Goal: Task Accomplishment & Management: Complete application form

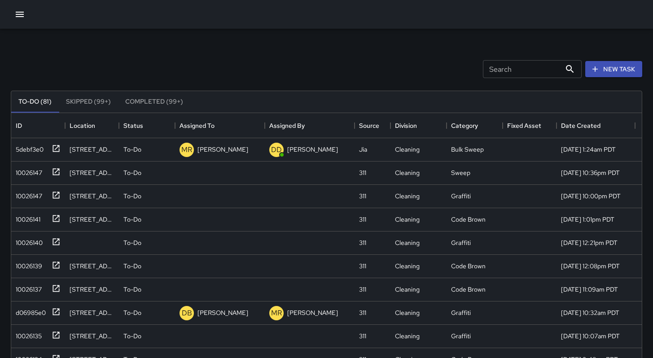
scroll to position [373, 624]
click at [518, 70] on input "Search" at bounding box center [522, 69] width 78 height 18
click at [606, 70] on button "New Task" at bounding box center [613, 69] width 57 height 17
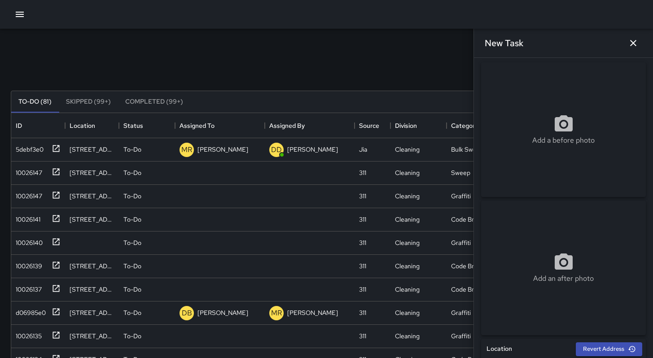
scroll to position [11, 0]
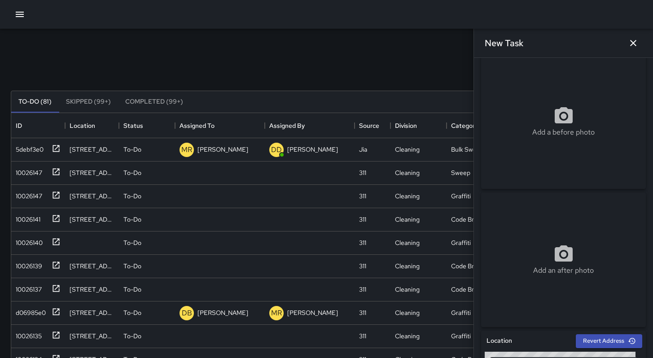
click at [145, 74] on div "Search Search New Task" at bounding box center [326, 69] width 635 height 47
click at [18, 173] on div "10026147" at bounding box center [27, 171] width 30 height 13
click at [637, 44] on icon "button" at bounding box center [633, 43] width 11 height 11
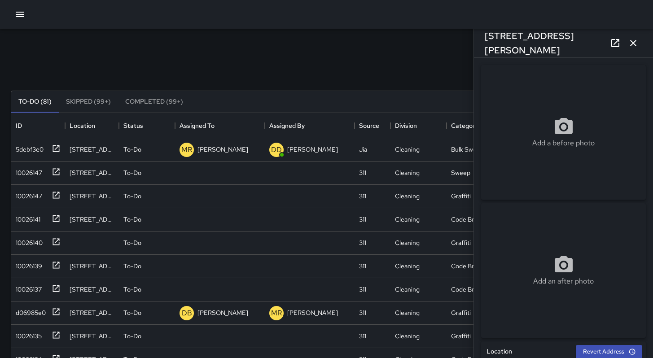
click at [216, 77] on div "Search Search New Task" at bounding box center [326, 69] width 635 height 47
click at [639, 43] on button "button" at bounding box center [633, 43] width 18 height 18
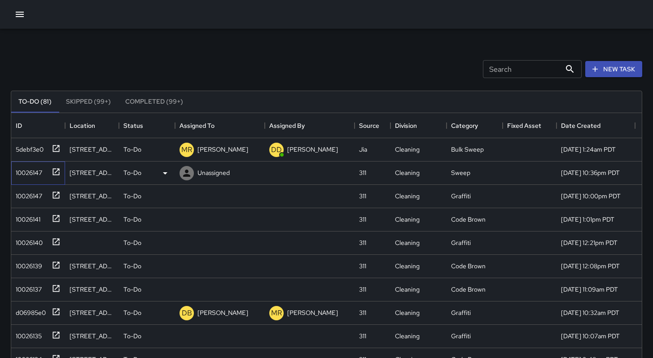
click at [25, 174] on div "10026147" at bounding box center [27, 171] width 30 height 13
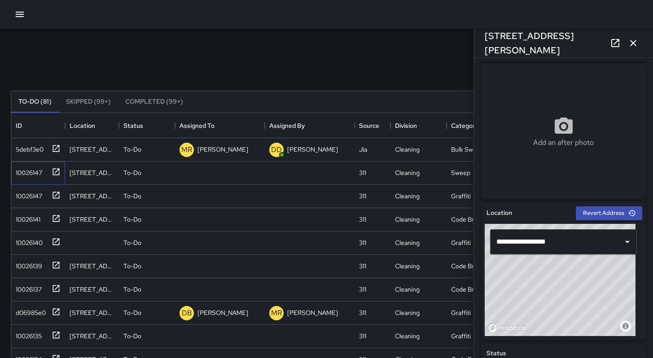
scroll to position [309, 0]
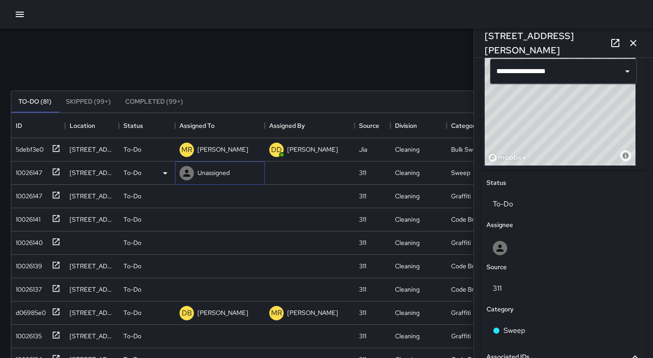
click at [207, 175] on p "Unassigned" at bounding box center [214, 172] width 32 height 9
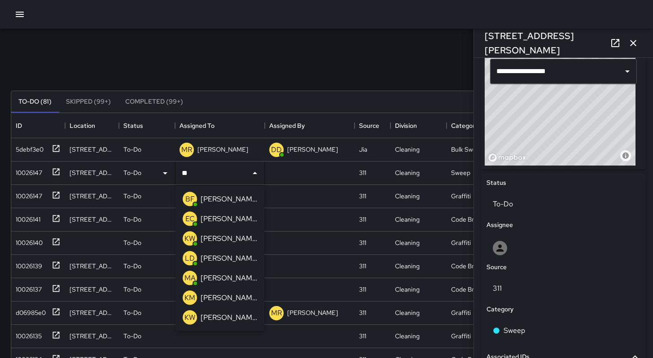
type input "***"
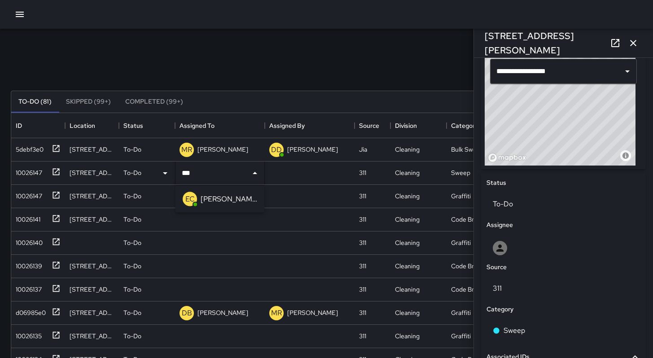
click at [215, 205] on div "[PERSON_NAME]" at bounding box center [229, 199] width 60 height 14
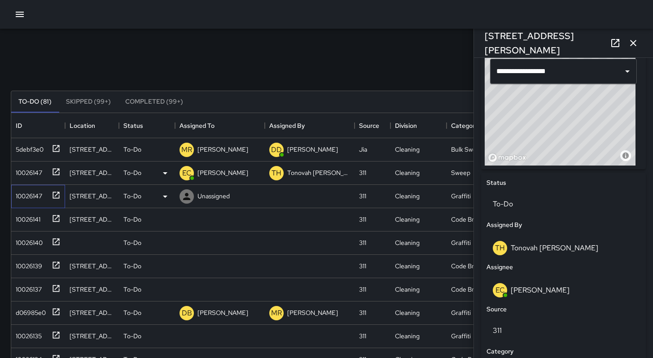
click at [29, 197] on div "10026147" at bounding box center [27, 194] width 30 height 13
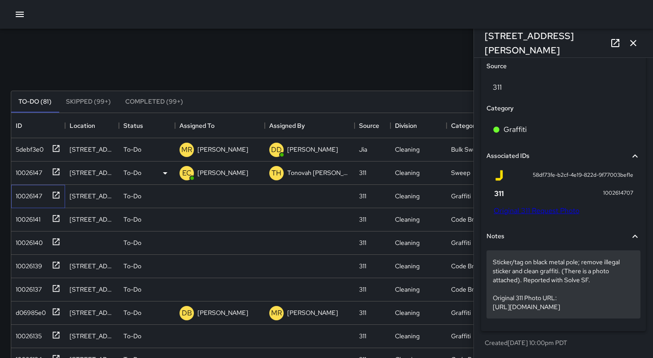
scroll to position [528, 0]
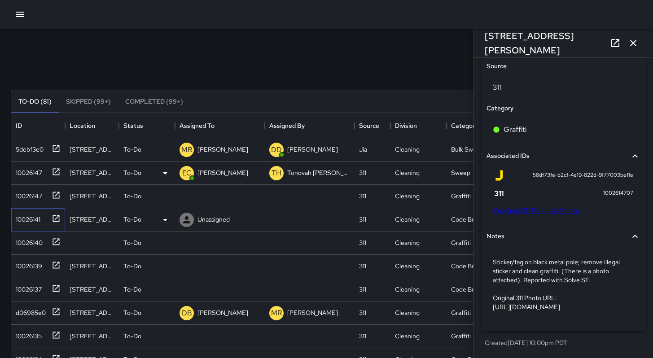
click at [31, 223] on div "10026141" at bounding box center [26, 217] width 28 height 13
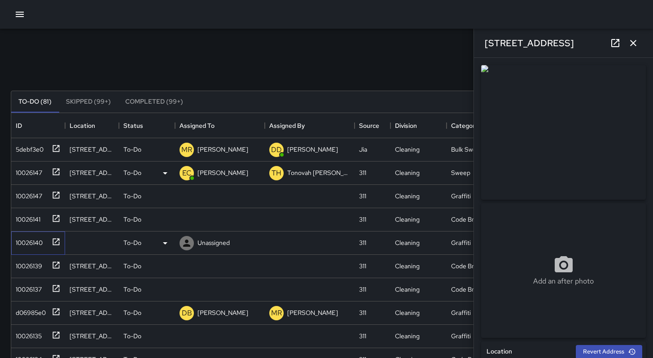
click at [34, 245] on div "10026140" at bounding box center [27, 241] width 31 height 13
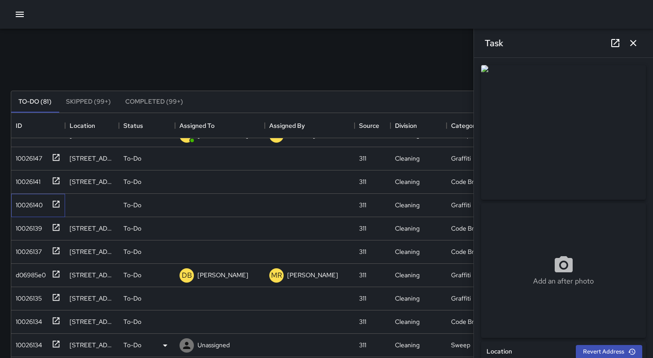
scroll to position [87, 0]
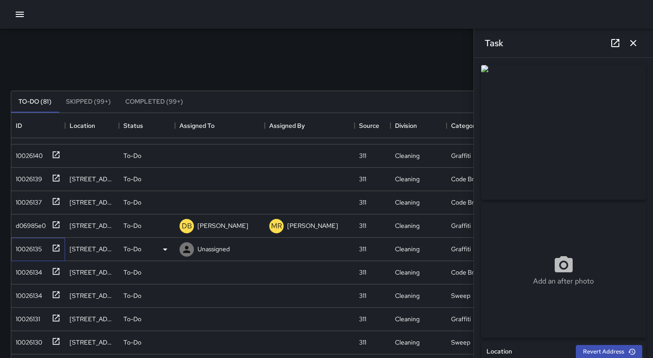
click at [30, 251] on div "10026135" at bounding box center [27, 247] width 30 height 13
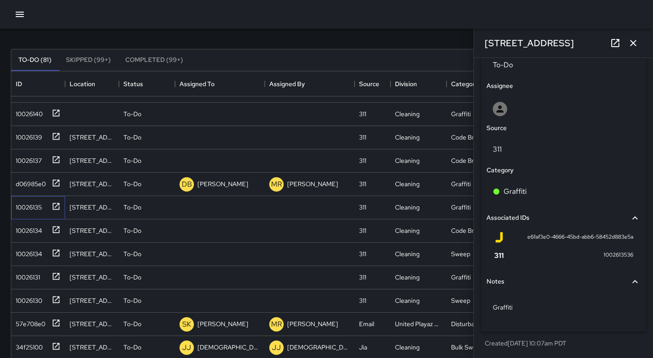
scroll to position [148, 0]
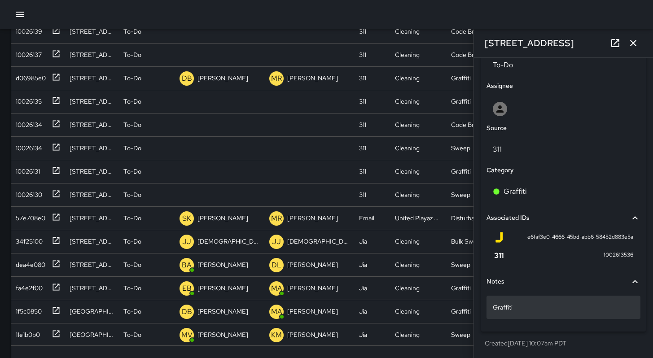
click at [528, 312] on div "Graffiti" at bounding box center [564, 307] width 154 height 23
drag, startPoint x: 519, startPoint y: 307, endPoint x: 430, endPoint y: 313, distance: 89.6
click at [439, 313] on div "Search Search New Task To-Do (81) Skipped (99+) Completed (99+) ID Location Sta…" at bounding box center [326, 131] width 653 height 501
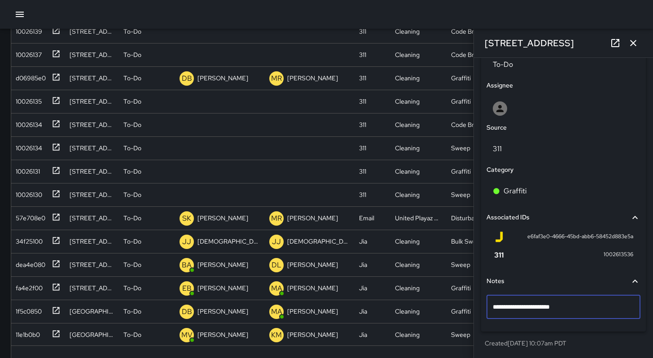
click at [511, 305] on textarea "**********" at bounding box center [560, 307] width 135 height 9
click at [510, 311] on textarea "**********" at bounding box center [560, 307] width 135 height 9
click at [504, 308] on textarea "**********" at bounding box center [560, 307] width 135 height 9
type textarea "**********"
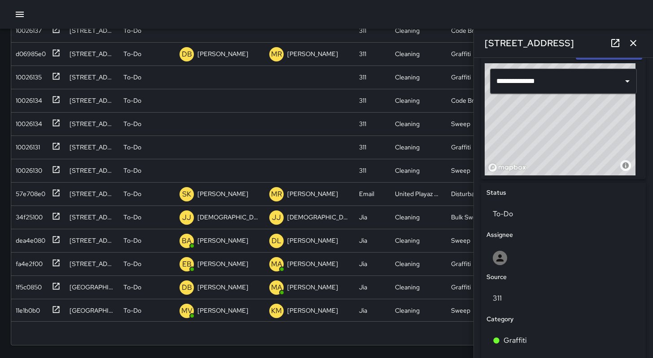
scroll to position [349, 0]
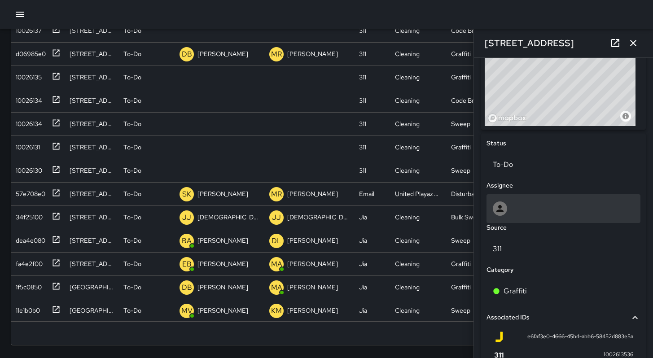
click at [531, 212] on div at bounding box center [563, 209] width 141 height 14
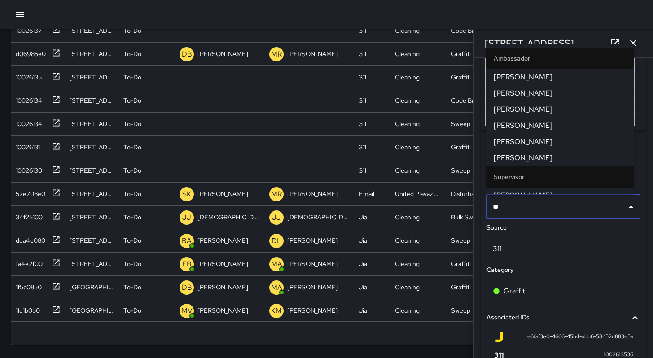
type input "***"
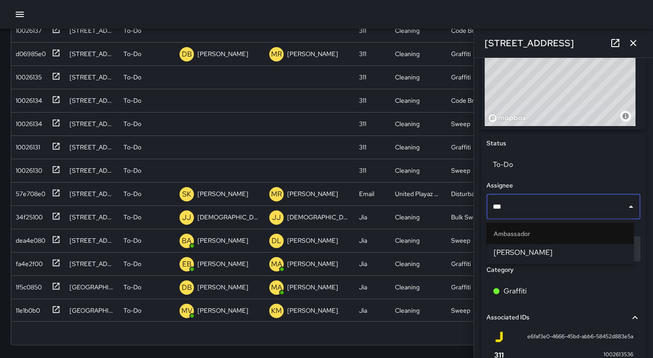
click at [526, 255] on span "[PERSON_NAME]" at bounding box center [560, 252] width 133 height 11
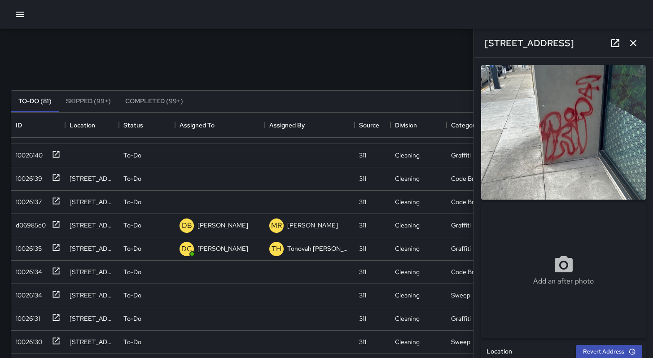
scroll to position [0, 0]
drag, startPoint x: 552, startPoint y: 42, endPoint x: 479, endPoint y: 42, distance: 73.6
click at [474, 43] on div "[STREET_ADDRESS]" at bounding box center [563, 43] width 179 height 29
copy h6 "[STREET_ADDRESS]"
click at [614, 42] on icon at bounding box center [615, 43] width 11 height 11
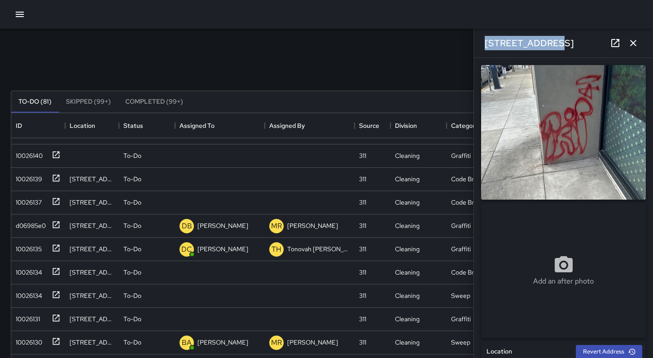
click at [633, 37] on button "button" at bounding box center [633, 43] width 18 height 18
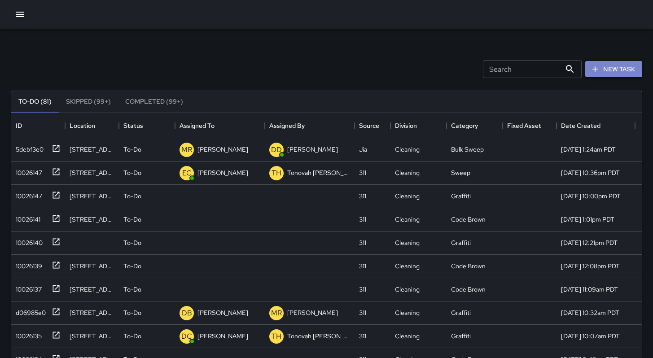
click at [598, 65] on icon "button" at bounding box center [595, 69] width 9 height 9
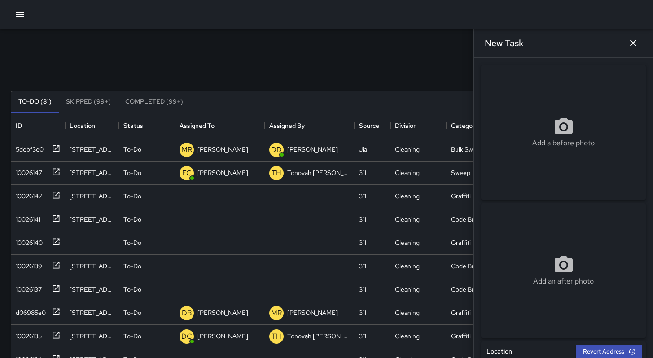
click at [538, 160] on div "Add a before photo" at bounding box center [563, 132] width 165 height 135
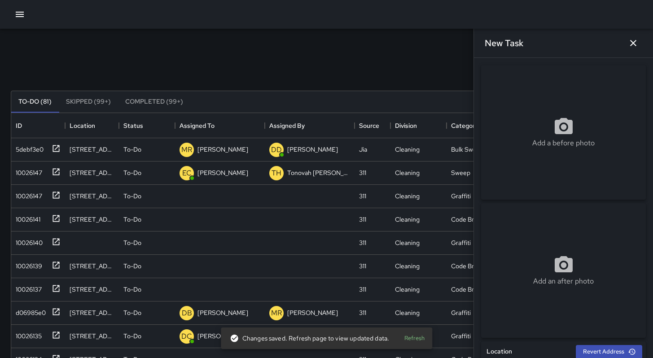
type input "**********"
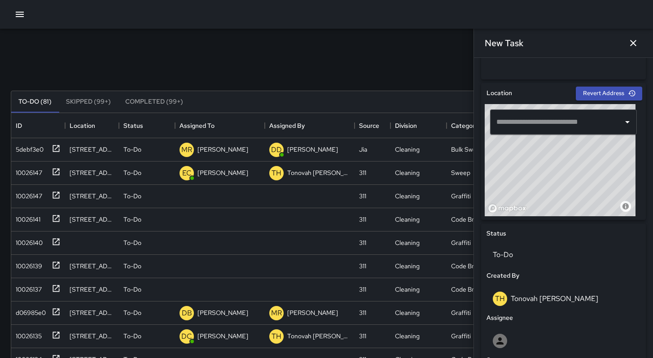
scroll to position [256, 0]
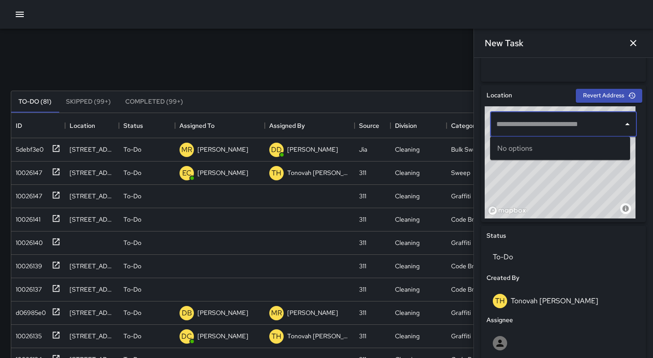
click at [518, 124] on input "text" at bounding box center [556, 124] width 125 height 17
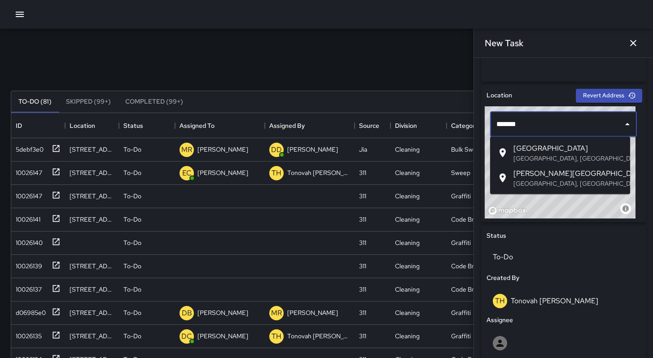
click at [530, 157] on p "[GEOGRAPHIC_DATA], [GEOGRAPHIC_DATA], [GEOGRAPHIC_DATA]" at bounding box center [569, 158] width 110 height 9
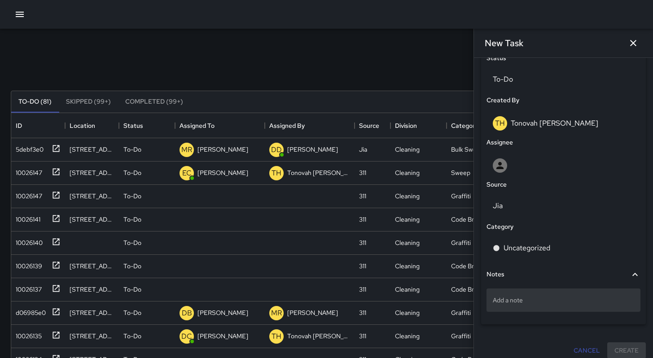
scroll to position [442, 0]
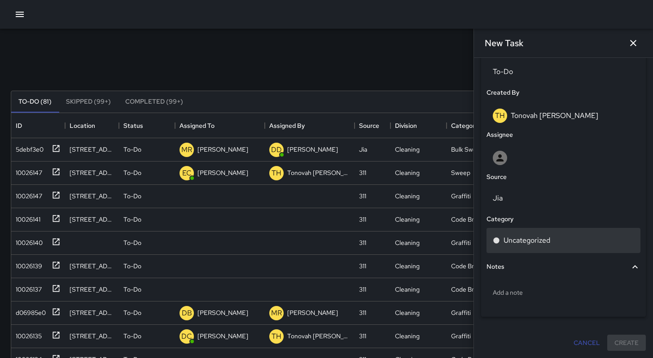
type input "**********"
click at [540, 245] on p "Uncategorized" at bounding box center [527, 240] width 47 height 11
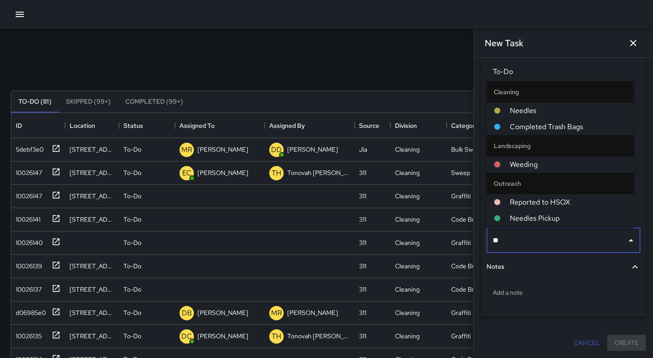
type input "*"
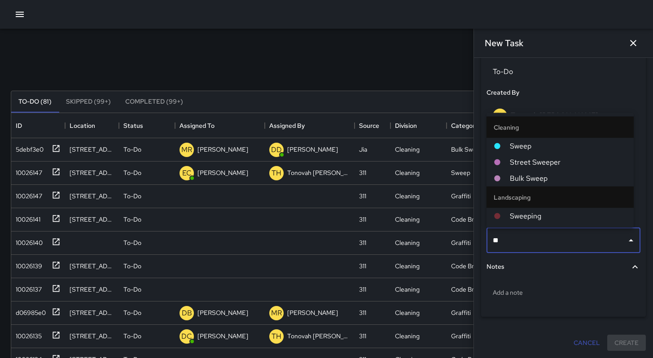
type input "***"
click at [540, 151] on li "Sweep" at bounding box center [560, 146] width 147 height 16
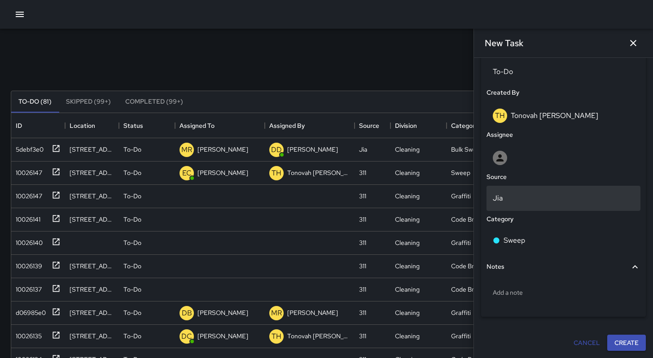
click at [540, 197] on p "Jia" at bounding box center [563, 198] width 141 height 11
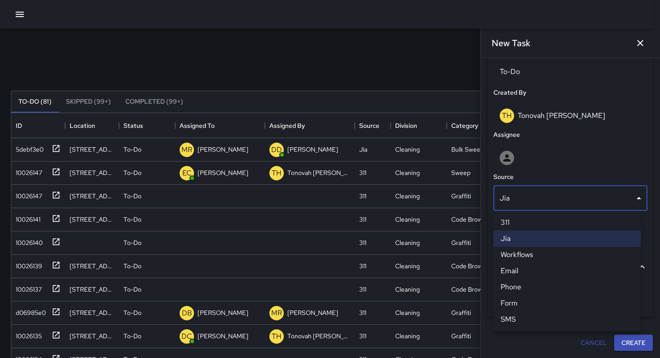
click at [522, 275] on li "Email" at bounding box center [566, 271] width 147 height 16
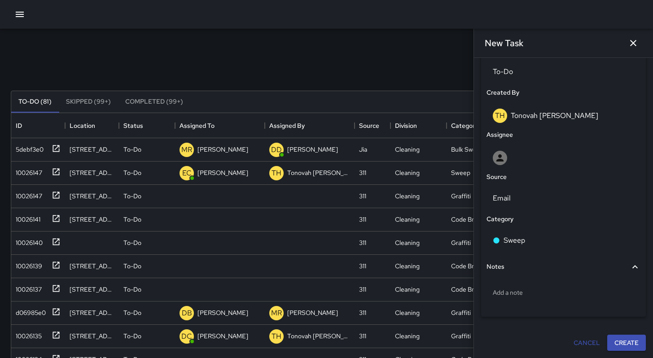
scroll to position [7, 7]
click at [534, 271] on div "Notes" at bounding box center [558, 267] width 143 height 10
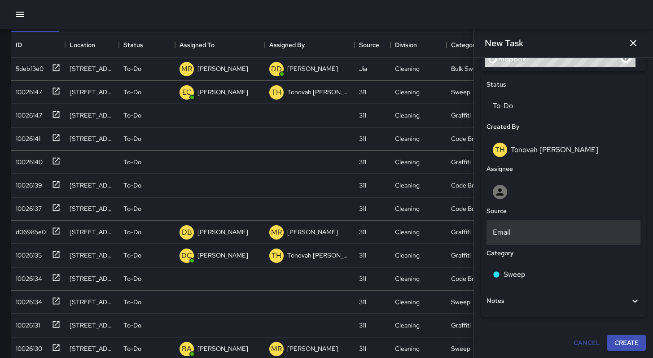
scroll to position [172, 0]
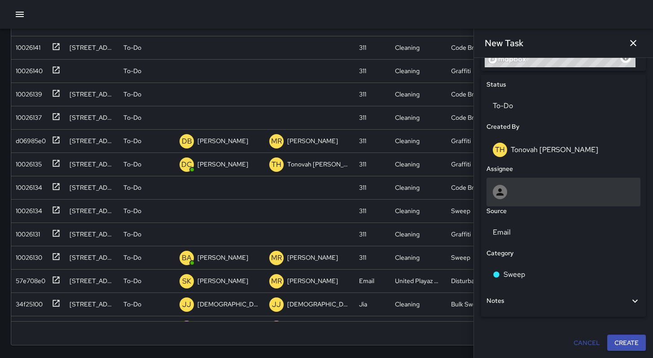
click at [514, 191] on div at bounding box center [563, 192] width 141 height 14
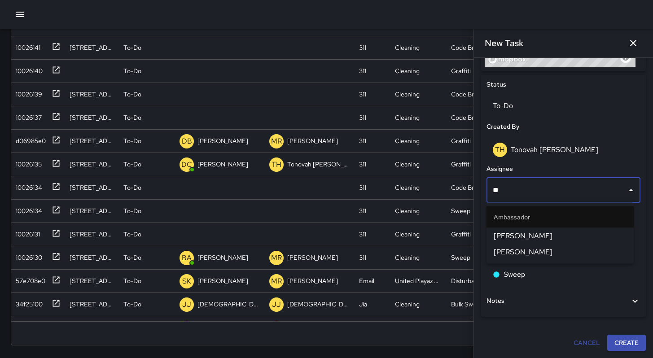
type input "***"
click at [523, 233] on span "[PERSON_NAME]" at bounding box center [560, 236] width 133 height 11
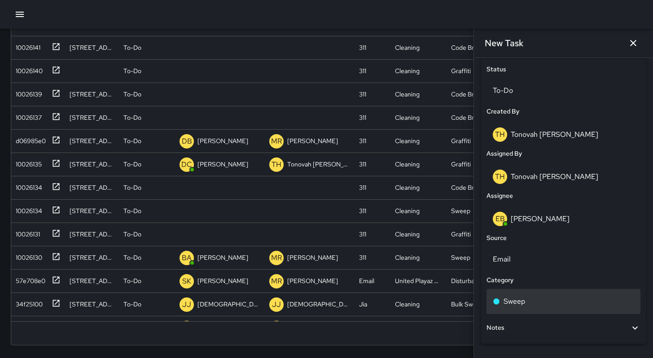
scroll to position [450, 0]
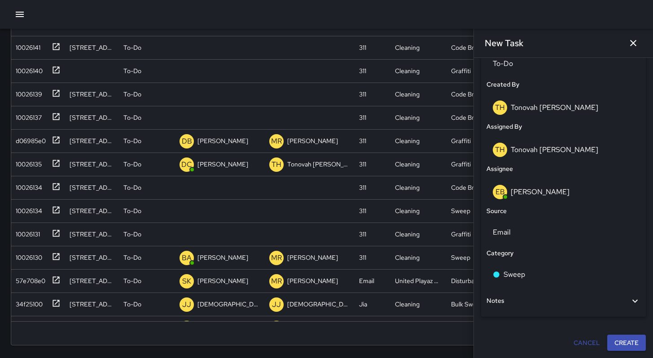
click at [517, 299] on div "Notes" at bounding box center [558, 301] width 143 height 10
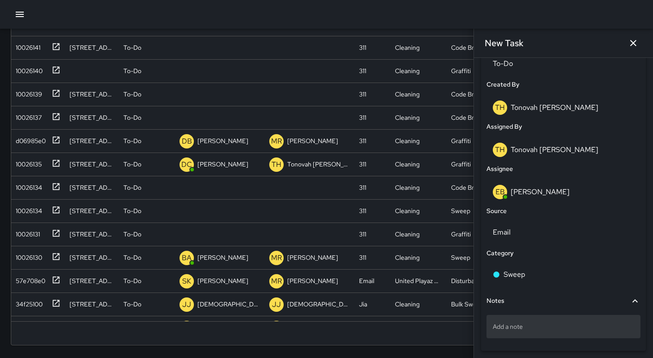
click at [522, 321] on div "Add a note" at bounding box center [564, 326] width 154 height 23
type textarea "**********"
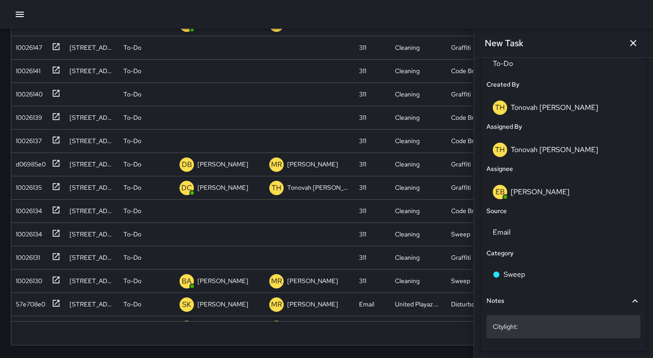
click at [529, 328] on p "Citylight:" at bounding box center [563, 326] width 141 height 9
type textarea "**********"
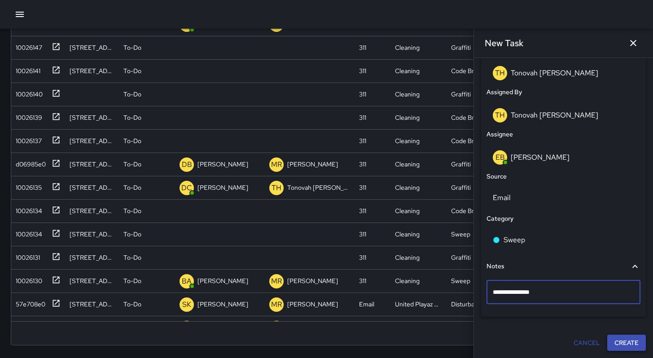
scroll to position [484, 0]
click at [610, 338] on button "Create" at bounding box center [626, 343] width 39 height 17
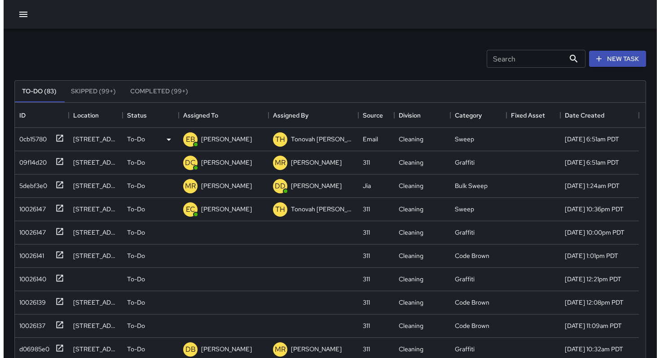
scroll to position [0, 0]
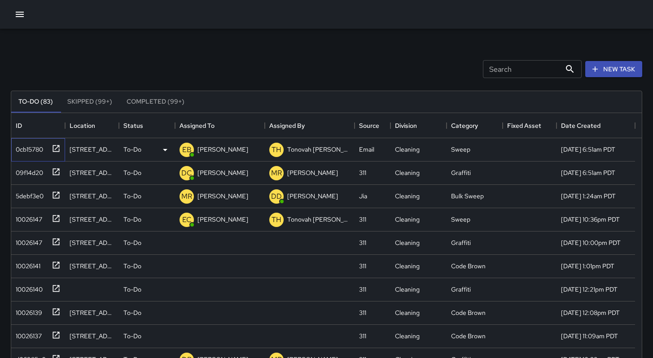
click at [34, 154] on div "0cb15780" at bounding box center [27, 147] width 31 height 13
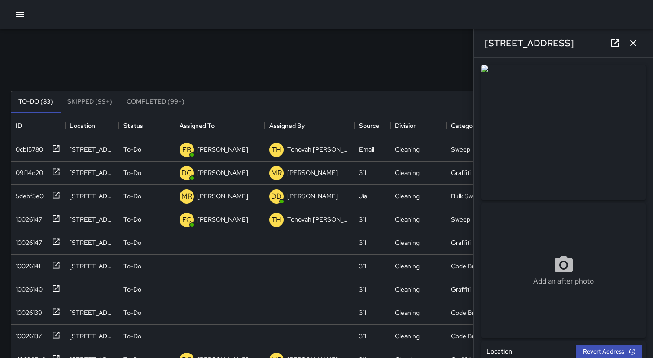
click at [612, 45] on icon at bounding box center [615, 43] width 11 height 11
click at [625, 42] on button "button" at bounding box center [633, 43] width 18 height 18
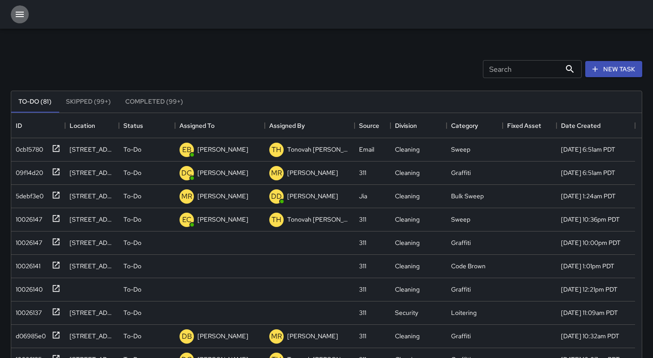
click at [15, 15] on icon "button" at bounding box center [19, 14] width 11 height 11
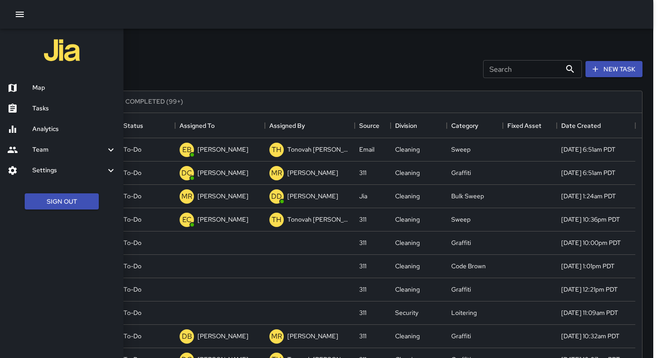
click at [50, 91] on h6 "Map" at bounding box center [74, 88] width 84 height 10
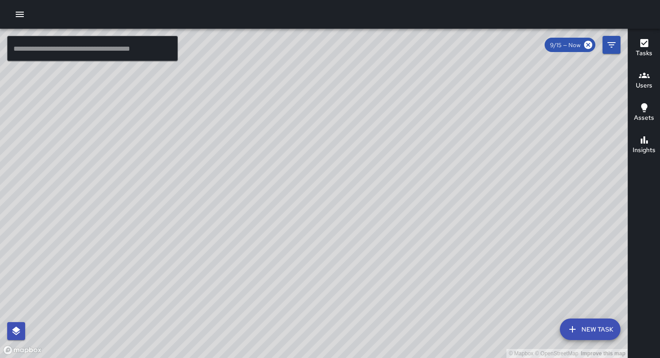
click at [29, 50] on input "text" at bounding box center [92, 48] width 171 height 25
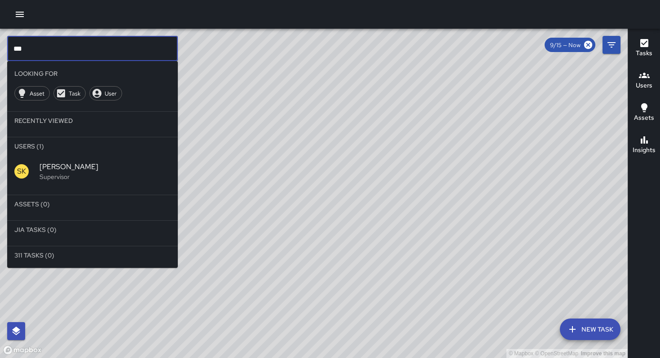
type input "***"
click at [60, 166] on span "[PERSON_NAME]" at bounding box center [105, 167] width 131 height 11
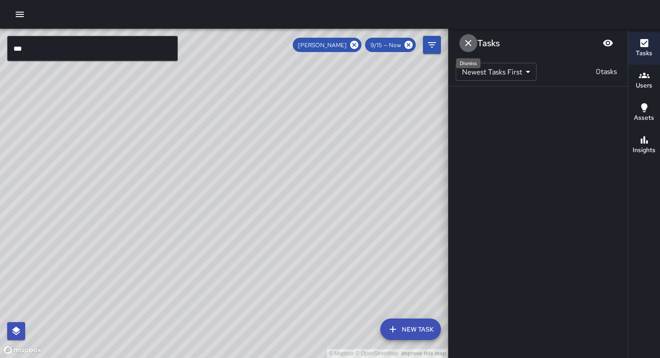
click at [463, 41] on icon "Dismiss" at bounding box center [468, 43] width 11 height 11
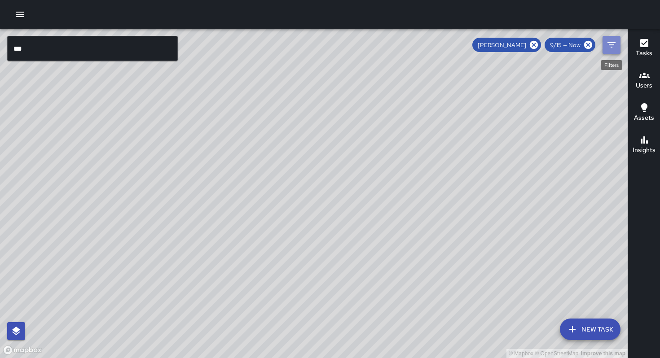
click at [603, 44] on button "Filters" at bounding box center [611, 45] width 18 height 18
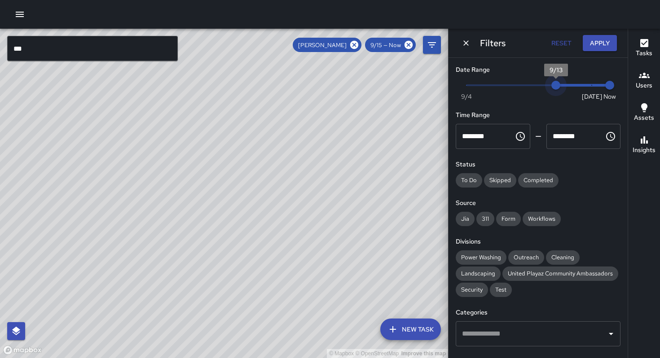
type input "*"
drag, startPoint x: 585, startPoint y: 82, endPoint x: 542, endPoint y: 84, distance: 42.7
click at [543, 85] on span "9/12" at bounding box center [538, 85] width 9 height 9
click at [591, 44] on button "Apply" at bounding box center [600, 43] width 34 height 17
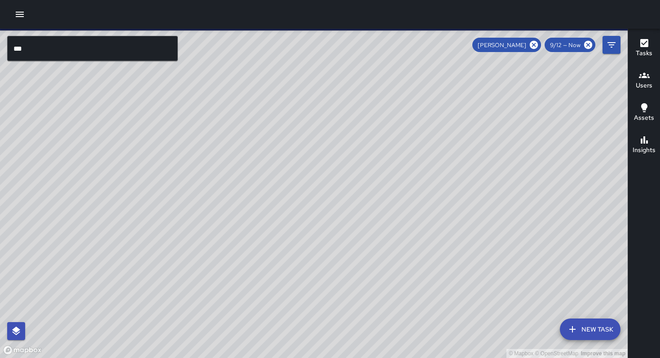
drag, startPoint x: 234, startPoint y: 193, endPoint x: 276, endPoint y: 213, distance: 46.4
click at [285, 210] on div "© Mapbox © OpenStreetMap Improve this map" at bounding box center [314, 193] width 628 height 329
drag, startPoint x: 224, startPoint y: 211, endPoint x: 254, endPoint y: 223, distance: 32.6
click at [254, 223] on div "© Mapbox © OpenStreetMap Improve this map" at bounding box center [314, 193] width 628 height 329
drag, startPoint x: 252, startPoint y: 220, endPoint x: 302, endPoint y: 233, distance: 51.5
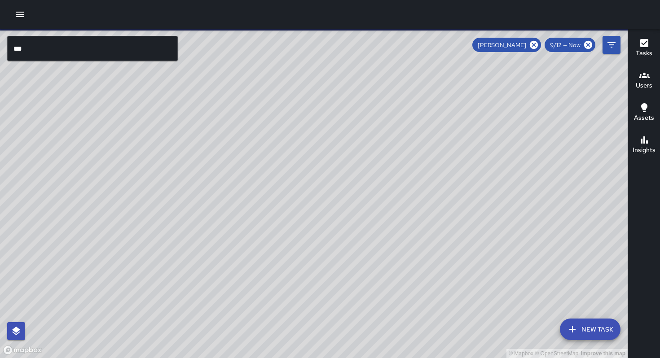
click at [302, 233] on div "© Mapbox © OpenStreetMap Improve this map" at bounding box center [314, 193] width 628 height 329
drag, startPoint x: 308, startPoint y: 197, endPoint x: 330, endPoint y: 242, distance: 50.8
click at [330, 242] on div "© Mapbox © OpenStreetMap Improve this map" at bounding box center [314, 193] width 628 height 329
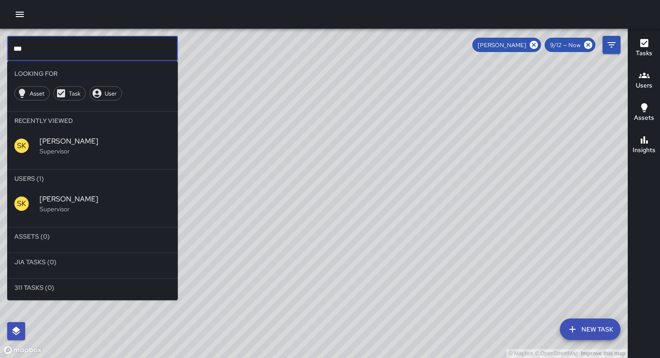
drag, startPoint x: 32, startPoint y: 45, endPoint x: 0, endPoint y: 44, distance: 32.4
click at [0, 44] on div "© Mapbox © OpenStreetMap Improve this map *** ​ Looking For Asset Task User Rec…" at bounding box center [314, 193] width 628 height 329
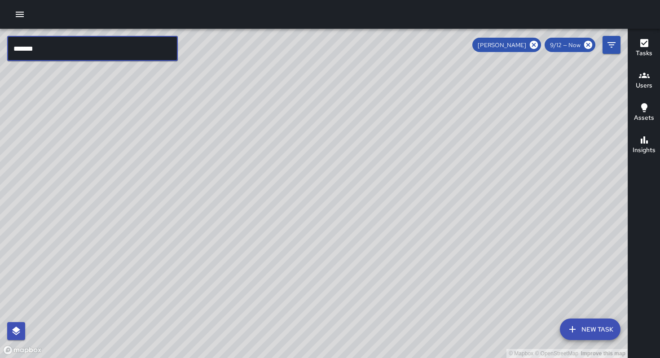
type input "*******"
click at [531, 45] on icon at bounding box center [534, 45] width 8 height 8
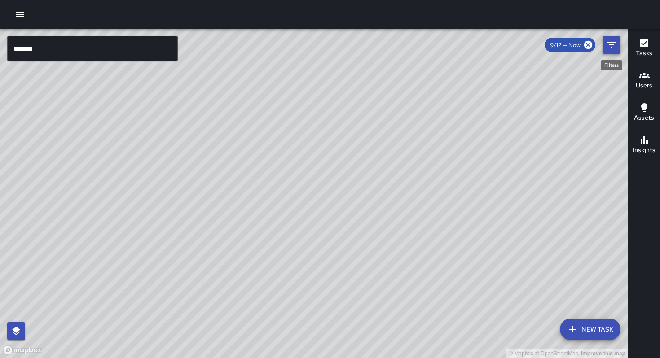
click at [609, 45] on icon "Filters" at bounding box center [611, 44] width 8 height 5
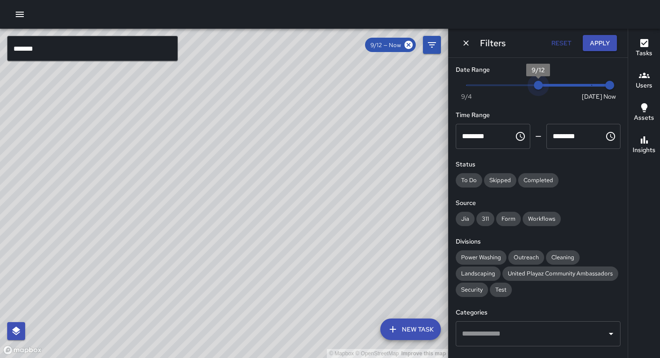
drag, startPoint x: 529, startPoint y: 86, endPoint x: 536, endPoint y: 87, distance: 7.6
click at [536, 87] on span "9/12" at bounding box center [538, 85] width 9 height 9
drag, startPoint x: 536, startPoint y: 87, endPoint x: 542, endPoint y: 87, distance: 5.4
click at [542, 87] on span "9/12" at bounding box center [538, 85] width 9 height 9
click at [595, 47] on button "Apply" at bounding box center [600, 43] width 34 height 17
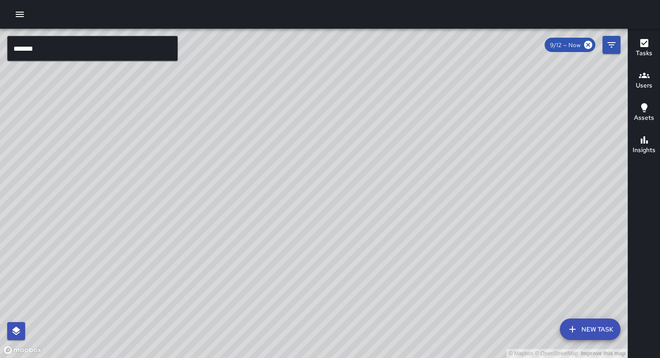
click at [72, 44] on input "*******" at bounding box center [92, 48] width 171 height 25
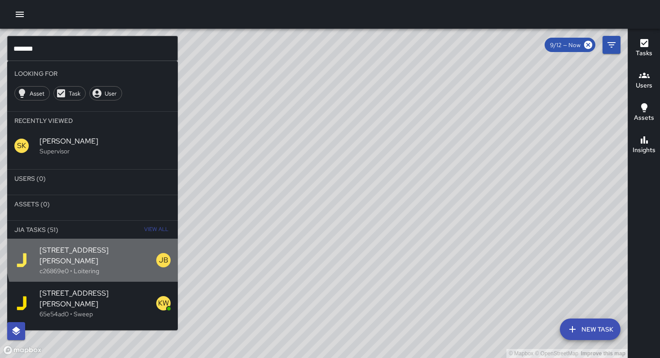
click at [103, 255] on span "[STREET_ADDRESS][PERSON_NAME]" at bounding box center [98, 256] width 117 height 22
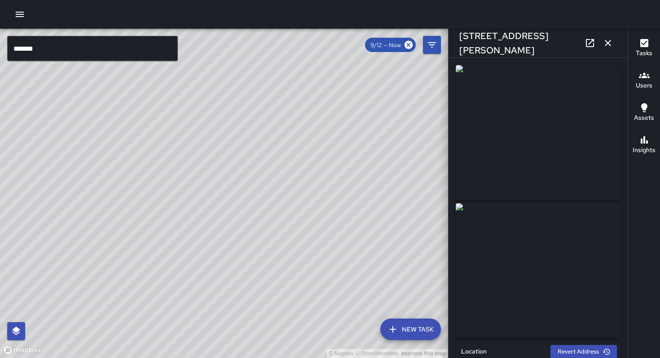
click at [189, 198] on div "© Mapbox © OpenStreetMap Improve this map" at bounding box center [224, 193] width 448 height 329
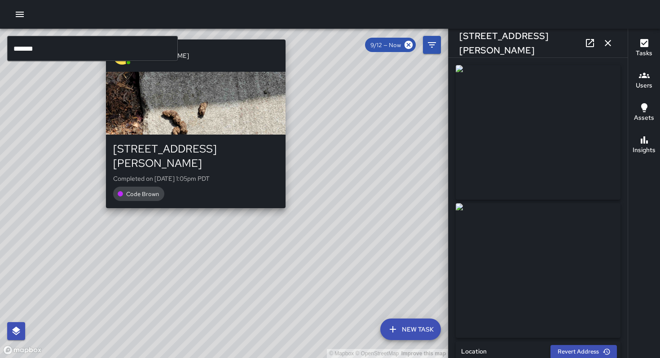
type input "**********"
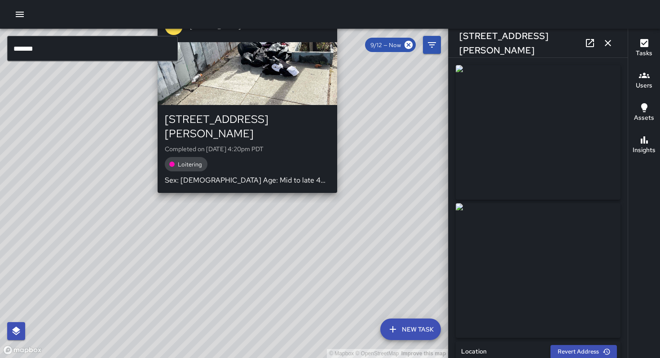
click at [235, 179] on div "[PERSON_NAME] [GEOGRAPHIC_DATA][PERSON_NAME] Completed on [DATE] 4:20pm PDT Loi…" at bounding box center [247, 101] width 187 height 190
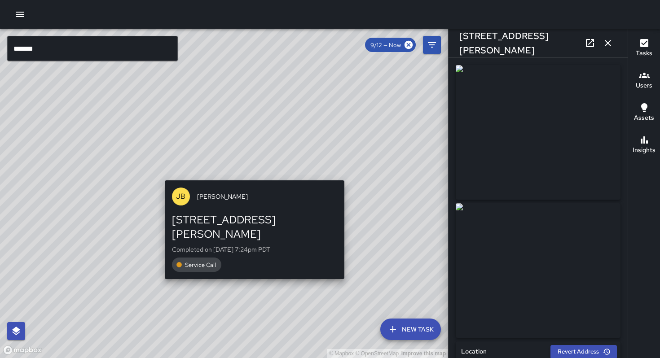
click at [250, 175] on div "© Mapbox © OpenStreetMap Improve this map [PERSON_NAME] [STREET_ADDRESS][PERSON…" at bounding box center [224, 193] width 448 height 329
type input "**********"
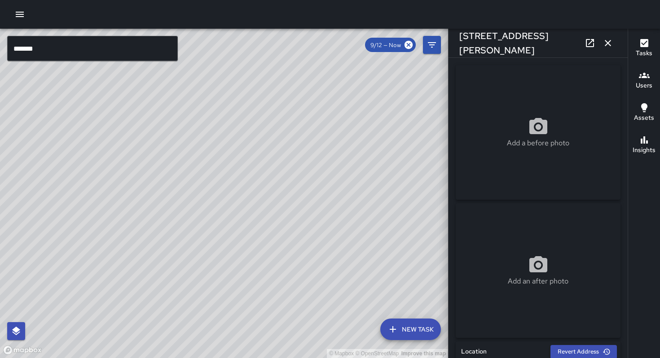
click at [158, 172] on div "© Mapbox © OpenStreetMap Improve this map SK [PERSON_NAME] [STREET_ADDRESS][PER…" at bounding box center [224, 193] width 448 height 329
click at [219, 203] on div "© Mapbox © OpenStreetMap Improve this map JJ [DEMOGRAPHIC_DATA] [GEOGRAPHIC_DAT…" at bounding box center [224, 193] width 448 height 329
click at [266, 144] on div "© Mapbox © OpenStreetMap Improve this map BF [PERSON_NAME] [STREET_ADDRESS][PER…" at bounding box center [224, 193] width 448 height 329
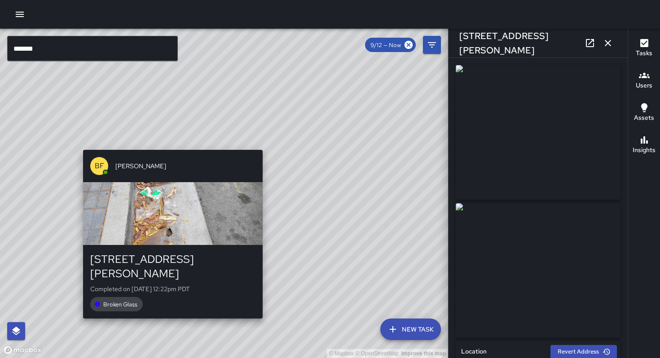
type input "**********"
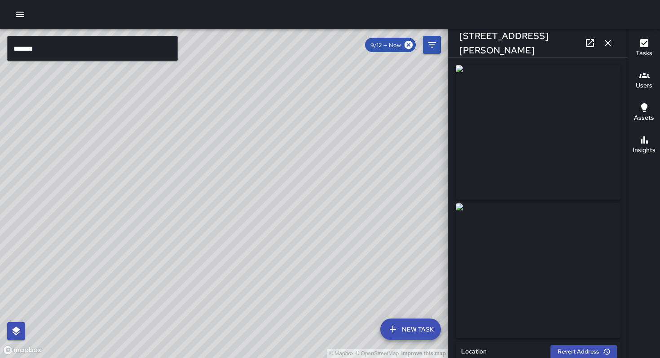
click at [212, 201] on div "© Mapbox © OpenStreetMap Improve this map BF [PERSON_NAME] [STREET_ADDRESS][PER…" at bounding box center [224, 193] width 448 height 329
click at [254, 167] on div "BF [PERSON_NAME] [STREET_ADDRESS][PERSON_NAME] Completed on [DATE] 12:20pm PDT …" at bounding box center [257, 253] width 187 height 176
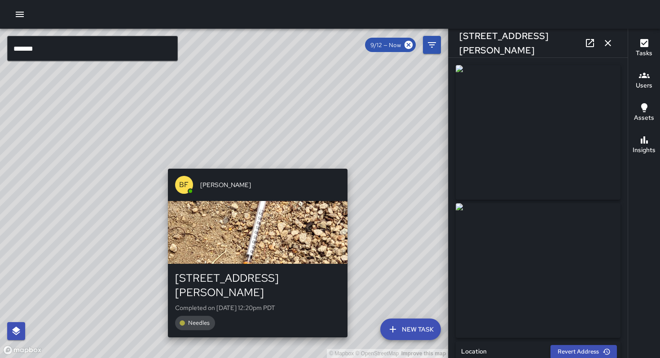
type input "**********"
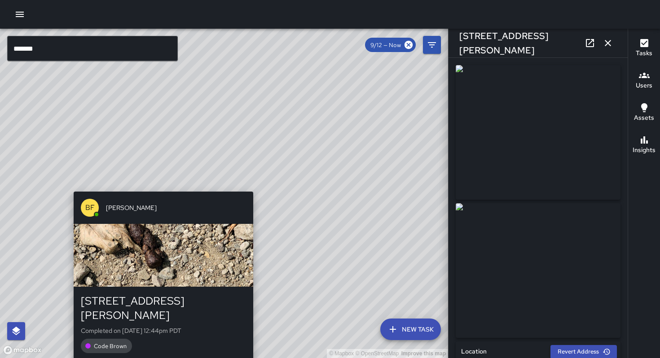
click at [151, 188] on div "BF [PERSON_NAME] [STREET_ADDRESS][PERSON_NAME] Completed on [DATE] 12:44pm PDT …" at bounding box center [163, 276] width 187 height 176
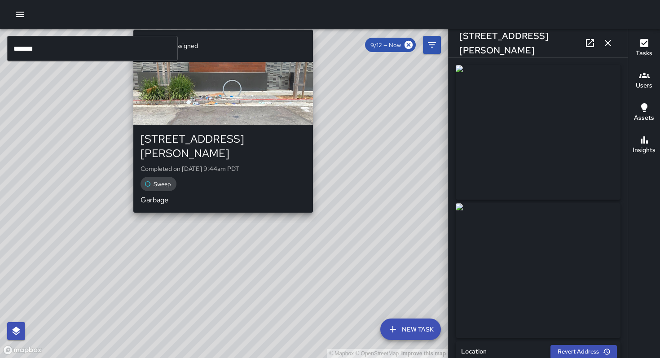
click at [218, 205] on div "© Mapbox © OpenStreetMap Improve this map Unassigned [STREET_ADDRESS][PERSON_NA…" at bounding box center [224, 193] width 448 height 329
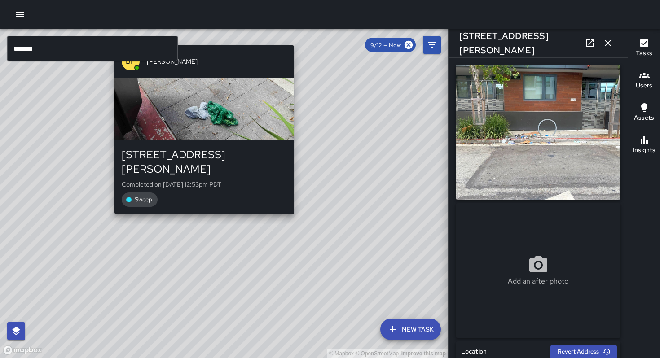
click at [199, 206] on div "© Mapbox © OpenStreetMap Improve this map BF [PERSON_NAME] [STREET_ADDRESS][PER…" at bounding box center [224, 193] width 448 height 329
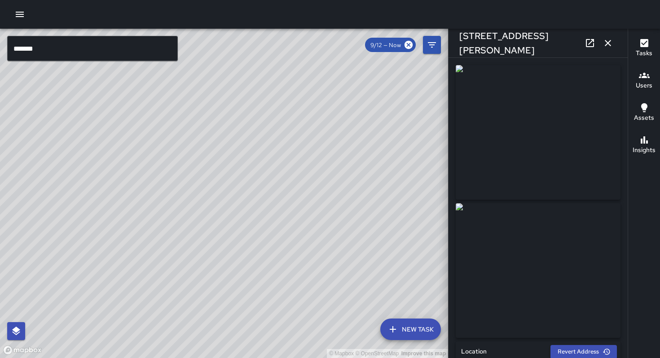
type input "**********"
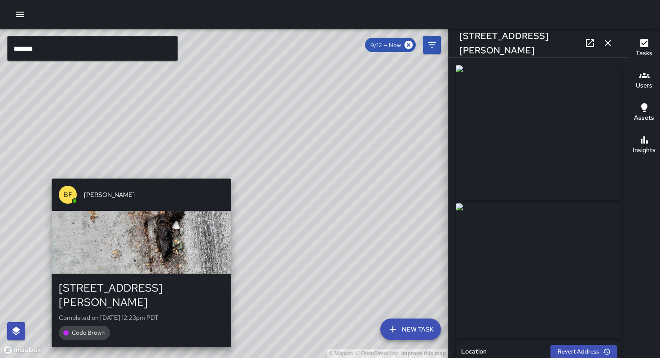
click at [134, 167] on div "© Mapbox © OpenStreetMap Improve this map BF [PERSON_NAME] [STREET_ADDRESS][PER…" at bounding box center [224, 193] width 448 height 329
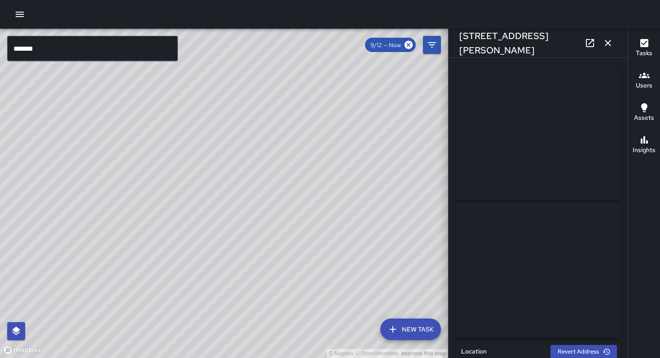
click at [215, 215] on div "© Mapbox © OpenStreetMap Improve this map" at bounding box center [224, 193] width 448 height 329
click at [236, 188] on div "© Mapbox © OpenStreetMap Improve this map BF [PERSON_NAME] [STREET_ADDRESS][PER…" at bounding box center [224, 193] width 448 height 329
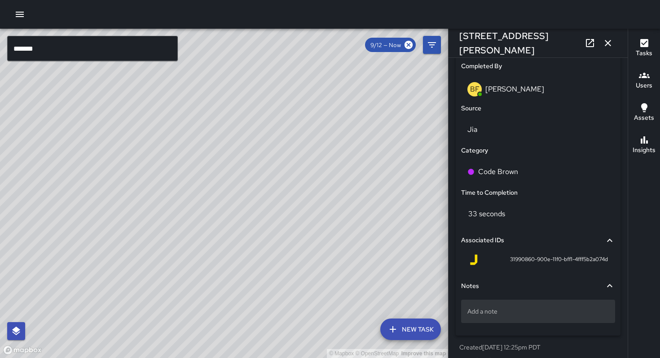
scroll to position [570, 0]
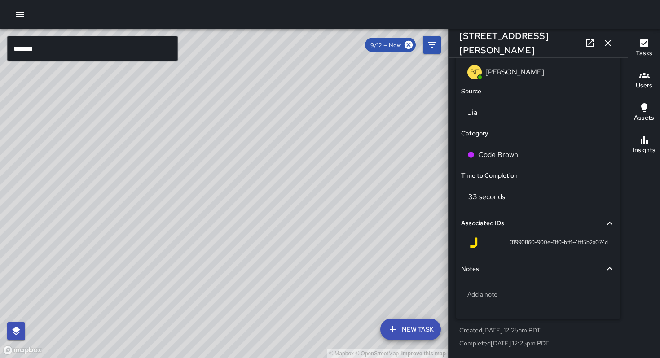
drag, startPoint x: 242, startPoint y: 223, endPoint x: 276, endPoint y: 200, distance: 40.7
click at [276, 200] on div "© Mapbox © OpenStreetMap Improve this map" at bounding box center [224, 193] width 448 height 329
drag, startPoint x: 232, startPoint y: 219, endPoint x: 253, endPoint y: 191, distance: 35.2
click at [256, 188] on div "© Mapbox © OpenStreetMap Improve this map" at bounding box center [224, 193] width 448 height 329
click at [229, 91] on div "© Mapbox © OpenStreetMap Improve this map KW [PERSON_NAME] [STREET_ADDRESS][PER…" at bounding box center [224, 193] width 448 height 329
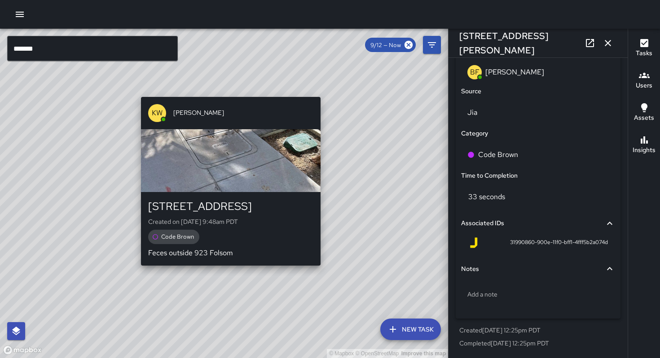
type input "**********"
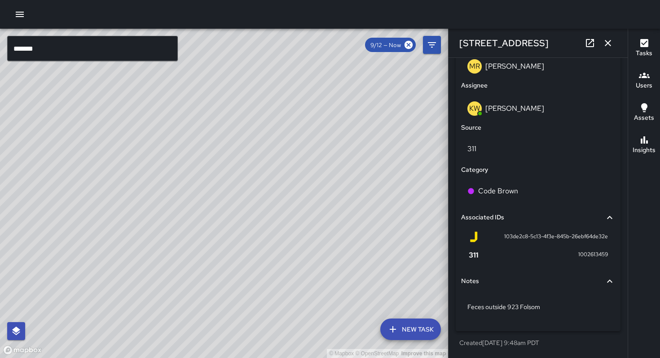
scroll to position [491, 0]
click at [101, 305] on div "© Mapbox © OpenStreetMap Improve this map BF [PERSON_NAME] [STREET_ADDRESS][PER…" at bounding box center [224, 193] width 448 height 329
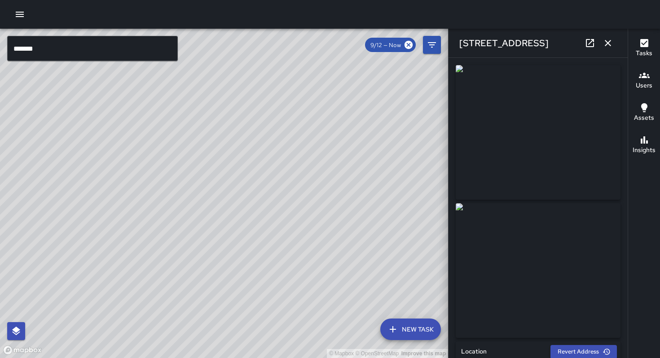
click at [176, 288] on div "© Mapbox © OpenStreetMap Improve this map BF [PERSON_NAME] [STREET_ADDRESS][PER…" at bounding box center [224, 193] width 448 height 329
click at [262, 166] on div "© Mapbox © OpenStreetMap Improve this map KW [PERSON_NAME] [STREET_ADDRESS] Com…" at bounding box center [224, 193] width 448 height 329
drag, startPoint x: 294, startPoint y: 167, endPoint x: 220, endPoint y: 338, distance: 186.0
click at [220, 338] on div "© Mapbox © OpenStreetMap Improve this map" at bounding box center [224, 193] width 448 height 329
drag, startPoint x: 281, startPoint y: 245, endPoint x: 192, endPoint y: 231, distance: 89.5
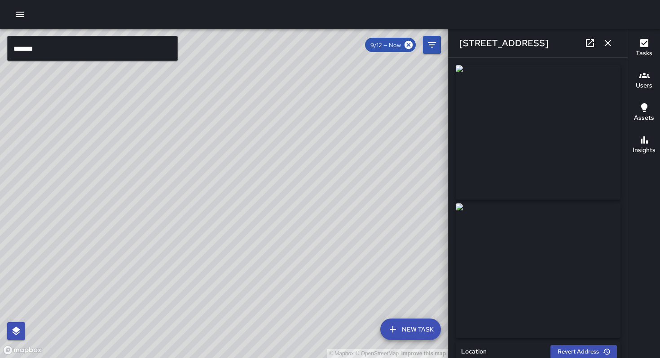
click at [198, 238] on div "© Mapbox © OpenStreetMap Improve this map" at bounding box center [224, 193] width 448 height 329
click at [246, 191] on div "© Mapbox © OpenStreetMap Improve this map BF [PERSON_NAME] [STREET_ADDRESS][PER…" at bounding box center [224, 193] width 448 height 329
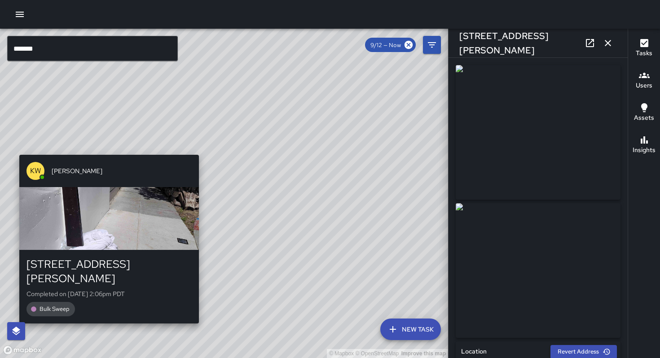
click at [102, 315] on div "© Mapbox © OpenStreetMap Improve this map KW [PERSON_NAME] [STREET_ADDRESS][PER…" at bounding box center [224, 193] width 448 height 329
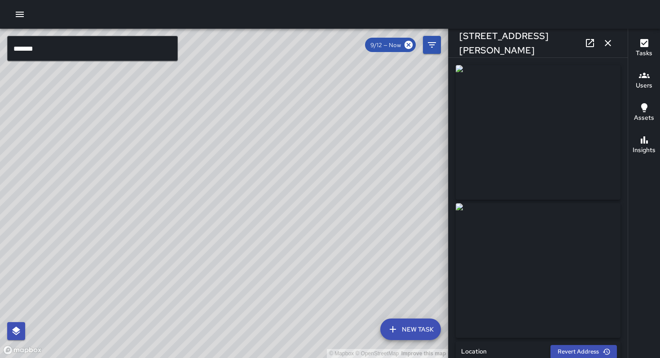
drag, startPoint x: 202, startPoint y: 253, endPoint x: 165, endPoint y: 332, distance: 87.6
click at [170, 338] on div "© Mapbox © OpenStreetMap Improve this map" at bounding box center [224, 193] width 448 height 329
click at [236, 252] on div "© Mapbox © OpenStreetMap Improve this map BF [PERSON_NAME] [STREET_ADDRESS][PER…" at bounding box center [224, 193] width 448 height 329
click at [235, 180] on div "© Mapbox © OpenStreetMap Improve this map SK [PERSON_NAME] [STREET_ADDRESS][PER…" at bounding box center [224, 193] width 448 height 329
click at [236, 190] on div "© Mapbox © OpenStreetMap Improve this map [PERSON_NAME] [STREET_ADDRESS][PERSON…" at bounding box center [224, 193] width 448 height 329
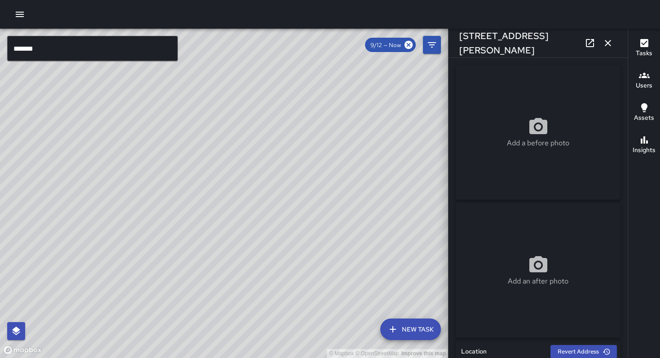
click at [222, 205] on div "© Mapbox © OpenStreetMap Improve this map [PERSON_NAME] [STREET_ADDRESS][PERSON…" at bounding box center [224, 193] width 448 height 329
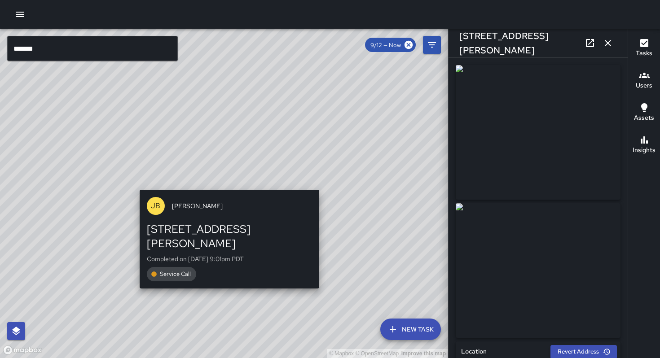
click at [224, 184] on div "© Mapbox © OpenStreetMap Improve this map [PERSON_NAME] [STREET_ADDRESS][PERSON…" at bounding box center [224, 193] width 448 height 329
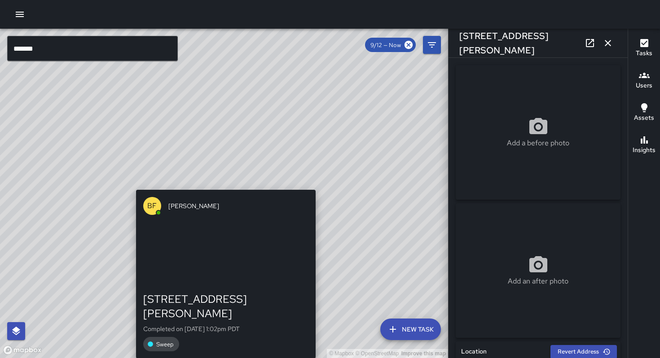
click at [224, 181] on div "© Mapbox © OpenStreetMap Improve this map BF [PERSON_NAME] [STREET_ADDRESS][PER…" at bounding box center [224, 193] width 448 height 329
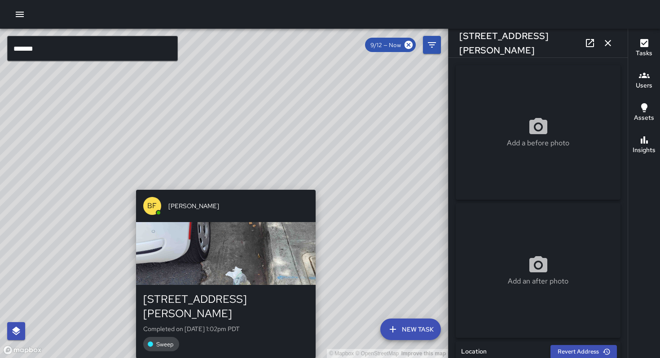
type input "**********"
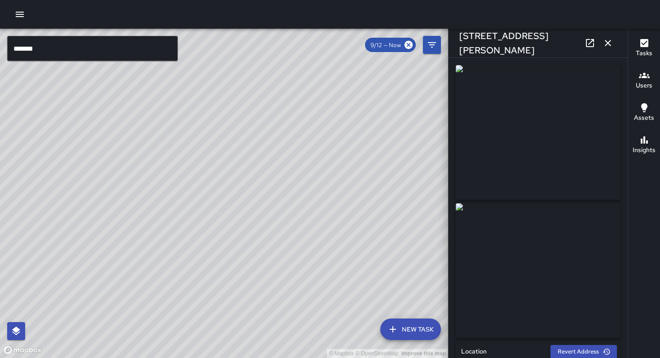
click at [588, 47] on icon at bounding box center [590, 43] width 8 height 8
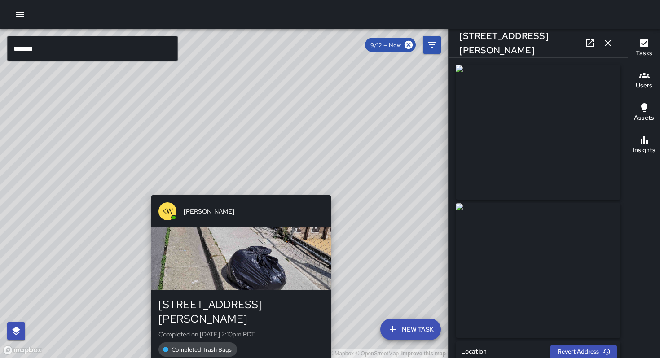
click at [236, 189] on div "© Mapbox © OpenStreetMap Improve this map KW [PERSON_NAME] [STREET_ADDRESS][PER…" at bounding box center [224, 193] width 448 height 329
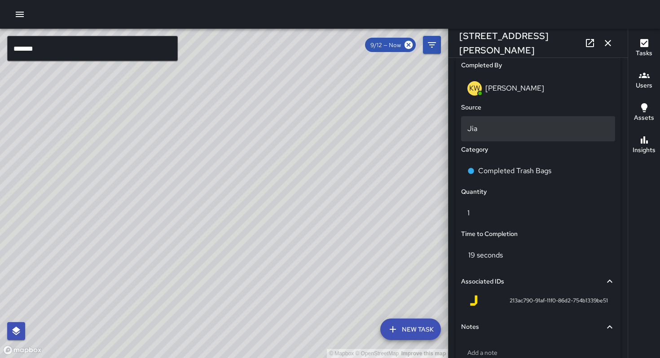
scroll to position [520, 0]
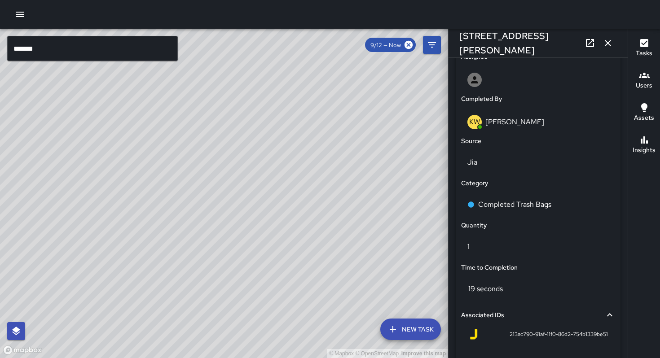
click at [478, 96] on h6 "Completed By" at bounding box center [481, 99] width 41 height 10
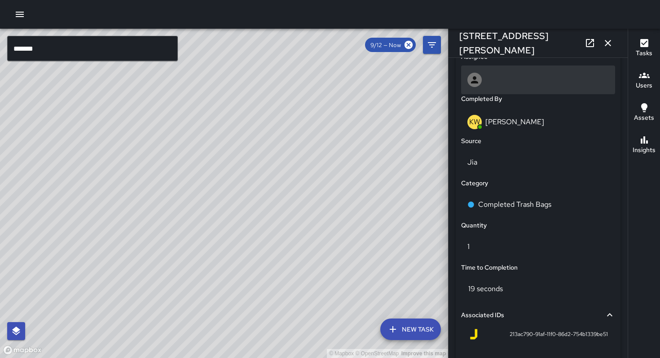
click at [477, 87] on div at bounding box center [538, 80] width 154 height 29
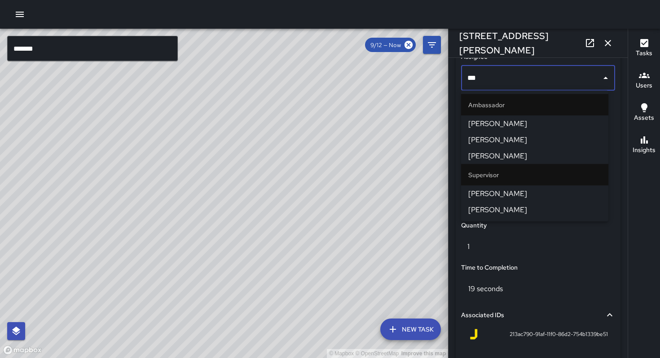
type input "****"
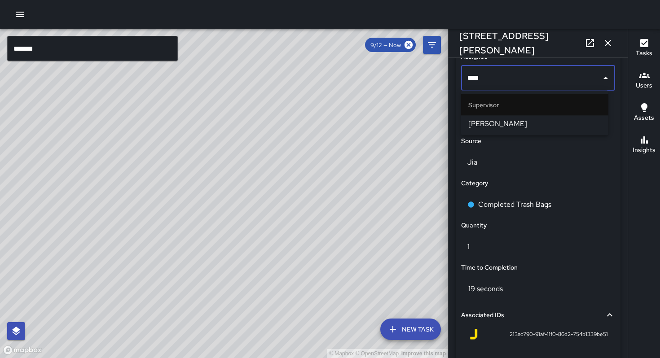
click at [480, 119] on span "[PERSON_NAME]" at bounding box center [534, 124] width 133 height 11
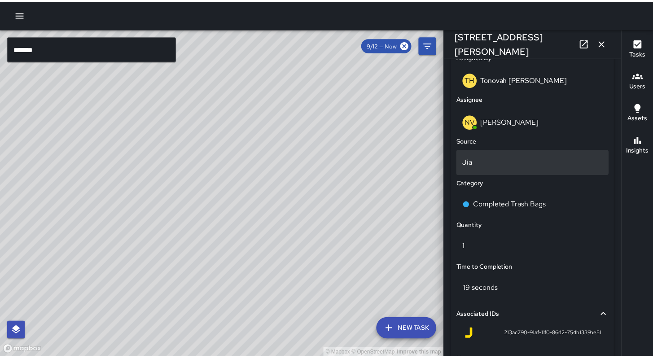
scroll to position [562, 0]
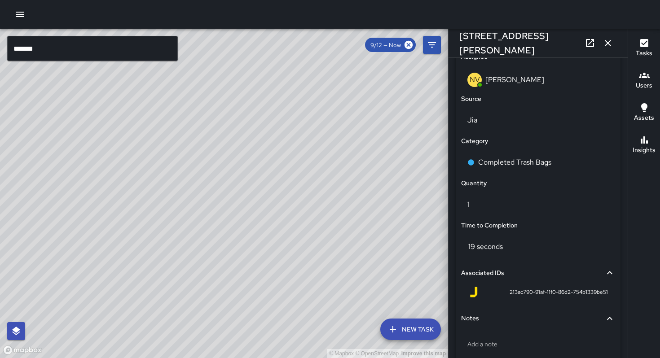
click at [604, 42] on icon "button" at bounding box center [607, 43] width 11 height 11
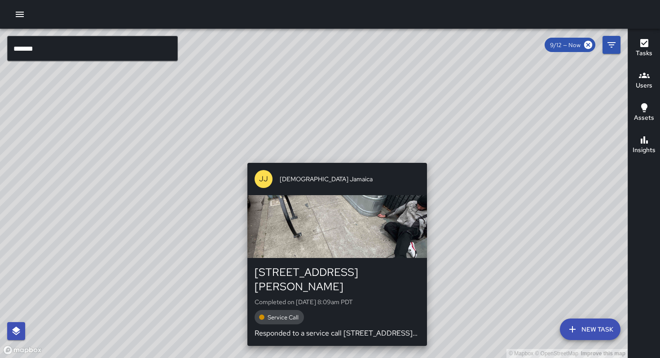
click at [330, 154] on div "© Mapbox © OpenStreetMap Improve this map JJ [DEMOGRAPHIC_DATA] [GEOGRAPHIC_DAT…" at bounding box center [314, 193] width 628 height 329
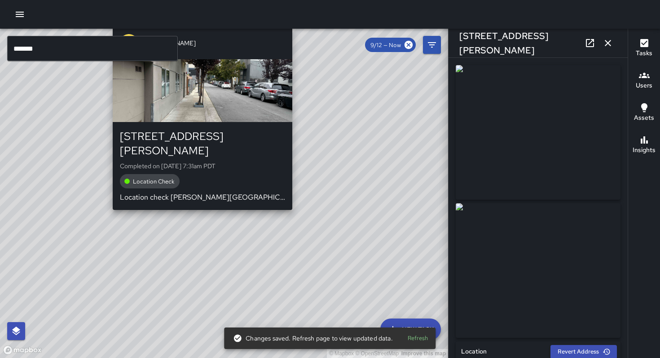
click at [195, 200] on div "© Mapbox © OpenStreetMap Improve this map SK [PERSON_NAME] [STREET_ADDRESS][PER…" at bounding box center [224, 193] width 448 height 329
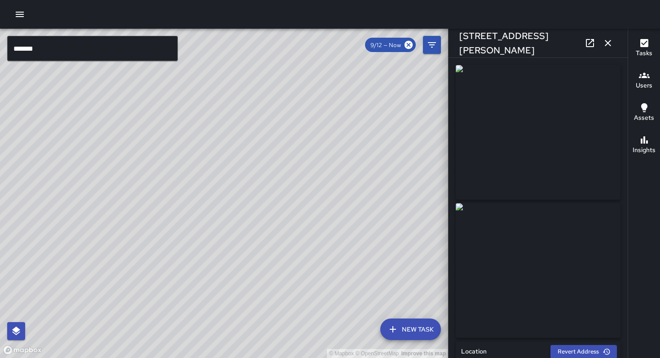
click at [591, 46] on icon at bounding box center [589, 43] width 11 height 11
click at [246, 159] on div "© Mapbox © OpenStreetMap Improve this map" at bounding box center [224, 193] width 448 height 329
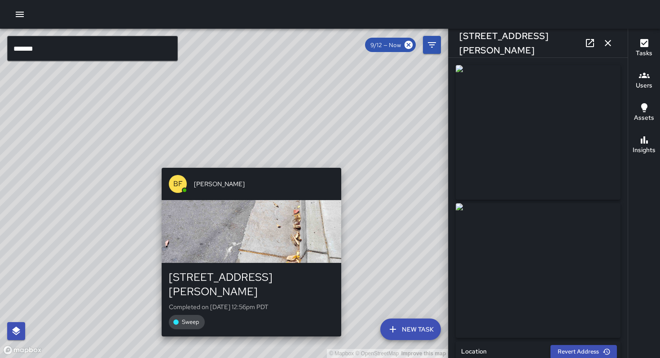
type input "**********"
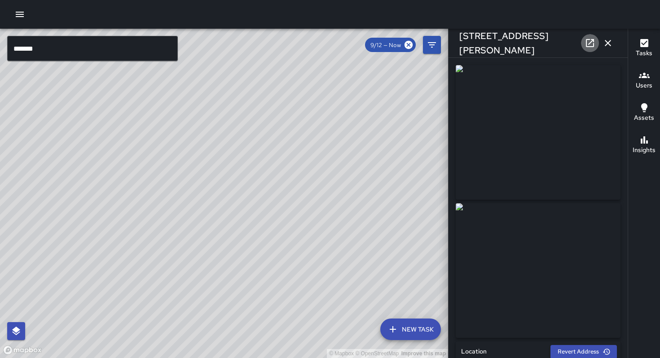
click at [591, 42] on icon at bounding box center [589, 43] width 11 height 11
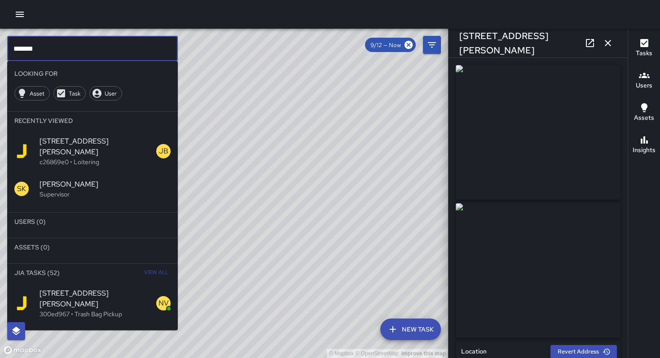
drag, startPoint x: 57, startPoint y: 50, endPoint x: 0, endPoint y: 48, distance: 56.6
click at [0, 50] on div "© Mapbox © OpenStreetMap Improve this map ******* ​ Looking For Asset Task User…" at bounding box center [224, 193] width 448 height 329
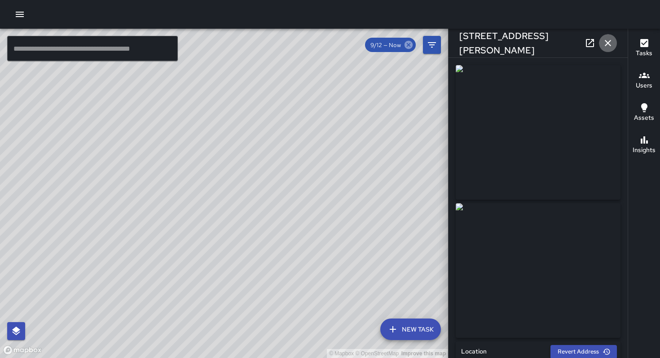
drag, startPoint x: 604, startPoint y: 46, endPoint x: 585, endPoint y: 47, distance: 18.9
click at [604, 47] on icon "button" at bounding box center [607, 43] width 11 height 11
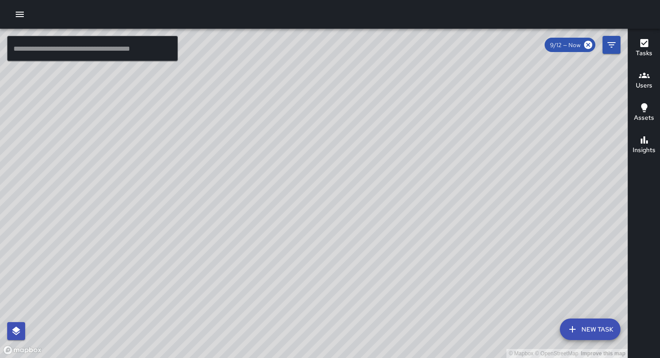
click at [8, 16] on div at bounding box center [330, 14] width 660 height 29
click at [17, 14] on icon "button" at bounding box center [20, 14] width 8 height 5
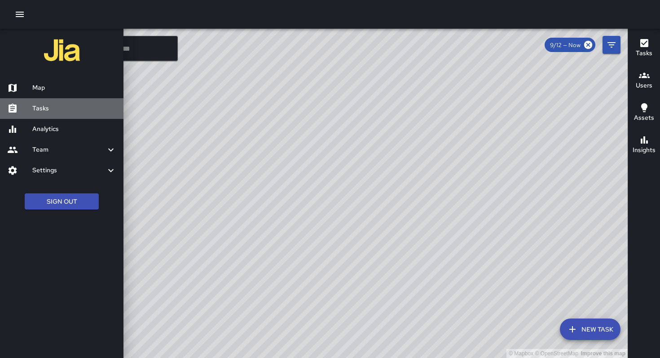
click at [62, 106] on h6 "Tasks" at bounding box center [74, 109] width 84 height 10
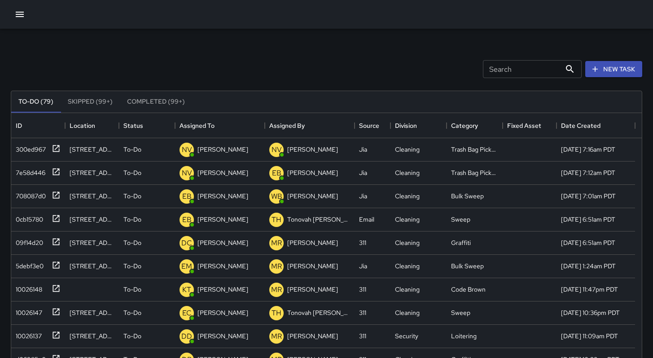
click at [529, 74] on input "Search" at bounding box center [522, 69] width 78 height 18
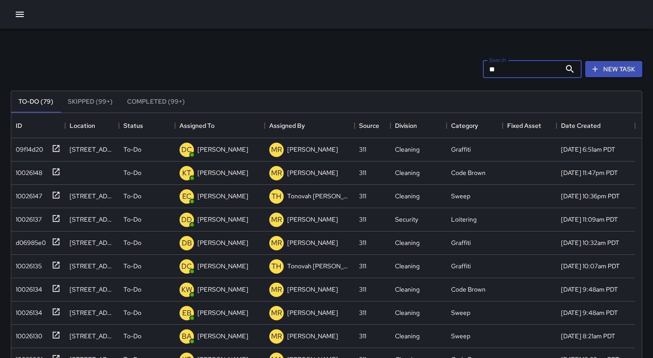
type input "*"
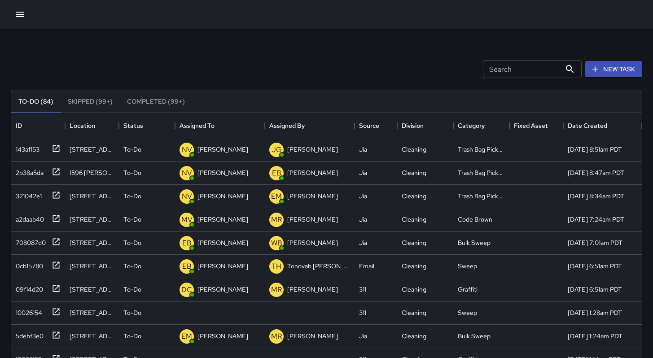
scroll to position [7, 7]
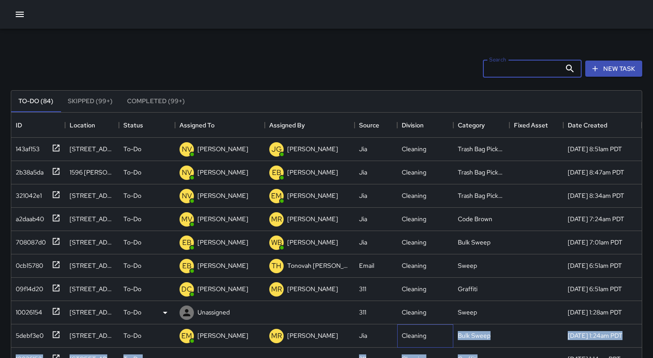
drag, startPoint x: 510, startPoint y: 358, endPoint x: 501, endPoint y: 313, distance: 45.9
click at [554, 356] on div "143af153 778 [PERSON_NAME] Street To-Do NV [PERSON_NAME] [PERSON_NAME] Cleaning…" at bounding box center [326, 360] width 631 height 444
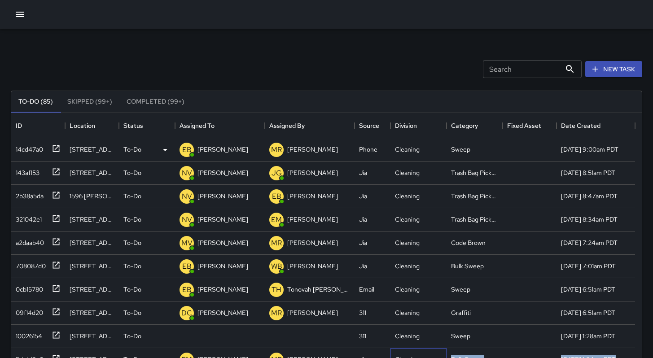
scroll to position [0, 0]
drag, startPoint x: 158, startPoint y: 55, endPoint x: 156, endPoint y: 62, distance: 6.9
click at [156, 62] on div "Search Search New Task" at bounding box center [326, 69] width 635 height 47
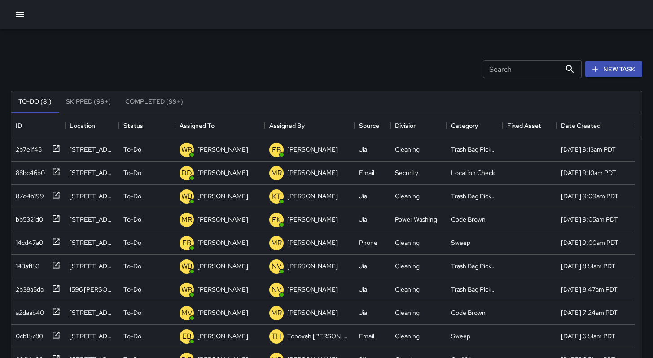
scroll to position [7, 7]
click at [506, 64] on input "Search" at bounding box center [522, 69] width 78 height 18
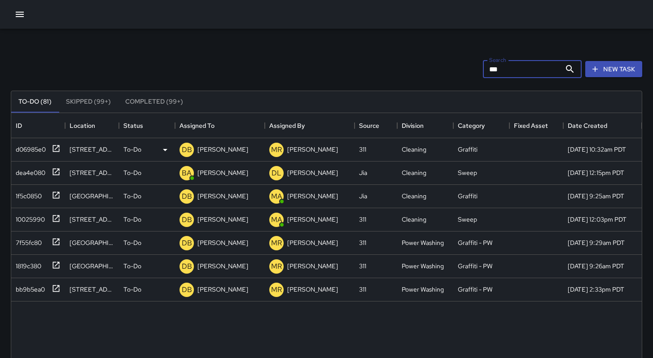
type input "***"
click at [25, 149] on div "d06985e0" at bounding box center [29, 147] width 34 height 13
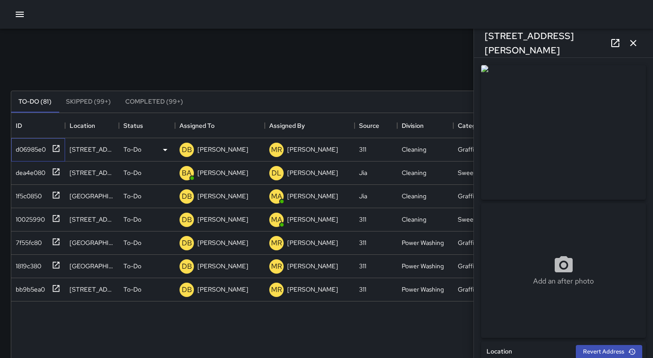
type input "**********"
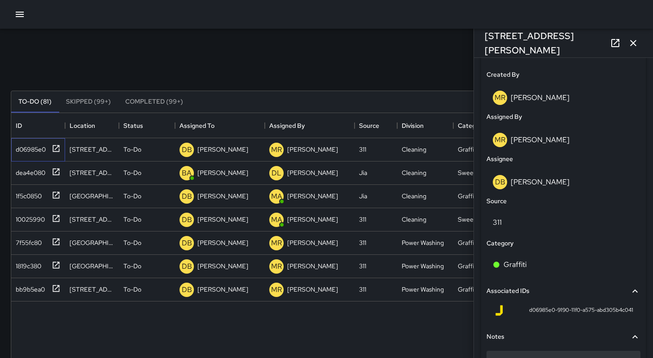
scroll to position [524, 0]
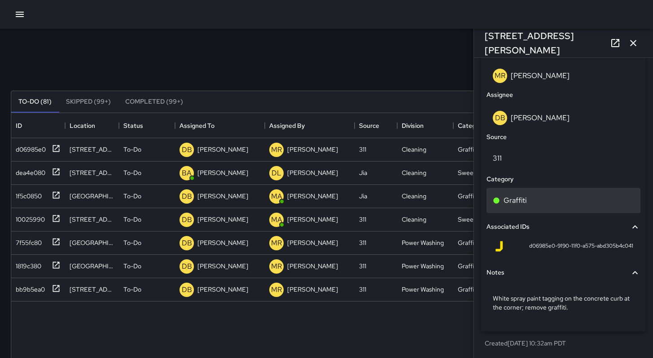
click at [530, 201] on div "Graffiti" at bounding box center [563, 200] width 141 height 11
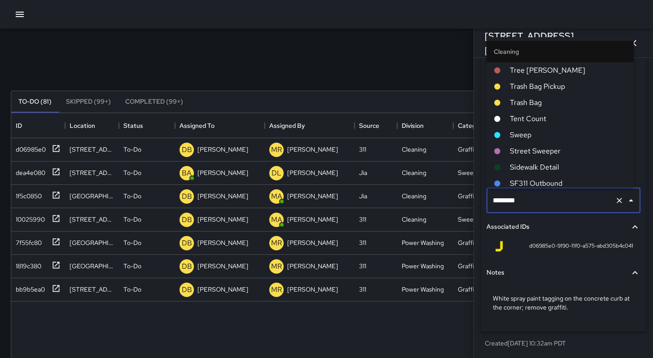
scroll to position [198, 0]
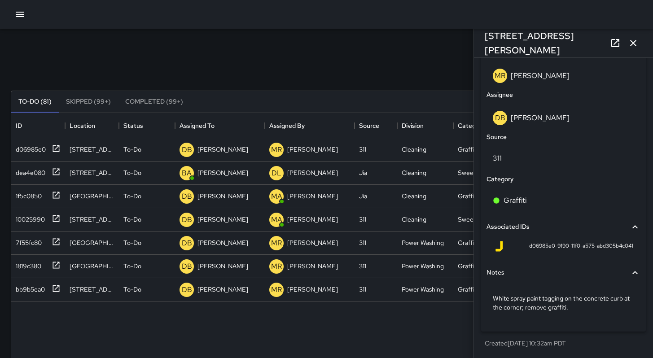
click at [366, 83] on div "To-Do (81) Skipped (99+) Completed (99+) ID Location Status Assigned To Assigne…" at bounding box center [327, 304] width 632 height 452
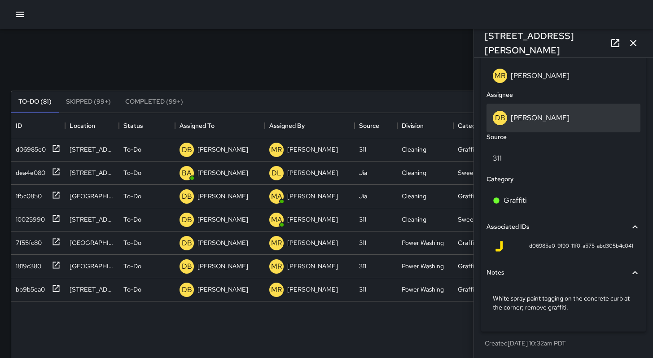
click at [517, 115] on p "[PERSON_NAME]" at bounding box center [540, 117] width 59 height 9
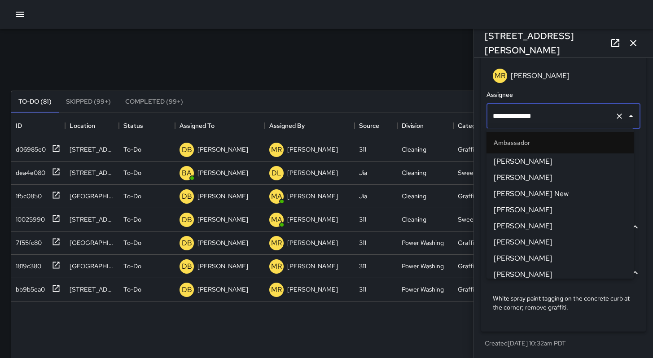
scroll to position [494, 0]
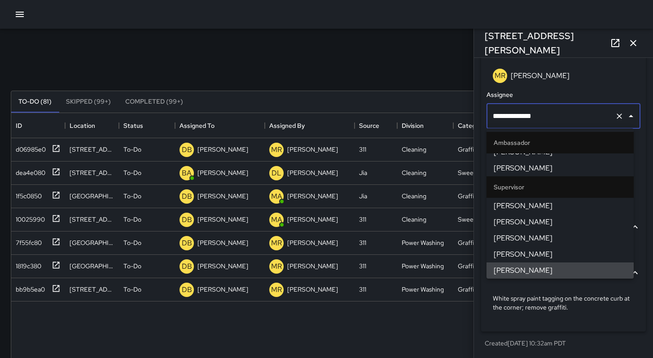
drag, startPoint x: 555, startPoint y: 120, endPoint x: 449, endPoint y: 112, distance: 106.2
click at [454, 114] on div "Search *** Search New Task To-Do (81) Skipped (99+) Completed (99+) ID Location…" at bounding box center [326, 279] width 653 height 501
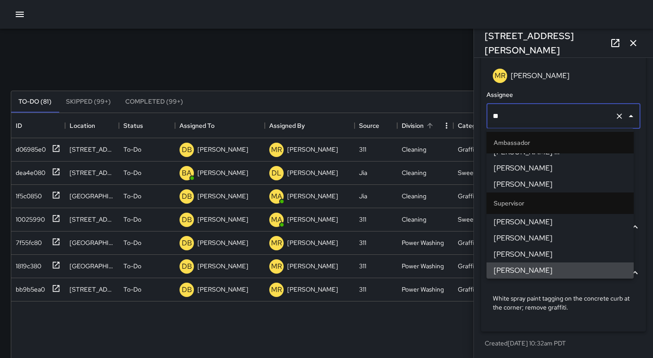
scroll to position [0, 0]
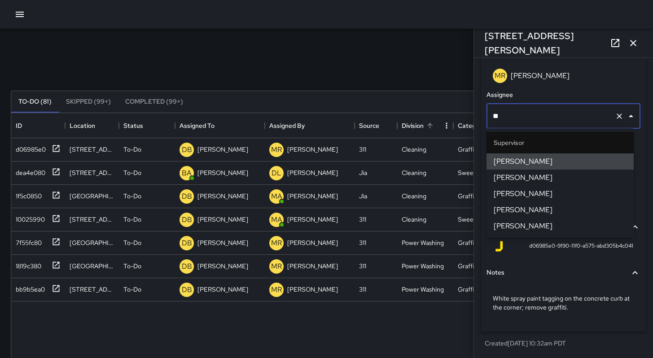
type input "*"
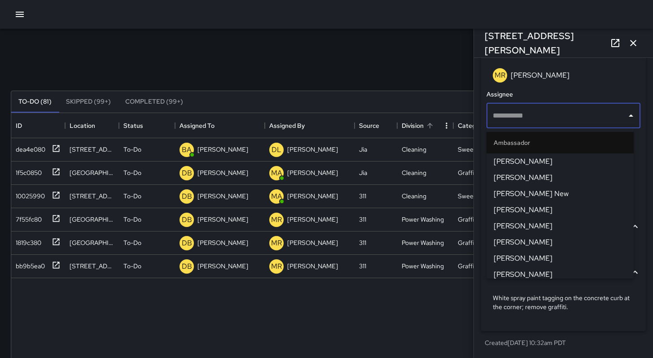
scroll to position [482, 0]
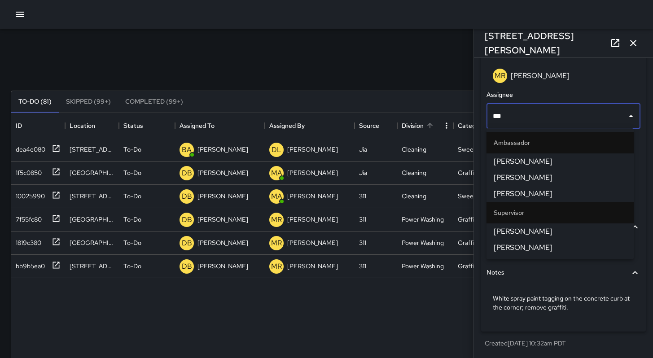
type input "****"
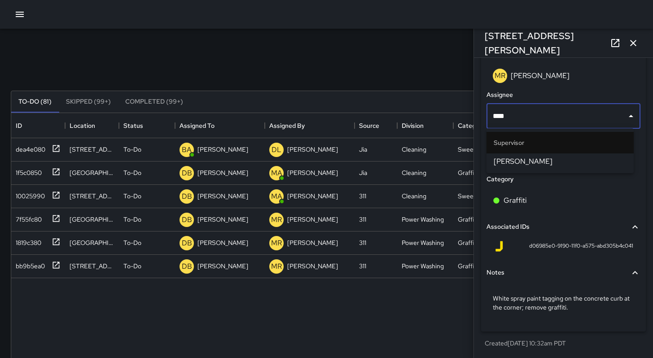
click at [505, 163] on span "[PERSON_NAME]" at bounding box center [560, 161] width 133 height 11
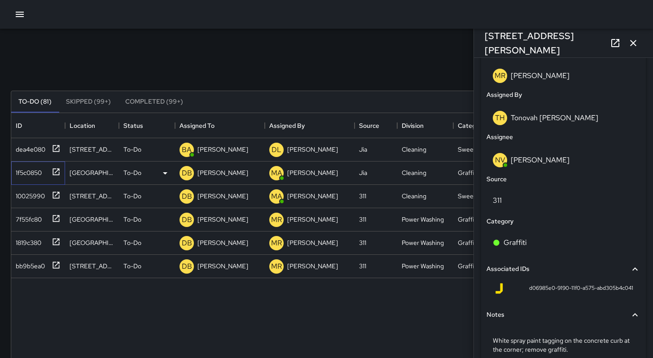
click at [29, 175] on div "1f5c0850" at bounding box center [27, 171] width 30 height 13
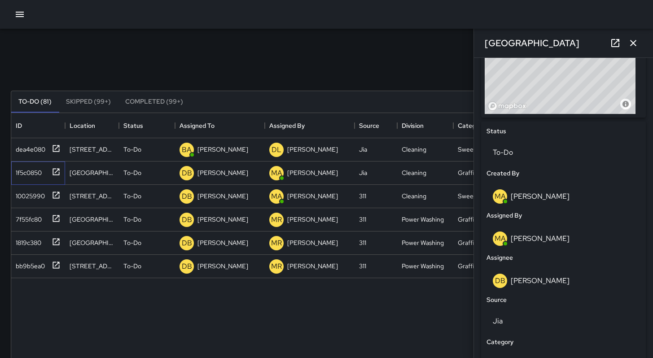
scroll to position [467, 0]
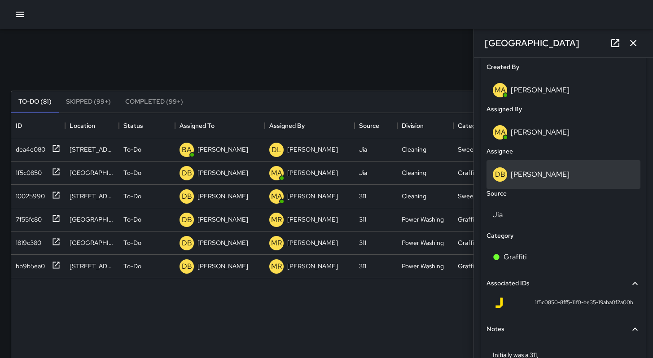
click at [543, 174] on p "[PERSON_NAME]" at bounding box center [540, 174] width 59 height 9
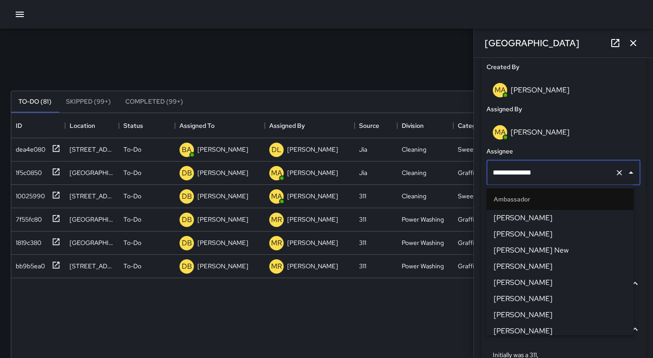
scroll to position [494, 0]
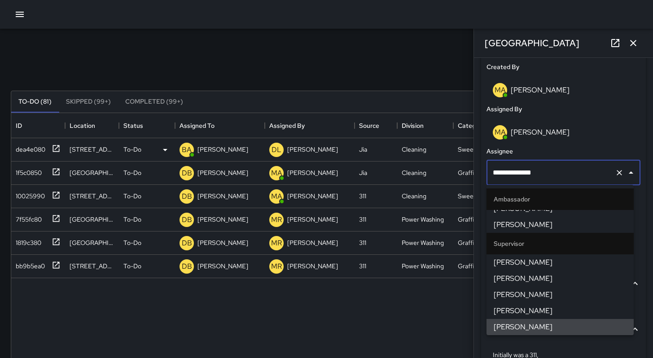
drag, startPoint x: 563, startPoint y: 175, endPoint x: 404, endPoint y: 158, distance: 159.7
click at [426, 161] on div "**********" at bounding box center [326, 279] width 653 height 501
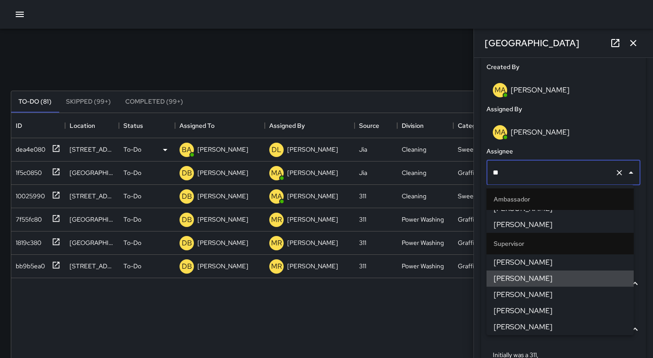
scroll to position [0, 0]
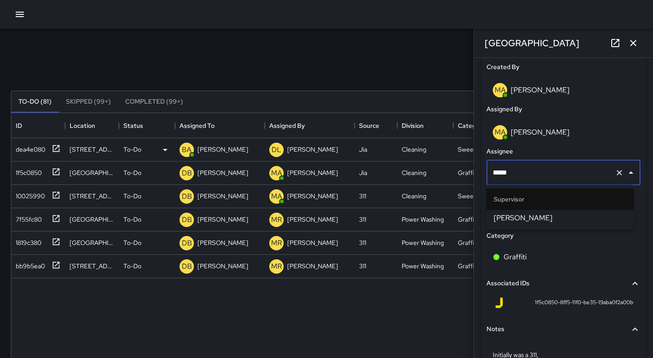
type input "******"
click at [500, 217] on span "[PERSON_NAME]" at bounding box center [560, 218] width 133 height 11
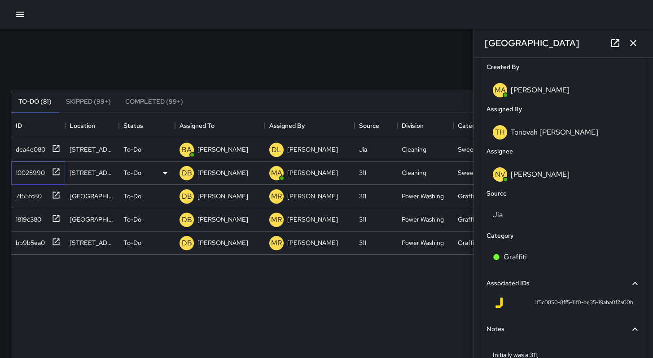
click at [25, 172] on div "10025990" at bounding box center [28, 171] width 33 height 13
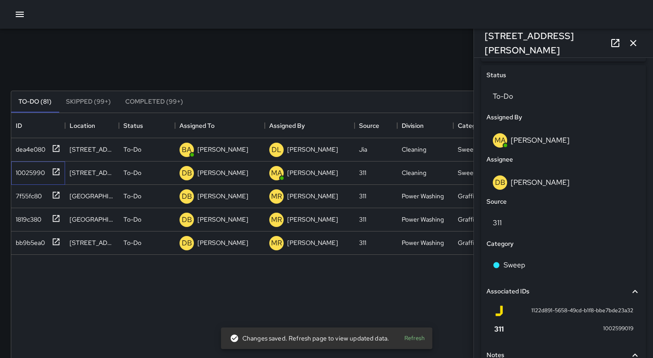
scroll to position [483, 0]
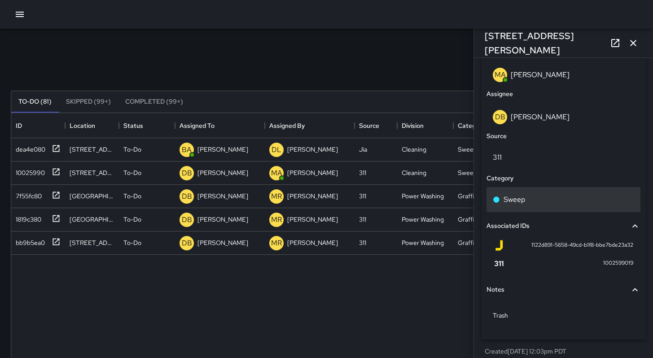
click at [527, 204] on div "Sweep" at bounding box center [563, 199] width 141 height 11
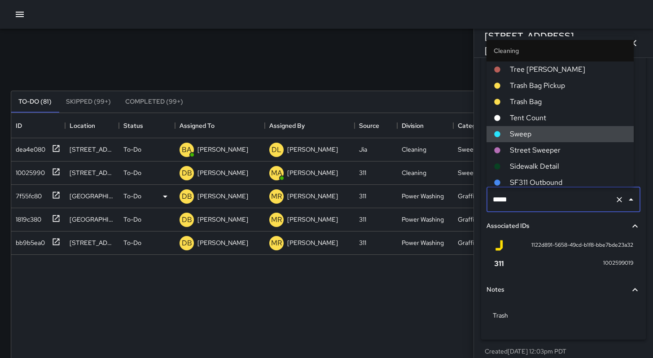
drag, startPoint x: 507, startPoint y: 203, endPoint x: 465, endPoint y: 192, distance: 43.1
click at [473, 198] on div "**********" at bounding box center [326, 279] width 653 height 501
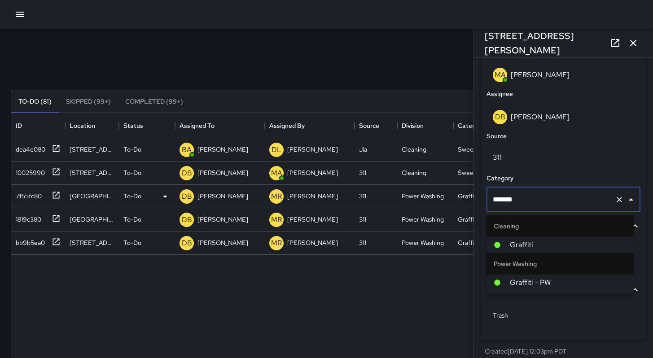
type input "********"
click at [539, 251] on li "Graffiti" at bounding box center [560, 245] width 147 height 16
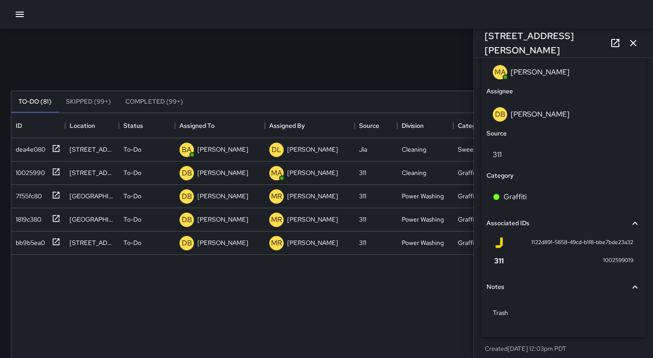
scroll to position [491, 0]
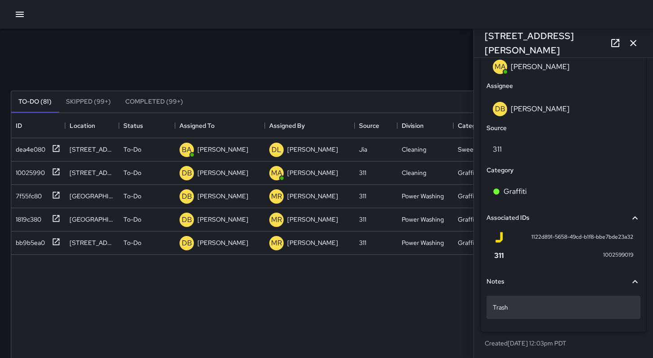
click at [518, 314] on div "Trash" at bounding box center [564, 307] width 154 height 23
drag, startPoint x: 517, startPoint y: 311, endPoint x: 446, endPoint y: 303, distance: 71.8
click at [446, 303] on div "**********" at bounding box center [326, 279] width 653 height 501
type textarea "********"
click at [636, 44] on icon "button" at bounding box center [633, 43] width 11 height 11
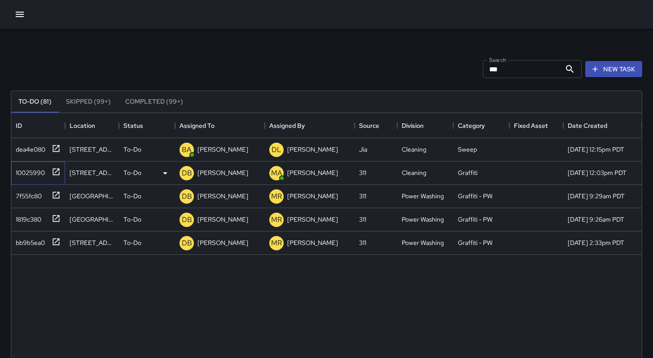
click at [25, 170] on div "10025990" at bounding box center [28, 171] width 33 height 13
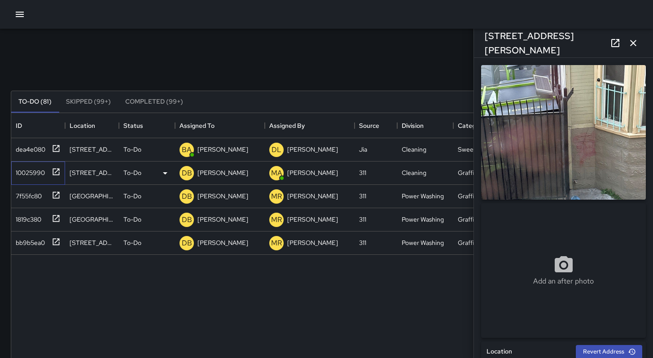
click at [38, 174] on div "10025990" at bounding box center [28, 171] width 33 height 13
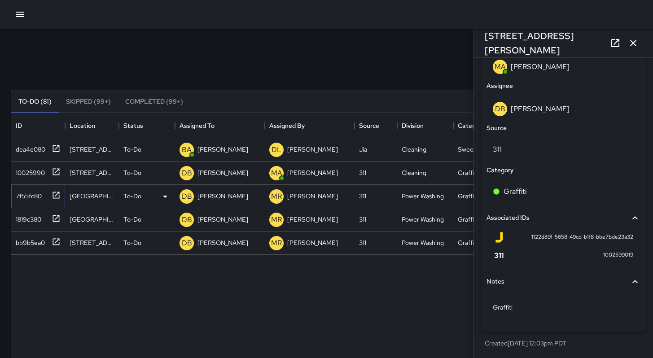
click at [17, 197] on div "7f55fc80" at bounding box center [27, 194] width 30 height 13
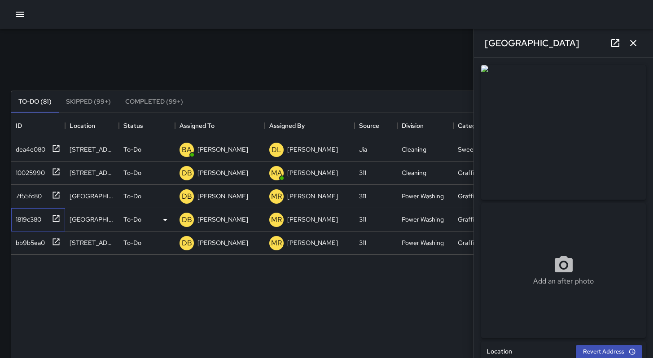
click at [13, 220] on div "1819c380" at bounding box center [26, 217] width 29 height 13
click at [35, 172] on div "10025990" at bounding box center [28, 171] width 33 height 13
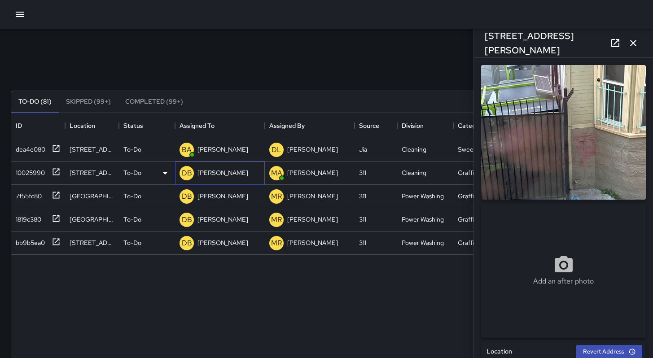
click at [200, 173] on p "[PERSON_NAME]" at bounding box center [223, 172] width 51 height 9
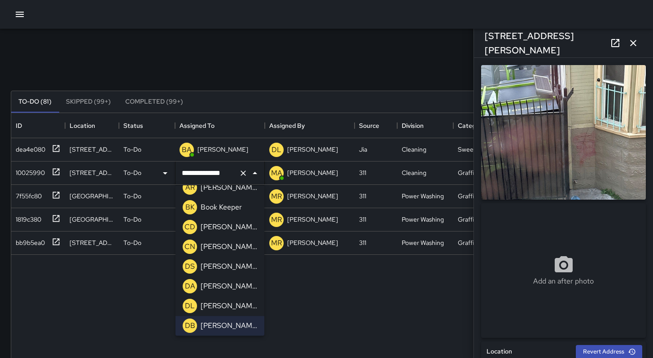
scroll to position [0, 0]
drag, startPoint x: 223, startPoint y: 174, endPoint x: 143, endPoint y: 171, distance: 80.0
click at [144, 171] on div "**********" at bounding box center [326, 173] width 631 height 23
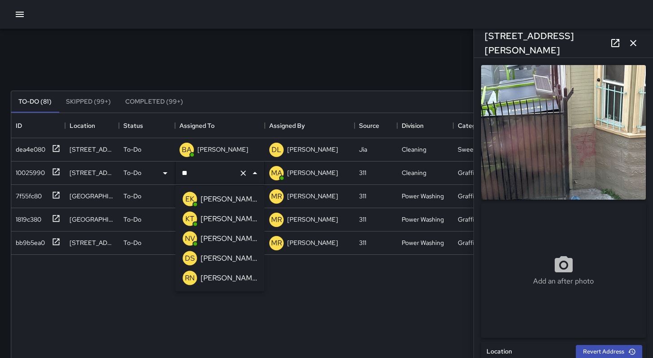
type input "***"
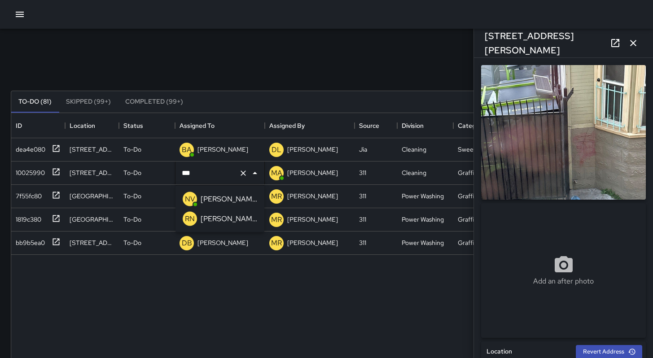
click at [193, 201] on p "NV" at bounding box center [190, 199] width 10 height 11
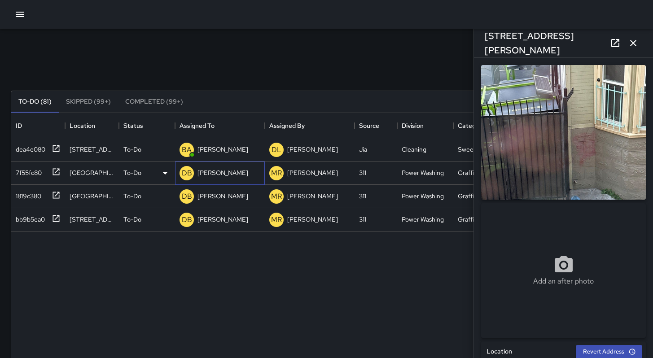
click at [202, 176] on p "[PERSON_NAME]" at bounding box center [223, 172] width 51 height 9
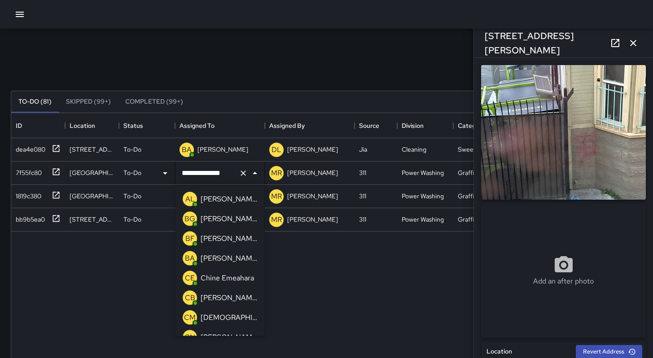
scroll to position [703, 0]
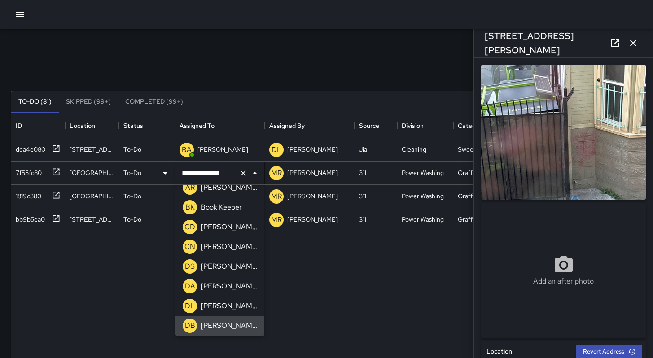
drag, startPoint x: 235, startPoint y: 173, endPoint x: 154, endPoint y: 174, distance: 81.7
click at [148, 176] on div "**********" at bounding box center [326, 173] width 631 height 23
drag, startPoint x: 187, startPoint y: 173, endPoint x: 250, endPoint y: 171, distance: 63.8
click at [250, 171] on div "**********" at bounding box center [220, 173] width 89 height 25
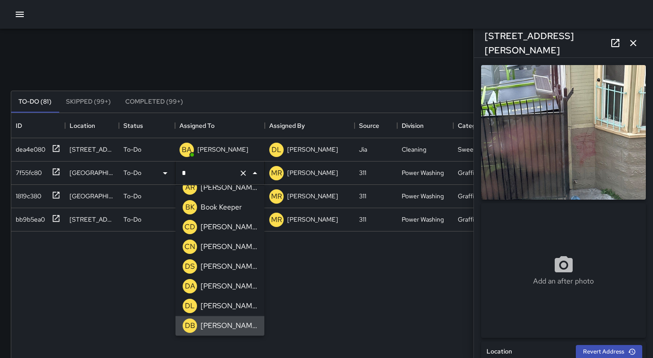
scroll to position [465, 0]
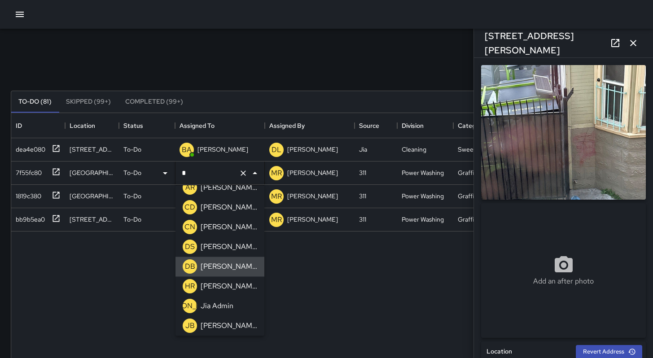
type input "**"
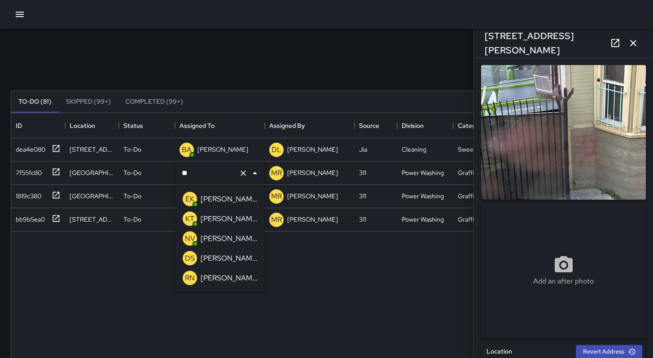
click at [211, 240] on p "[PERSON_NAME]" at bounding box center [229, 238] width 57 height 11
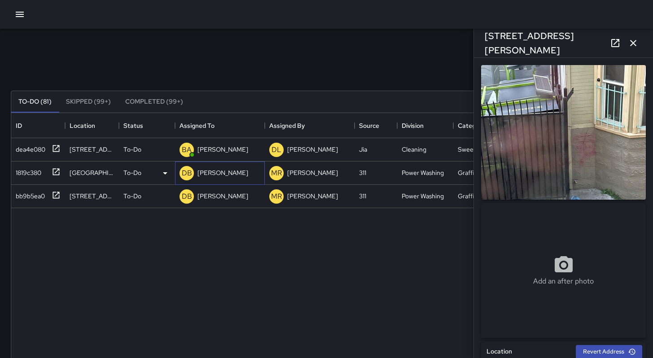
click at [208, 176] on p "[PERSON_NAME]" at bounding box center [223, 172] width 51 height 9
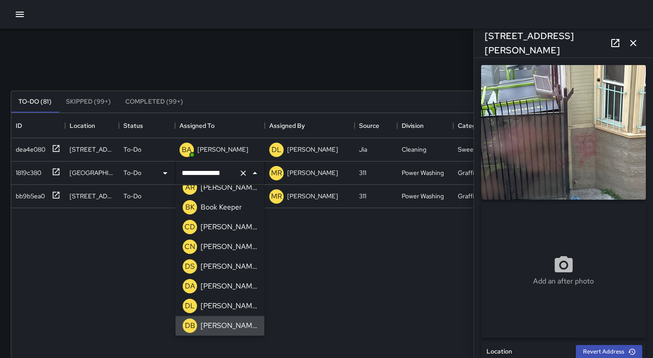
drag, startPoint x: 229, startPoint y: 172, endPoint x: 144, endPoint y: 167, distance: 85.0
click at [145, 167] on div "**********" at bounding box center [326, 173] width 631 height 23
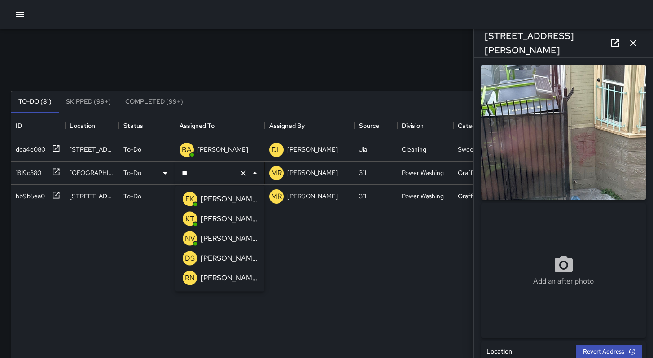
type input "***"
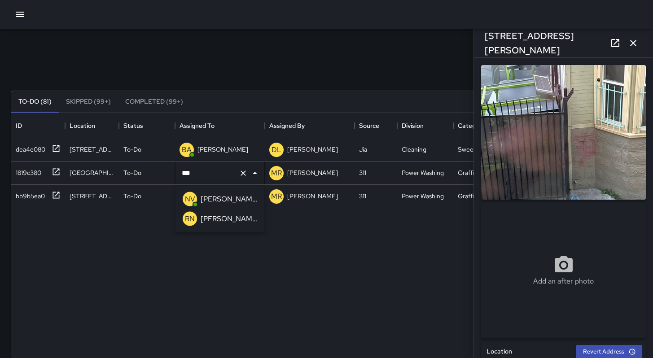
click at [195, 198] on div "NV" at bounding box center [190, 199] width 14 height 14
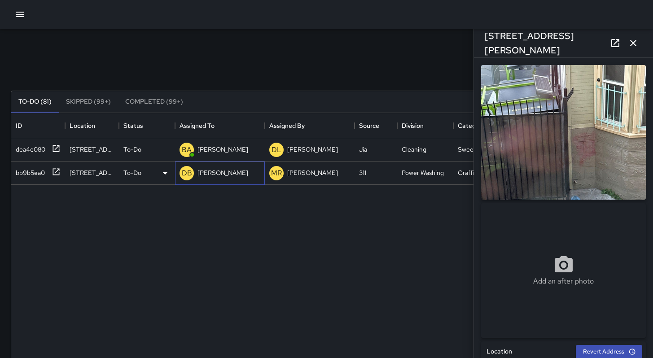
click at [207, 174] on p "[PERSON_NAME]" at bounding box center [223, 172] width 51 height 9
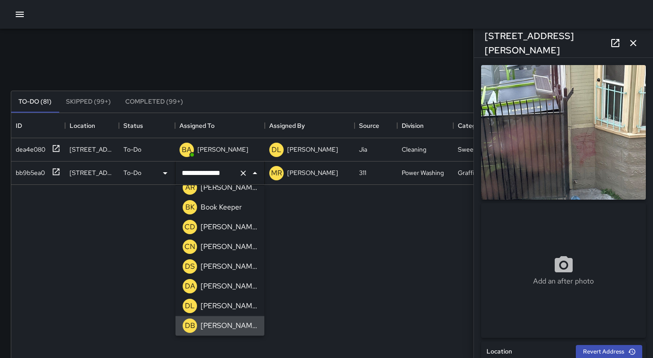
drag, startPoint x: 233, startPoint y: 171, endPoint x: 141, endPoint y: 171, distance: 91.6
click at [142, 171] on div "**********" at bounding box center [326, 173] width 631 height 23
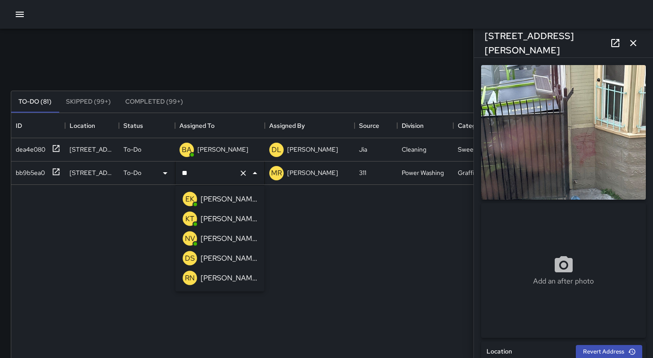
type input "***"
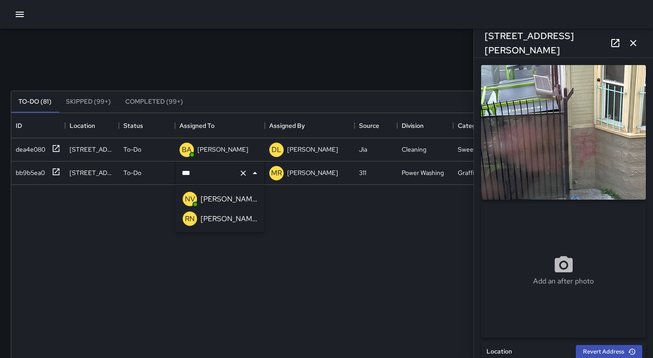
click at [198, 201] on div "NV" at bounding box center [190, 199] width 18 height 18
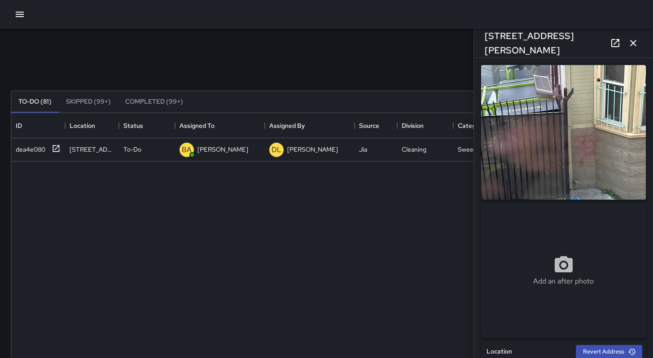
click at [213, 101] on div "To-Do (81) Skipped (99+) Completed (99+)" at bounding box center [326, 102] width 631 height 22
click at [642, 44] on button "button" at bounding box center [633, 43] width 18 height 18
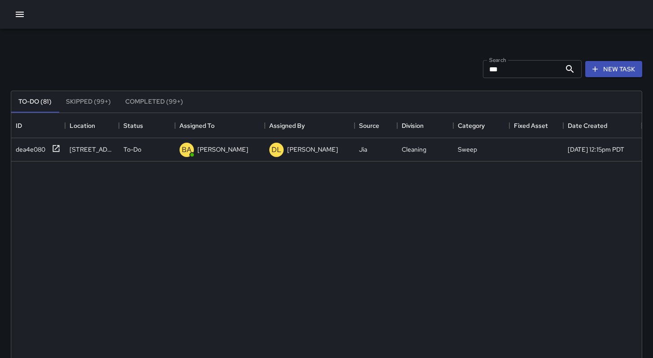
click at [22, 14] on icon "button" at bounding box center [20, 14] width 8 height 5
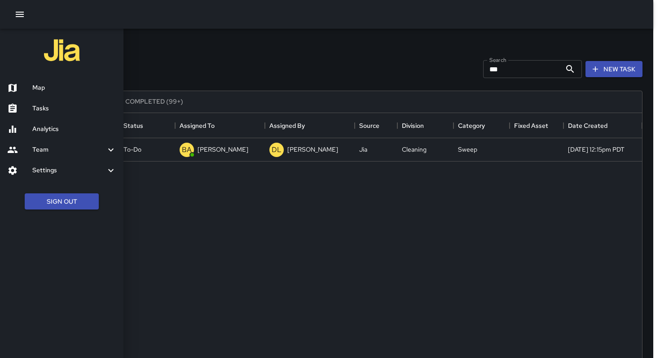
drag, startPoint x: 40, startPoint y: 83, endPoint x: 192, endPoint y: 70, distance: 152.8
click at [40, 84] on h6 "Map" at bounding box center [74, 88] width 84 height 10
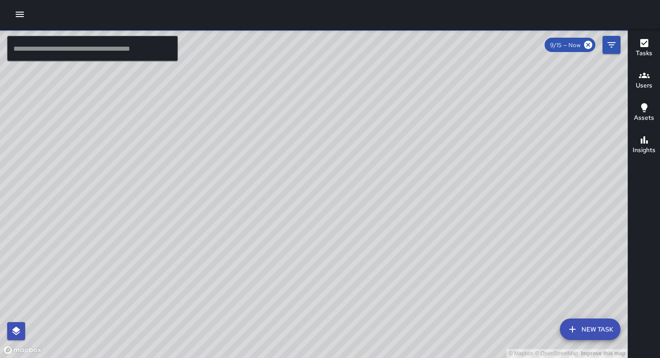
click at [57, 52] on input "text" at bounding box center [92, 48] width 171 height 25
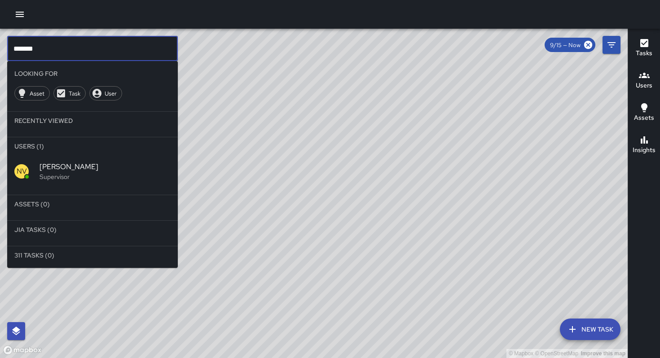
type input "*******"
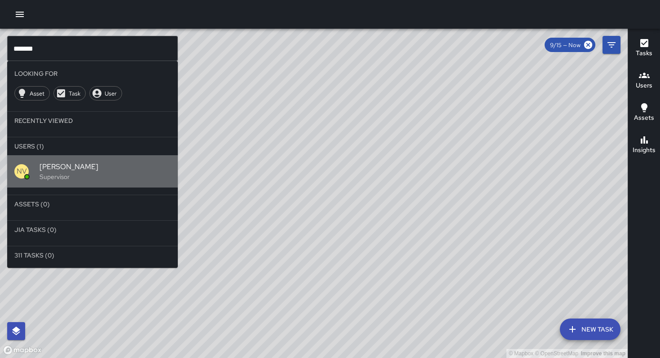
click at [31, 171] on div "NV" at bounding box center [26, 171] width 25 height 14
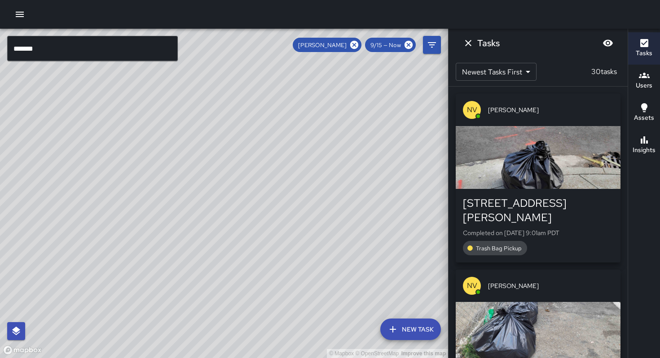
click at [614, 45] on button "Blur" at bounding box center [608, 43] width 18 height 18
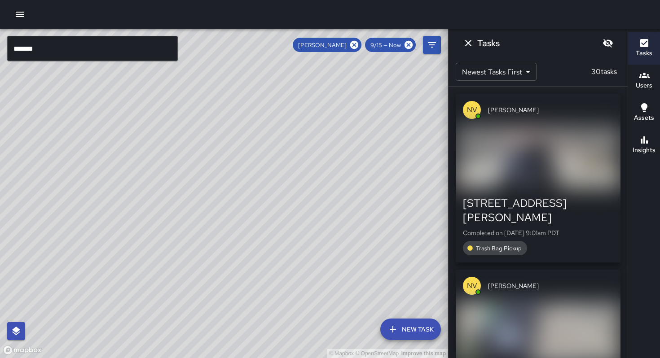
click at [606, 45] on icon "Unblur" at bounding box center [607, 43] width 11 height 11
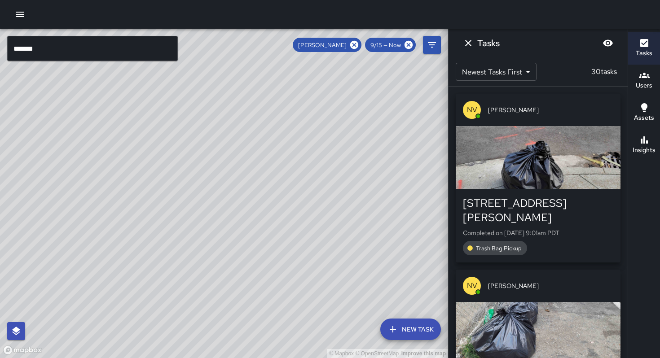
click at [485, 46] on h6 "Tasks" at bounding box center [488, 43] width 22 height 14
click at [437, 43] on button "Filters" at bounding box center [432, 45] width 18 height 18
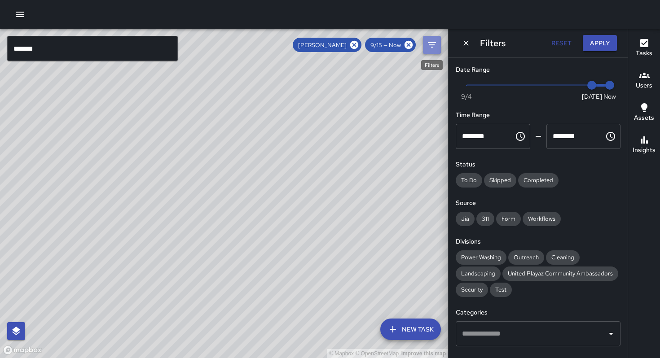
click at [431, 44] on icon "Filters" at bounding box center [431, 45] width 11 height 11
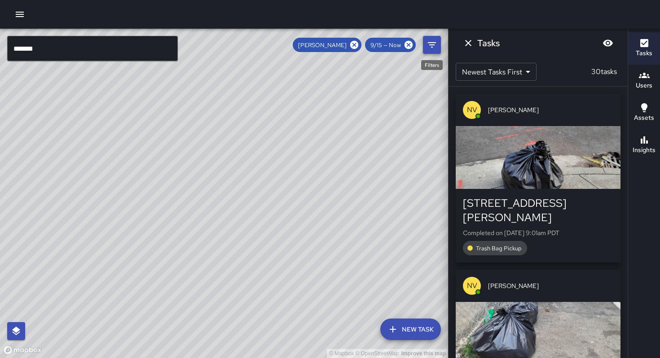
click at [432, 44] on icon "Filters" at bounding box center [432, 44] width 8 height 5
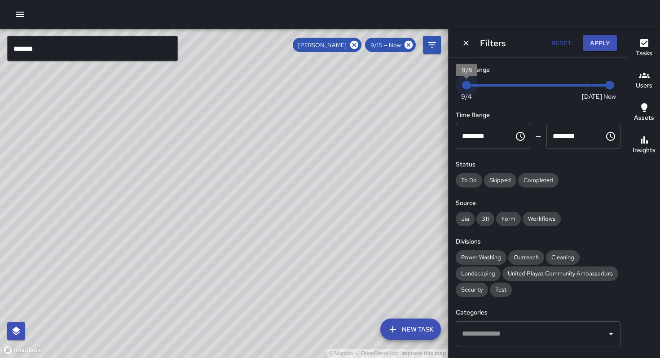
drag, startPoint x: 586, startPoint y: 87, endPoint x: 460, endPoint y: 83, distance: 125.8
click at [462, 83] on span "9/8" at bounding box center [466, 85] width 9 height 9
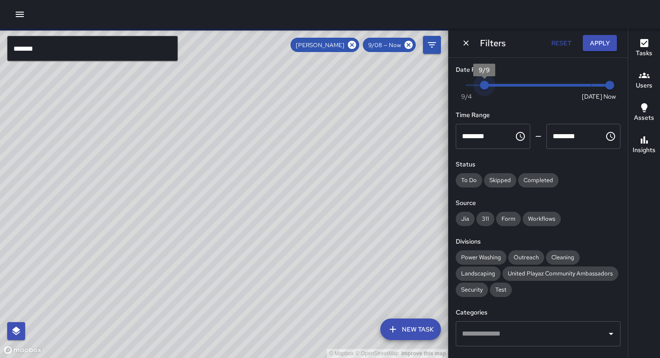
type input "*"
drag, startPoint x: 467, startPoint y: 83, endPoint x: 497, endPoint y: 87, distance: 30.7
click at [498, 87] on span "9/10" at bounding box center [502, 85] width 9 height 9
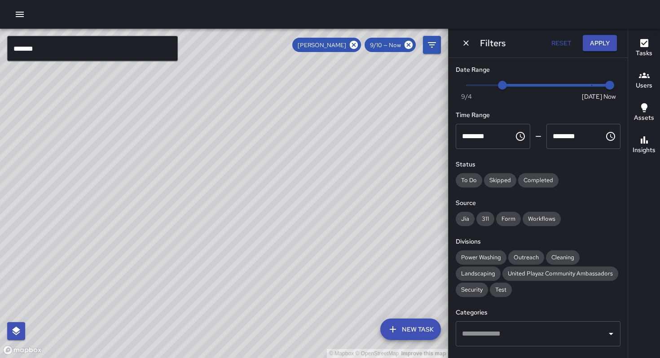
click at [295, 61] on div "© Mapbox © OpenStreetMap Improve this map" at bounding box center [224, 193] width 448 height 329
click at [594, 45] on button "Apply" at bounding box center [600, 43] width 34 height 17
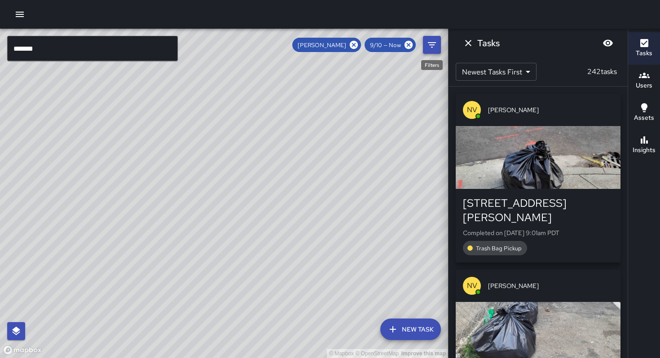
click at [429, 46] on icon "Filters" at bounding box center [431, 45] width 11 height 11
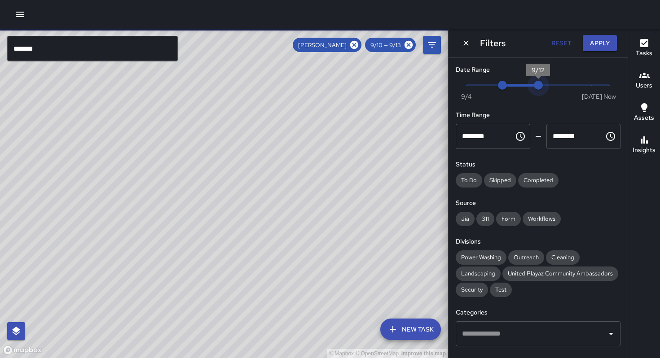
type input "*"
drag, startPoint x: 598, startPoint y: 88, endPoint x: 539, endPoint y: 87, distance: 59.3
click at [539, 87] on span "9/12" at bounding box center [538, 85] width 9 height 9
drag, startPoint x: 532, startPoint y: 84, endPoint x: 527, endPoint y: 84, distance: 5.4
click at [534, 84] on span "9/12" at bounding box center [538, 85] width 9 height 9
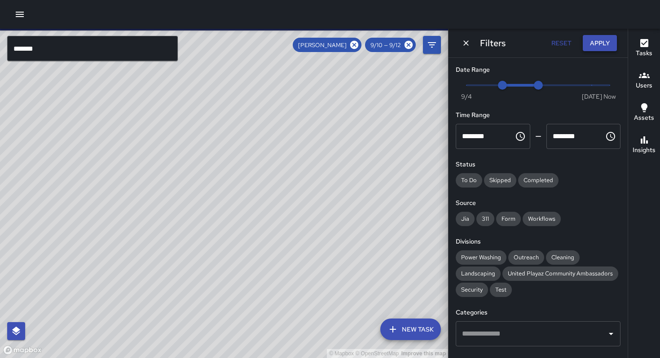
click at [598, 47] on button "Apply" at bounding box center [600, 43] width 34 height 17
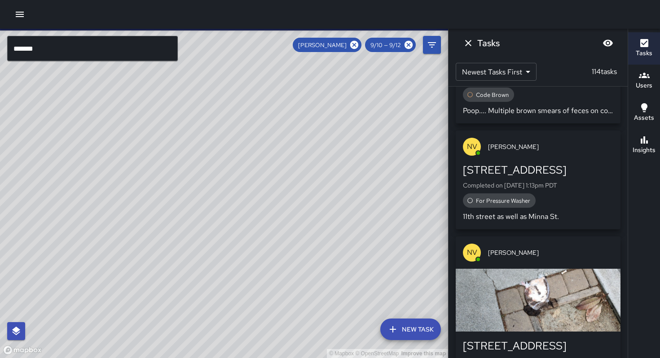
scroll to position [383, 0]
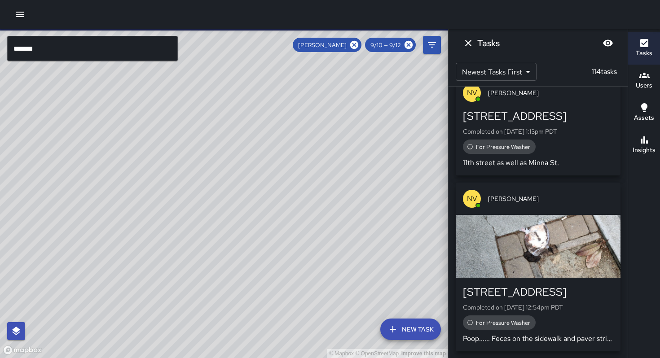
click at [531, 237] on div "button" at bounding box center [538, 246] width 165 height 63
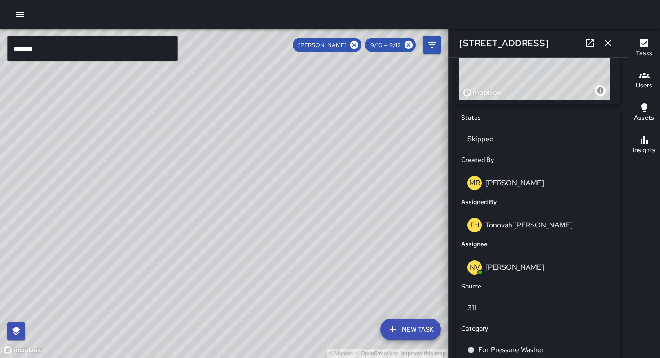
scroll to position [328, 0]
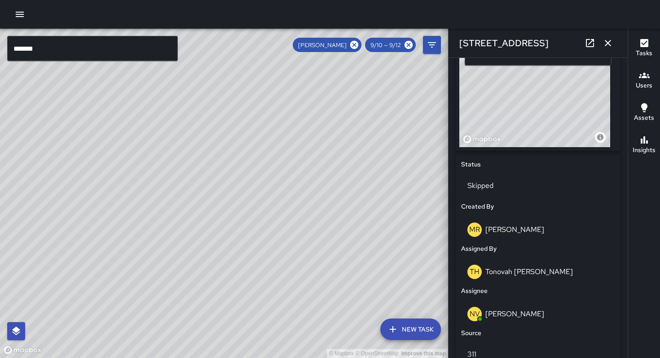
drag, startPoint x: 498, startPoint y: 38, endPoint x: 437, endPoint y: 31, distance: 61.1
click at [437, 31] on div "© Mapbox © OpenStreetMap Improve this map ******* ​ New Task [PERSON_NAME] 9/10…" at bounding box center [330, 193] width 660 height 329
copy div "​ Lor Ipsu Dolorsi Amet 6/12 — 8/24 Con Adipis Elits Doeiu Tempor Incididu Utla…"
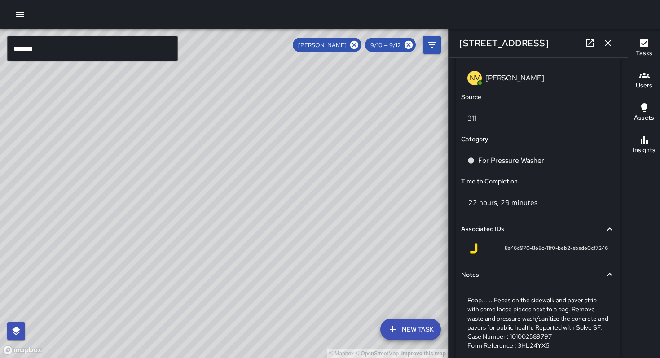
scroll to position [615, 0]
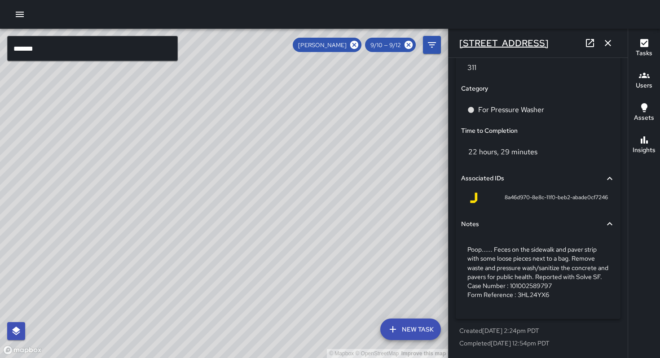
copy div "​ Lor Ipsu Dolorsi Amet 6/12 — 8/24 Con Adipis Elits Doeiu Tempor Incididu Utla…"
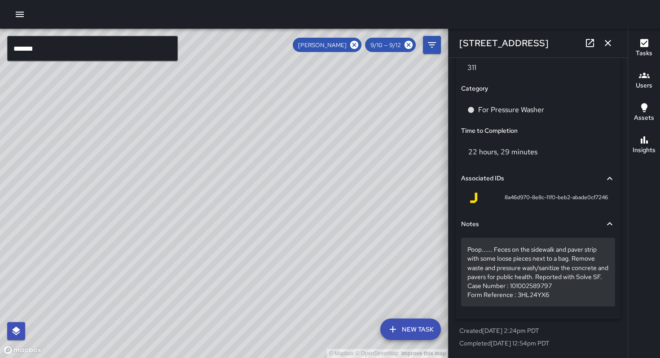
drag, startPoint x: 553, startPoint y: 294, endPoint x: 465, endPoint y: 283, distance: 88.3
click at [465, 283] on div "Poop...... Feces on the sidewalk and paver strip with some loose pieces next to…" at bounding box center [538, 272] width 154 height 68
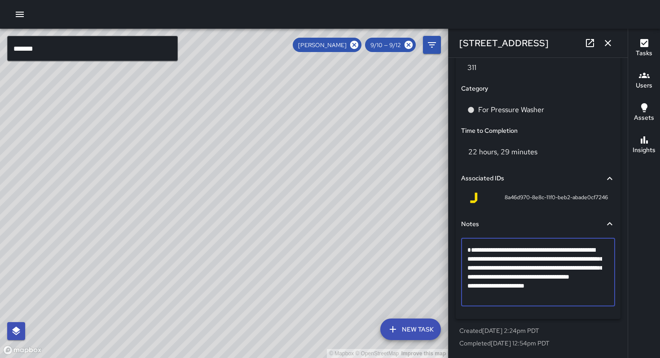
scroll to position [579, 0]
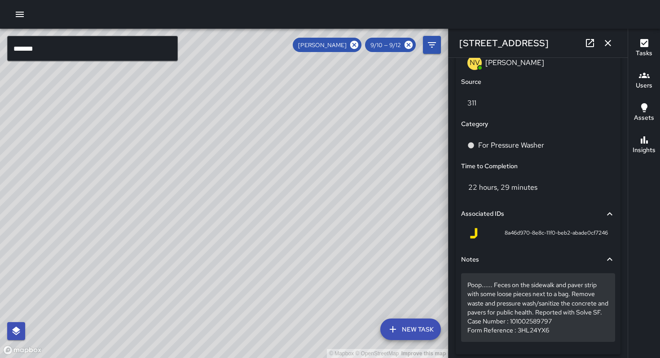
drag, startPoint x: 464, startPoint y: 321, endPoint x: 534, endPoint y: 329, distance: 70.5
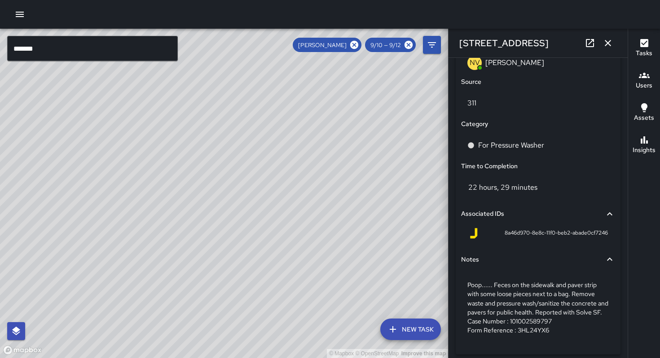
drag, startPoint x: 256, startPoint y: 262, endPoint x: 234, endPoint y: 193, distance: 72.7
click at [232, 193] on div "© Mapbox © OpenStreetMap Improve this map" at bounding box center [224, 193] width 448 height 329
drag, startPoint x: 302, startPoint y: 216, endPoint x: 228, endPoint y: 190, distance: 78.2
click at [215, 180] on div "© Mapbox © OpenStreetMap Improve this map" at bounding box center [224, 193] width 448 height 329
drag, startPoint x: 290, startPoint y: 220, endPoint x: 215, endPoint y: 202, distance: 77.5
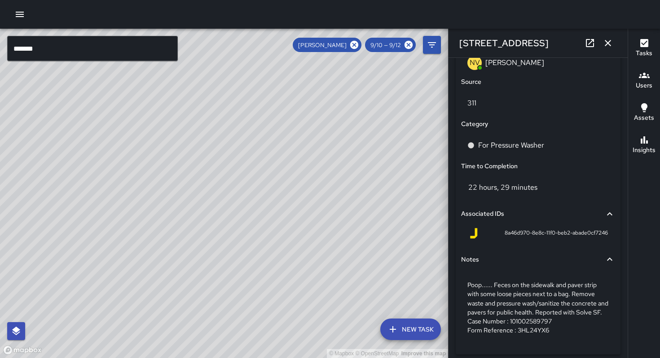
click at [194, 191] on div "© Mapbox © OpenStreetMap Improve this map" at bounding box center [224, 193] width 448 height 329
drag, startPoint x: 279, startPoint y: 231, endPoint x: 214, endPoint y: 207, distance: 69.3
click at [214, 207] on div "© Mapbox © OpenStreetMap Improve this map" at bounding box center [224, 193] width 448 height 329
drag, startPoint x: 261, startPoint y: 221, endPoint x: 110, endPoint y: 217, distance: 151.3
click at [94, 223] on div "© Mapbox © OpenStreetMap Improve this map" at bounding box center [224, 193] width 448 height 329
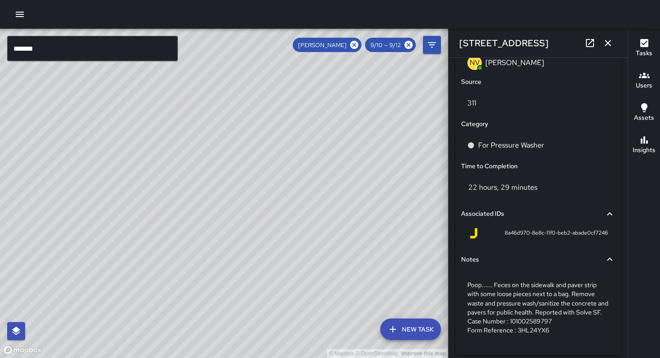
drag, startPoint x: 182, startPoint y: 217, endPoint x: 279, endPoint y: 150, distance: 117.7
click at [272, 146] on div "© Mapbox © OpenStreetMap Improve this map" at bounding box center [224, 193] width 448 height 329
drag, startPoint x: 184, startPoint y: 187, endPoint x: 216, endPoint y: 135, distance: 61.1
click at [224, 120] on div "© Mapbox © OpenStreetMap Improve this map" at bounding box center [224, 193] width 448 height 329
drag, startPoint x: 213, startPoint y: 145, endPoint x: 217, endPoint y: 121, distance: 24.1
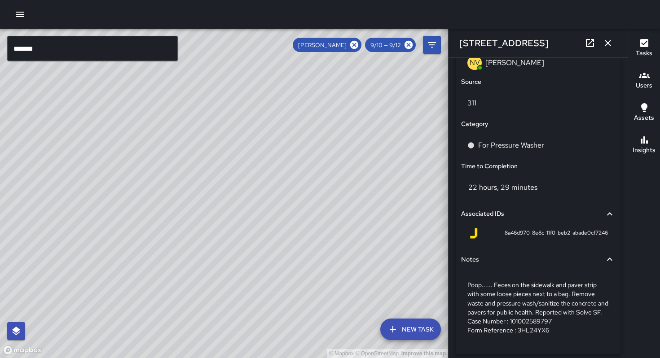
click at [217, 121] on div "© Mapbox © OpenStreetMap Improve this map" at bounding box center [224, 193] width 448 height 329
drag, startPoint x: 213, startPoint y: 203, endPoint x: 212, endPoint y: 136, distance: 66.9
click at [212, 136] on div "© Mapbox © OpenStreetMap Improve this map" at bounding box center [224, 193] width 448 height 329
drag, startPoint x: 219, startPoint y: 169, endPoint x: 220, endPoint y: 162, distance: 6.9
click at [220, 162] on div "© Mapbox © OpenStreetMap Improve this map" at bounding box center [224, 193] width 448 height 329
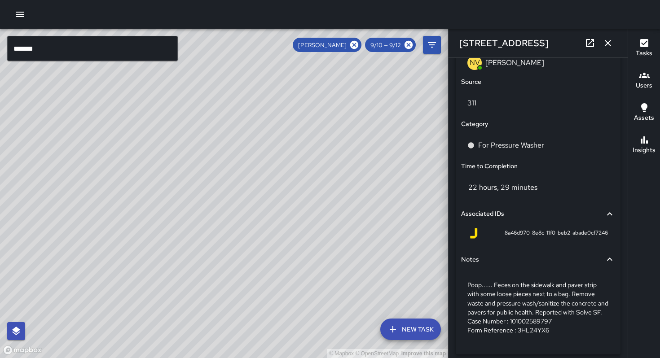
drag, startPoint x: 190, startPoint y: 208, endPoint x: 249, endPoint y: 232, distance: 63.4
click at [301, 262] on div "© Mapbox © OpenStreetMap Improve this map" at bounding box center [224, 193] width 448 height 329
drag, startPoint x: 219, startPoint y: 218, endPoint x: 254, endPoint y: 237, distance: 40.0
click at [287, 252] on div "© Mapbox © OpenStreetMap Improve this map" at bounding box center [224, 193] width 448 height 329
drag, startPoint x: 229, startPoint y: 220, endPoint x: 274, endPoint y: 249, distance: 53.5
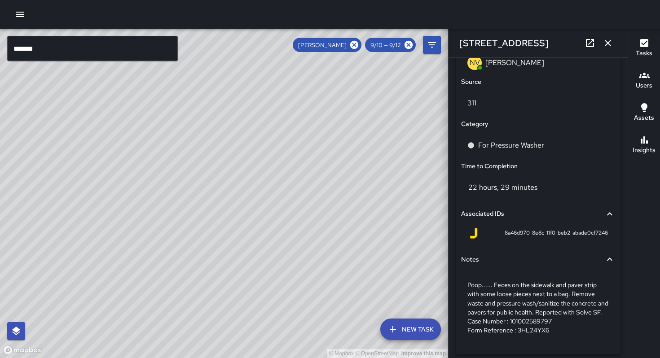
click at [278, 264] on div "© Mapbox © OpenStreetMap Improve this map" at bounding box center [224, 193] width 448 height 329
drag, startPoint x: 224, startPoint y: 220, endPoint x: 263, endPoint y: 177, distance: 58.4
click at [263, 178] on div "© Mapbox © OpenStreetMap Improve this map" at bounding box center [224, 193] width 448 height 329
drag, startPoint x: 194, startPoint y: 211, endPoint x: 255, endPoint y: 212, distance: 61.1
click at [285, 201] on div "© Mapbox © OpenStreetMap Improve this map" at bounding box center [224, 193] width 448 height 329
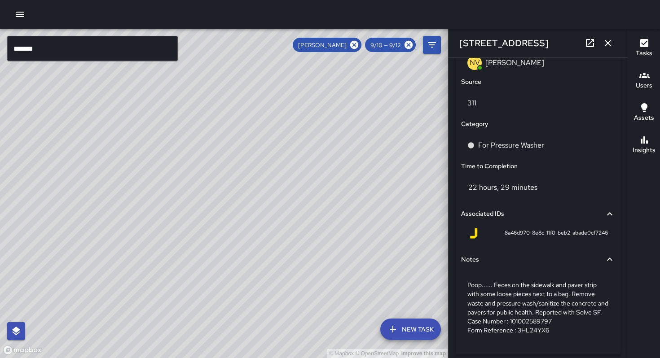
drag, startPoint x: 241, startPoint y: 219, endPoint x: 254, endPoint y: 174, distance: 46.2
click at [254, 170] on div "© Mapbox © OpenStreetMap Improve this map" at bounding box center [224, 193] width 448 height 329
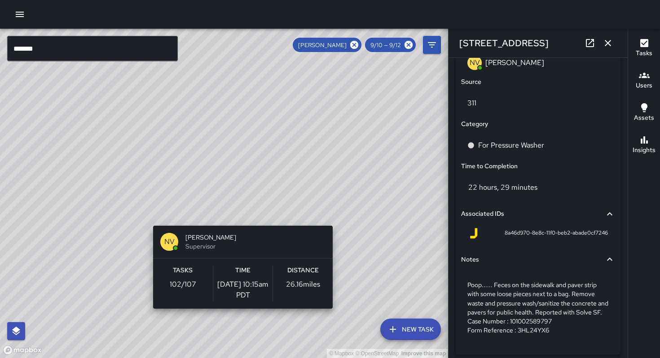
click at [336, 220] on div "© Mapbox © OpenStreetMap Improve this map NV [PERSON_NAME] Supervisor Tasks 102…" at bounding box center [224, 193] width 448 height 329
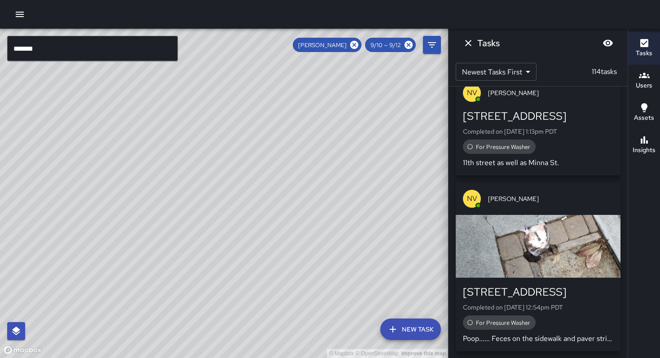
drag, startPoint x: 220, startPoint y: 219, endPoint x: 227, endPoint y: 148, distance: 71.7
click at [228, 145] on div "© Mapbox © OpenStreetMap Improve this map NV [PERSON_NAME] Supervisor Tasks 102…" at bounding box center [224, 193] width 448 height 329
drag, startPoint x: 189, startPoint y: 195, endPoint x: 200, endPoint y: 154, distance: 43.1
click at [200, 153] on div "© Mapbox © OpenStreetMap Improve this map" at bounding box center [224, 193] width 448 height 329
drag, startPoint x: 215, startPoint y: 235, endPoint x: 183, endPoint y: 154, distance: 86.7
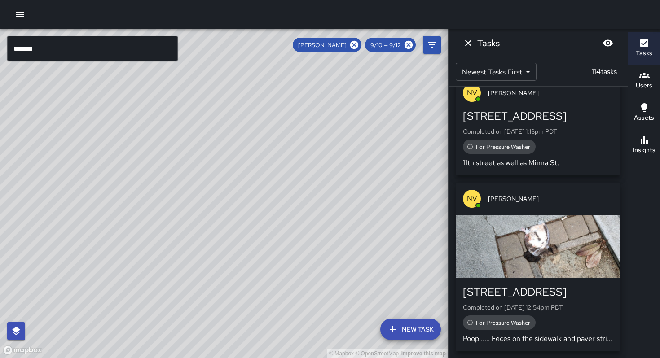
click at [184, 156] on div "© Mapbox © OpenStreetMap Improve this map" at bounding box center [224, 193] width 448 height 329
click at [199, 255] on div "© Mapbox © OpenStreetMap Improve this map NV [PERSON_NAME] [STREET_ADDRESS][PER…" at bounding box center [224, 193] width 448 height 329
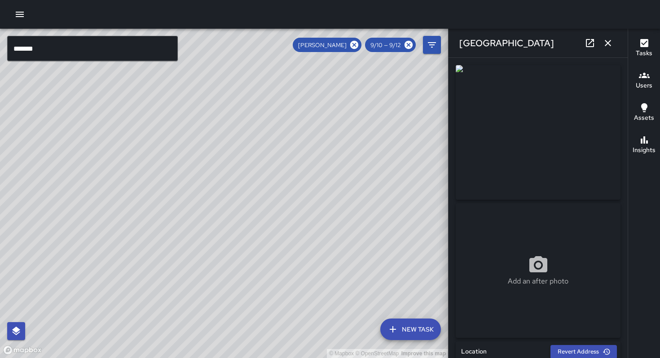
drag, startPoint x: 541, startPoint y: 41, endPoint x: 447, endPoint y: 38, distance: 94.3
click at [447, 38] on div "© Mapbox © OpenStreetMap Improve this map ******* ​ New Task [PERSON_NAME] 9/10…" at bounding box center [330, 193] width 660 height 329
copy div "​ Lor Ipsu Dolorsi Amet 6/12 — 8/24 Con Adipis Elits Doeiu Tempor Incididu Utla…"
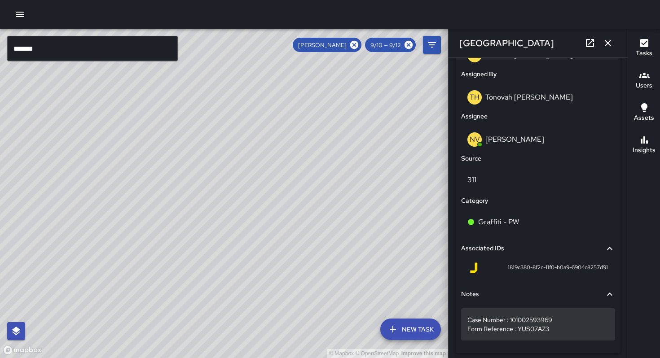
scroll to position [524, 0]
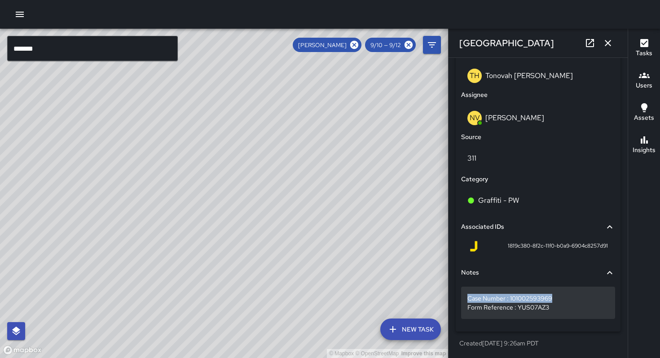
drag, startPoint x: 555, startPoint y: 296, endPoint x: 465, endPoint y: 298, distance: 89.8
click at [465, 298] on div "Case Number : 101002593969 Form Reference : YUS07AZ3" at bounding box center [538, 303] width 154 height 32
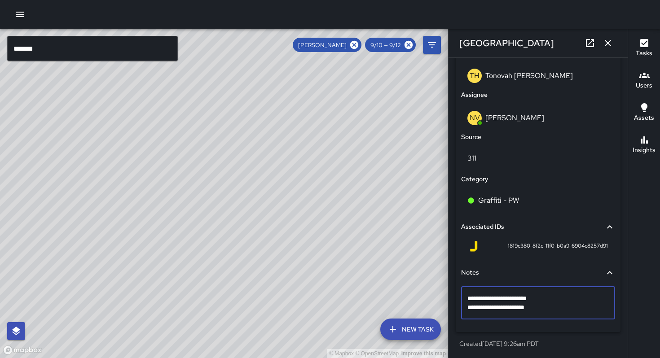
drag, startPoint x: 547, startPoint y: 298, endPoint x: 465, endPoint y: 296, distance: 81.3
click at [530, 310] on p "Case Number : 101002593969 Form Reference : YUS07AZ3" at bounding box center [537, 303] width 141 height 18
drag, startPoint x: 549, startPoint y: 308, endPoint x: 459, endPoint y: 305, distance: 90.3
click at [563, 304] on textarea "**********" at bounding box center [534, 303] width 135 height 18
drag, startPoint x: 551, startPoint y: 307, endPoint x: 487, endPoint y: 308, distance: 63.3
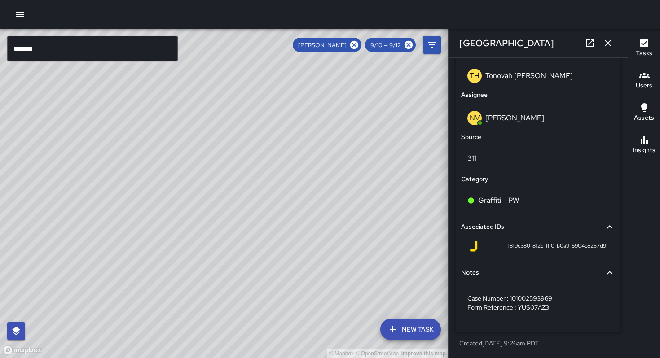
click at [202, 218] on div "© Mapbox © OpenStreetMap Improve this map NV [PERSON_NAME] [STREET_ADDRESS][PER…" at bounding box center [224, 193] width 448 height 329
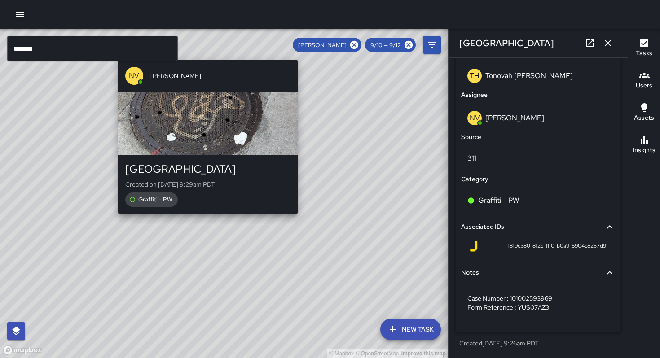
type input "**********"
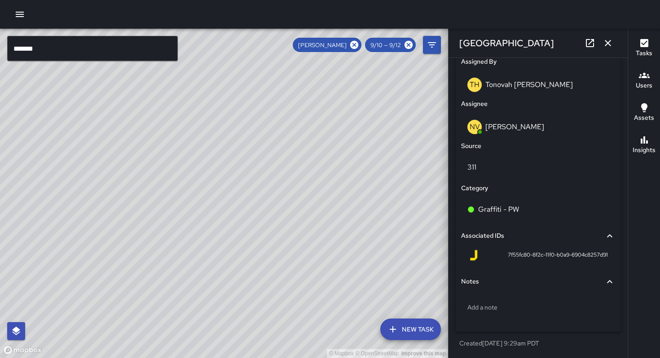
drag, startPoint x: 512, startPoint y: 42, endPoint x: 444, endPoint y: 44, distance: 67.8
click at [444, 44] on div "© Mapbox © OpenStreetMap Improve this map ******* ​ New Task [PERSON_NAME] 9/10…" at bounding box center [330, 193] width 660 height 329
copy div "​ Lor Ipsu Dolorsi Amet 6/12 — 8/24 Con Adipis Elits Doeiu Tempor Incididu Utla…"
drag, startPoint x: 325, startPoint y: 222, endPoint x: 330, endPoint y: 358, distance: 136.1
click at [330, 358] on div "© Mapbox © OpenStreetMap Improve this map" at bounding box center [224, 193] width 448 height 329
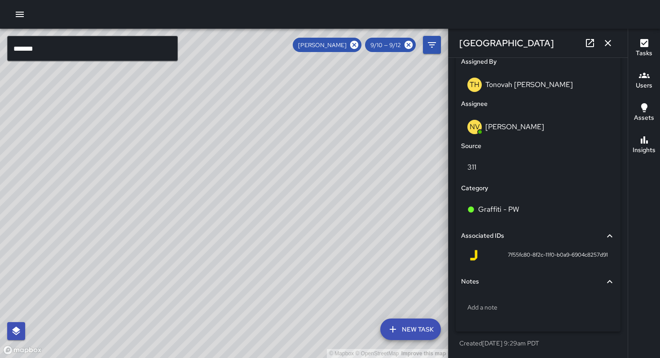
drag, startPoint x: 259, startPoint y: 285, endPoint x: 295, endPoint y: 268, distance: 40.0
click at [295, 268] on div "© Mapbox © OpenStreetMap Improve this map" at bounding box center [224, 193] width 448 height 329
click at [48, 57] on input "*******" at bounding box center [92, 48] width 171 height 25
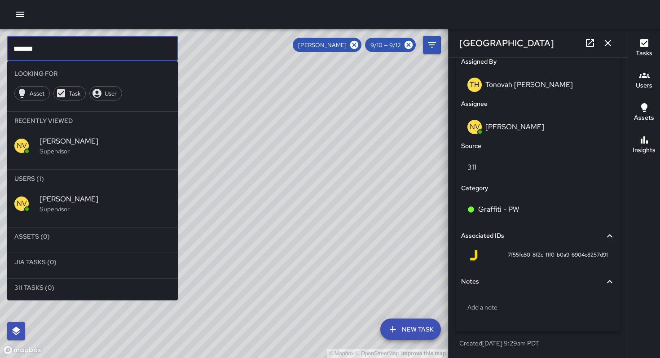
click at [45, 53] on input "*******" at bounding box center [92, 48] width 171 height 25
drag, startPoint x: 44, startPoint y: 53, endPoint x: 0, endPoint y: 43, distance: 45.5
click at [0, 43] on div "© Mapbox © OpenStreetMap Improve this map ******* ​ Looking For Asset Task User…" at bounding box center [224, 193] width 448 height 329
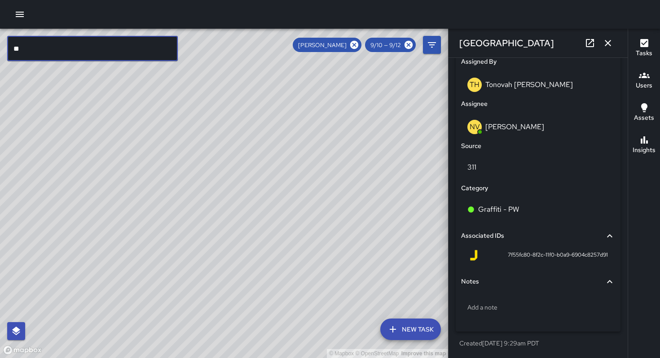
type input "*"
click at [609, 43] on icon "button" at bounding box center [607, 43] width 11 height 11
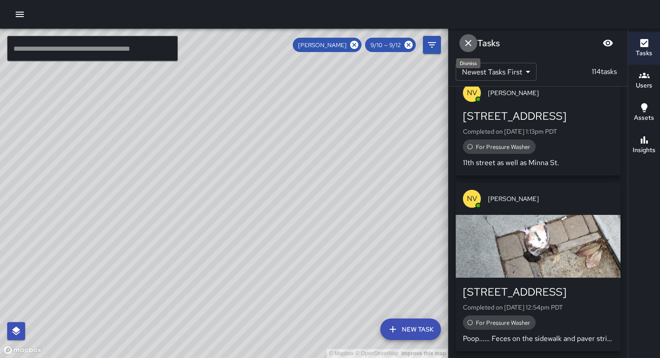
click at [463, 43] on button "Dismiss" at bounding box center [468, 43] width 18 height 18
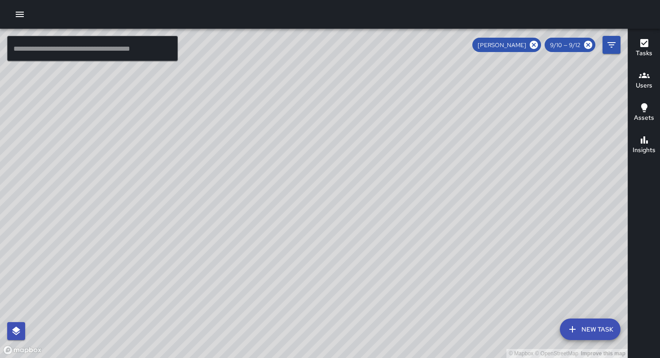
drag, startPoint x: 531, startPoint y: 44, endPoint x: 537, endPoint y: 45, distance: 6.4
click at [531, 44] on icon at bounding box center [534, 45] width 8 height 8
click at [609, 47] on icon "Filters" at bounding box center [611, 45] width 11 height 11
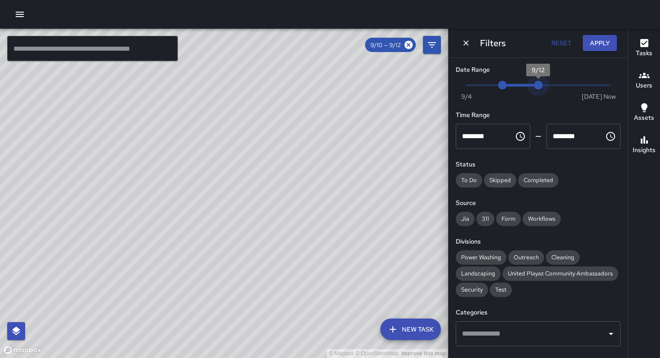
type input "*"
drag, startPoint x: 535, startPoint y: 85, endPoint x: 620, endPoint y: 85, distance: 84.8
click at [620, 85] on div "Date Range Now [DATE] [DATE] 9:28 am Time Range ******** ​ ******** ​ Status To…" at bounding box center [537, 208] width 179 height 300
drag, startPoint x: 502, startPoint y: 83, endPoint x: 526, endPoint y: 84, distance: 24.3
click at [534, 84] on span "9/12" at bounding box center [538, 85] width 9 height 9
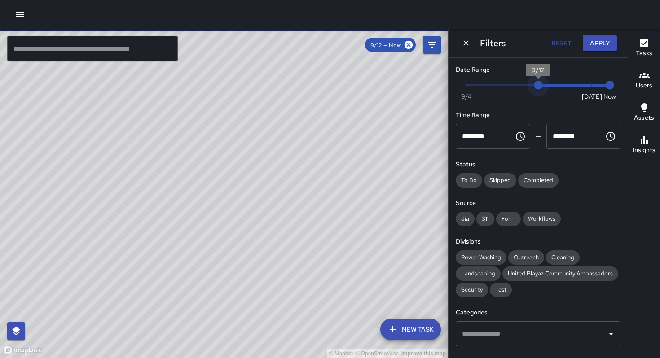
type input "*"
drag, startPoint x: 536, startPoint y: 83, endPoint x: 551, endPoint y: 83, distance: 14.8
click at [551, 83] on span "9/13" at bounding box center [555, 85] width 9 height 9
click at [597, 45] on button "Apply" at bounding box center [600, 43] width 34 height 17
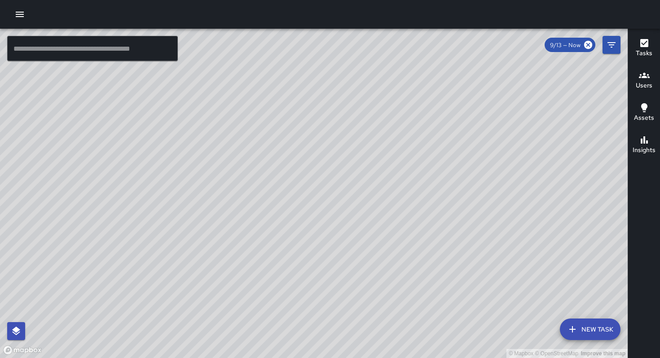
drag, startPoint x: 440, startPoint y: 179, endPoint x: 131, endPoint y: 358, distance: 357.2
click at [137, 358] on div "© Mapbox © OpenStreetMap Improve this map" at bounding box center [314, 193] width 628 height 329
drag, startPoint x: 326, startPoint y: 131, endPoint x: 307, endPoint y: 300, distance: 170.8
click at [262, 318] on div "© Mapbox © OpenStreetMap Improve this map" at bounding box center [314, 193] width 628 height 329
drag, startPoint x: 364, startPoint y: 265, endPoint x: 331, endPoint y: 343, distance: 84.5
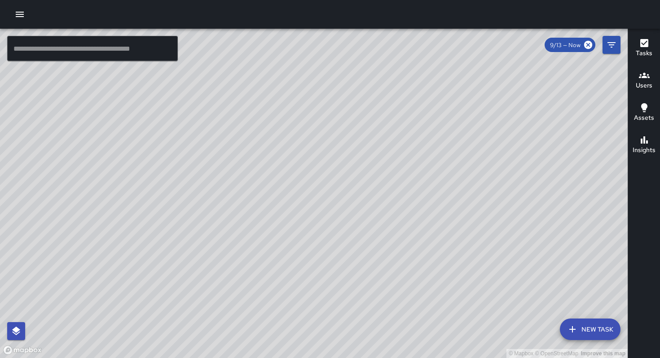
click at [322, 352] on div "© Mapbox © OpenStreetMap Improve this map" at bounding box center [314, 193] width 628 height 329
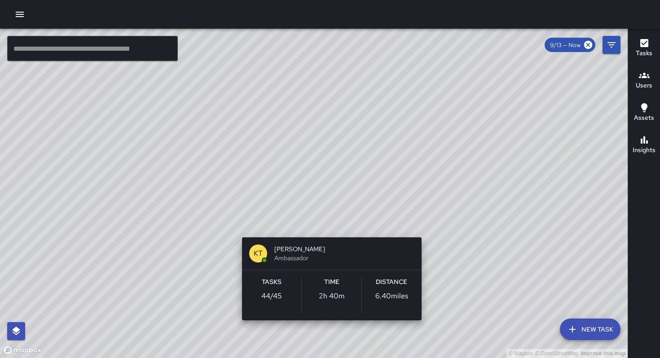
drag, startPoint x: 425, startPoint y: 278, endPoint x: 275, endPoint y: 328, distance: 158.0
click at [275, 335] on div "© Mapbox © OpenStreetMap Improve this map KT [PERSON_NAME] Ambassador Tasks 44 …" at bounding box center [314, 193] width 628 height 329
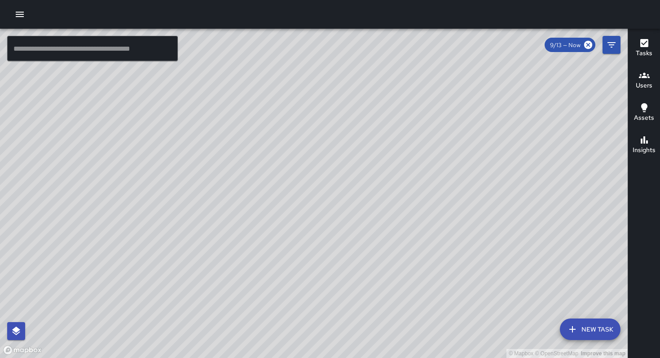
click at [53, 50] on input "text" at bounding box center [92, 48] width 171 height 25
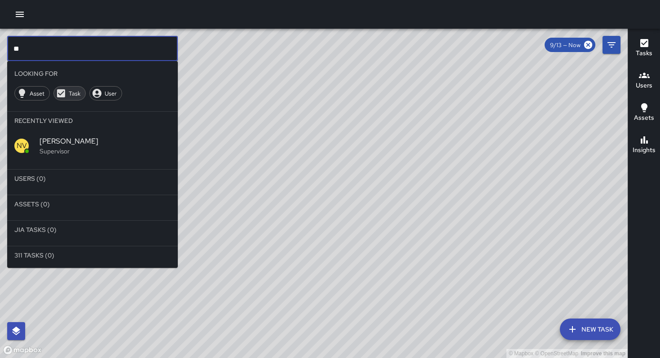
click at [64, 96] on span "Task" at bounding box center [75, 94] width 22 height 8
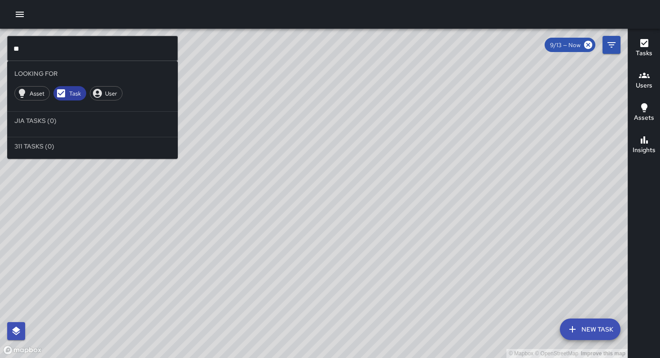
click at [64, 96] on span "Task" at bounding box center [75, 94] width 22 height 8
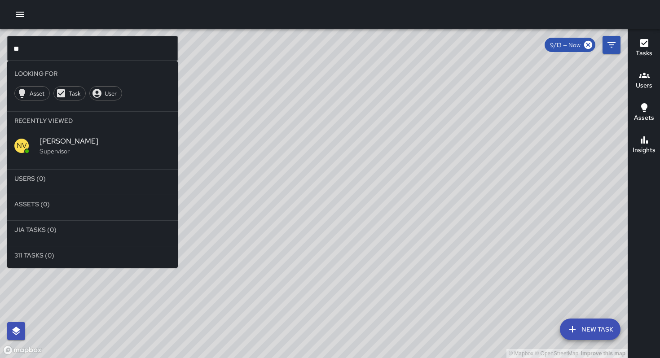
click at [29, 56] on input "**" at bounding box center [92, 48] width 171 height 25
type input "*"
type input "**********"
drag, startPoint x: 63, startPoint y: 50, endPoint x: 0, endPoint y: 44, distance: 63.6
click at [0, 44] on div "**********" at bounding box center [314, 193] width 628 height 329
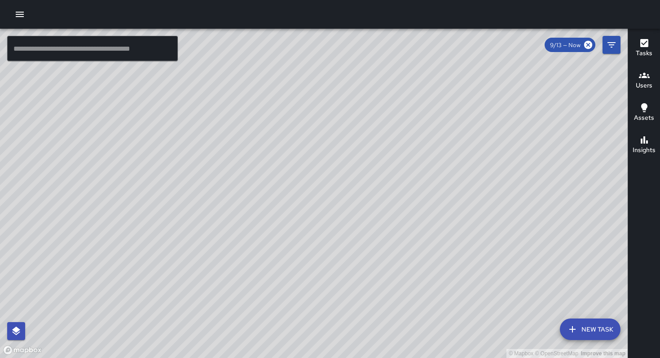
drag, startPoint x: 351, startPoint y: 256, endPoint x: 248, endPoint y: 270, distance: 104.7
click at [246, 272] on div "© Mapbox © OpenStreetMap Improve this map" at bounding box center [314, 193] width 628 height 329
drag, startPoint x: 346, startPoint y: 259, endPoint x: 306, endPoint y: 297, distance: 55.2
click at [304, 299] on div "© Mapbox © OpenStreetMap Improve this map" at bounding box center [314, 193] width 628 height 329
drag, startPoint x: 317, startPoint y: 278, endPoint x: 224, endPoint y: 194, distance: 125.3
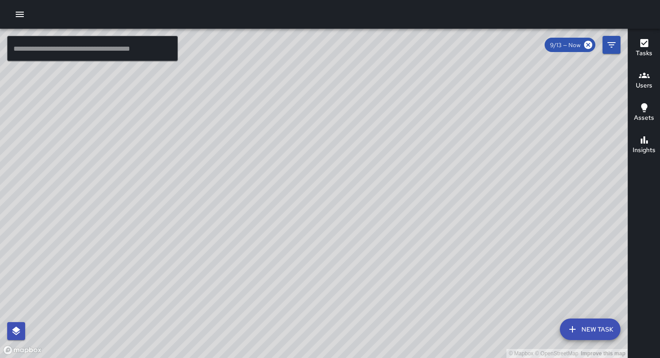
click at [224, 195] on div "© Mapbox © OpenStreetMap Improve this map" at bounding box center [314, 193] width 628 height 329
drag, startPoint x: 311, startPoint y: 255, endPoint x: 222, endPoint y: 231, distance: 92.0
click at [222, 230] on div "© Mapbox © OpenStreetMap Improve this map" at bounding box center [314, 193] width 628 height 329
drag, startPoint x: 318, startPoint y: 265, endPoint x: 303, endPoint y: 311, distance: 48.7
click at [297, 331] on div "© Mapbox © OpenStreetMap Improve this map" at bounding box center [314, 193] width 628 height 329
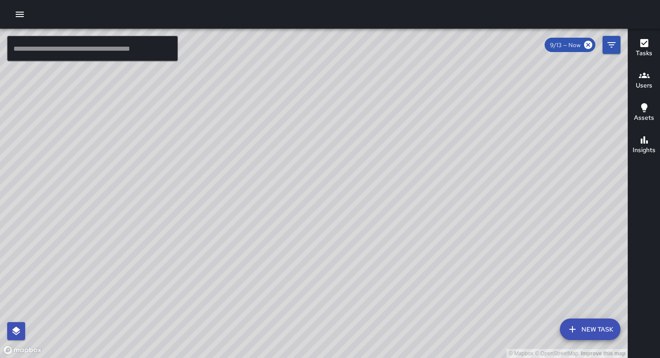
drag, startPoint x: 305, startPoint y: 309, endPoint x: 302, endPoint y: 305, distance: 5.7
click at [305, 309] on div "© Mapbox © OpenStreetMap Improve this map" at bounding box center [314, 193] width 628 height 329
drag, startPoint x: 309, startPoint y: 305, endPoint x: 288, endPoint y: 225, distance: 82.6
click at [288, 228] on div "© Mapbox © OpenStreetMap Improve this map" at bounding box center [314, 193] width 628 height 329
drag, startPoint x: 294, startPoint y: 276, endPoint x: 298, endPoint y: 179, distance: 97.0
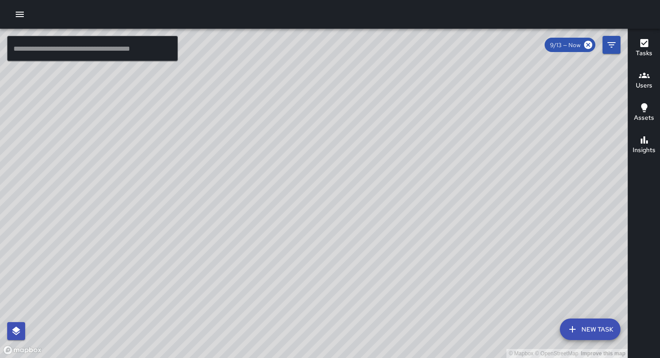
click at [298, 179] on div "© Mapbox © OpenStreetMap Improve this map" at bounding box center [314, 193] width 628 height 329
drag, startPoint x: 309, startPoint y: 127, endPoint x: 315, endPoint y: 127, distance: 5.9
click at [313, 119] on div "© Mapbox © OpenStreetMap Improve this map" at bounding box center [314, 193] width 628 height 329
drag, startPoint x: 300, startPoint y: 203, endPoint x: 322, endPoint y: 144, distance: 62.9
click at [325, 71] on div "© Mapbox © OpenStreetMap Improve this map" at bounding box center [314, 193] width 628 height 329
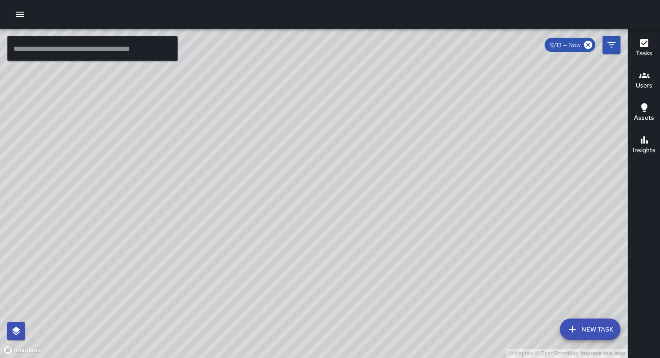
drag, startPoint x: 307, startPoint y: 171, endPoint x: 324, endPoint y: 123, distance: 51.0
click at [325, 119] on div "© Mapbox © OpenStreetMap Improve this map" at bounding box center [314, 193] width 628 height 329
click at [465, 152] on div "© Mapbox © OpenStreetMap Improve this map Unassigned [STREET_ADDRESS] Completed…" at bounding box center [314, 193] width 628 height 329
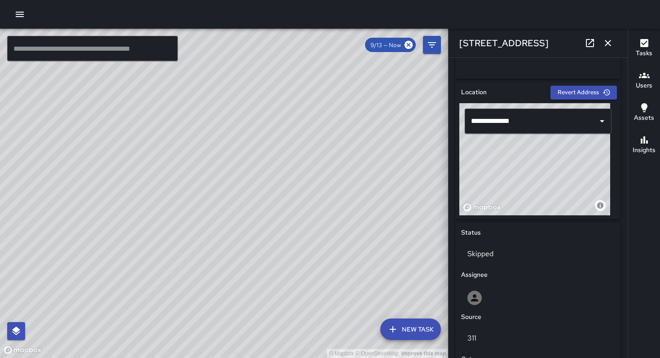
scroll to position [435, 0]
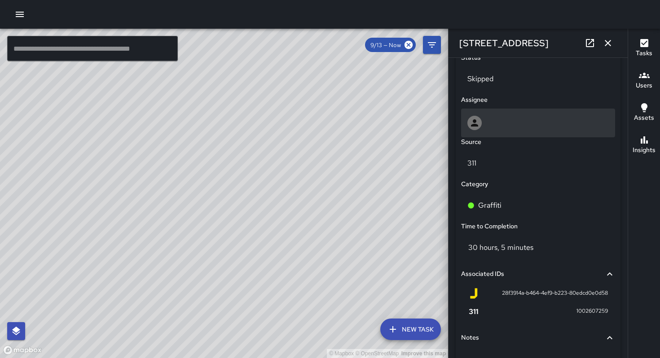
click at [485, 134] on div "Status Skipped Assignee Source 311 Category Graffiti Time to Completion 30 hour…" at bounding box center [538, 218] width 165 height 340
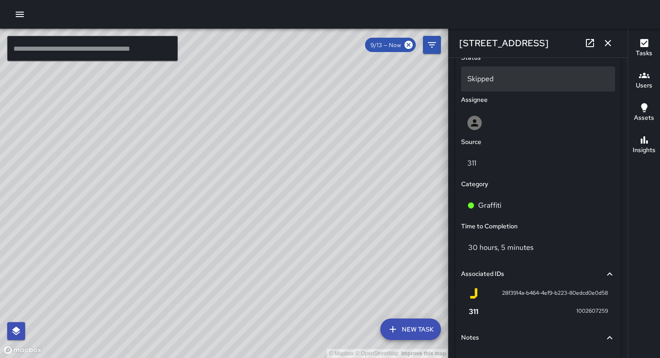
click at [489, 84] on div "Skipped" at bounding box center [538, 78] width 154 height 25
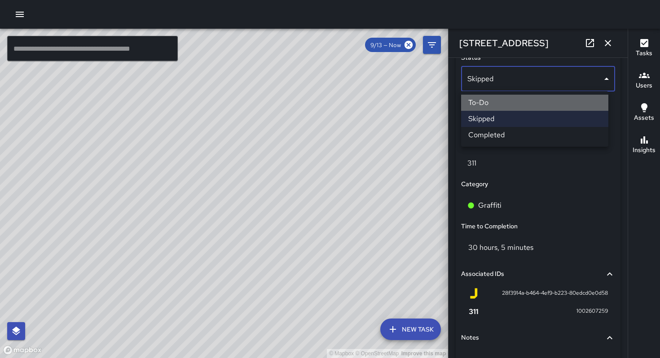
click at [492, 104] on li "To-Do" at bounding box center [534, 103] width 147 height 16
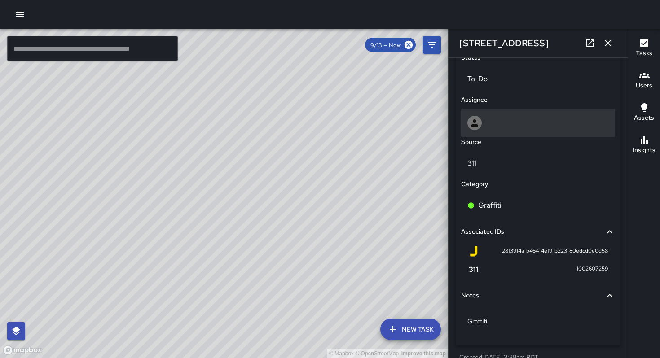
click at [488, 122] on div at bounding box center [537, 123] width 141 height 14
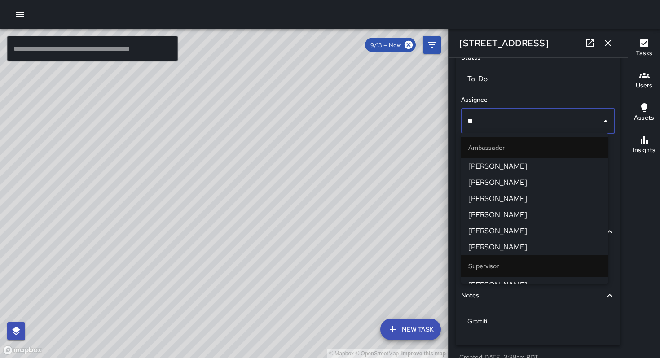
type input "***"
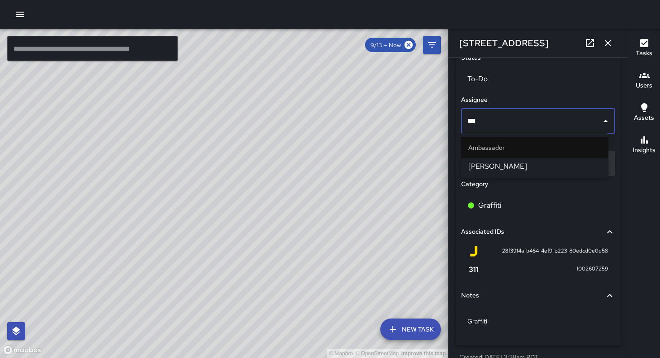
click at [488, 171] on span "[PERSON_NAME]" at bounding box center [534, 166] width 133 height 11
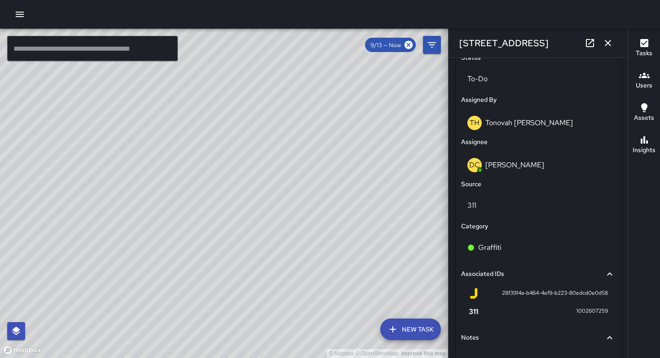
drag, startPoint x: 183, startPoint y: 207, endPoint x: 317, endPoint y: 176, distance: 138.3
click at [317, 176] on div "© Mapbox © OpenStreetMap Improve this map" at bounding box center [224, 193] width 448 height 329
drag, startPoint x: 278, startPoint y: 182, endPoint x: 298, endPoint y: 187, distance: 20.9
click at [300, 180] on div "© Mapbox © OpenStreetMap Improve this map" at bounding box center [224, 193] width 448 height 329
drag, startPoint x: 266, startPoint y: 206, endPoint x: 233, endPoint y: 141, distance: 73.7
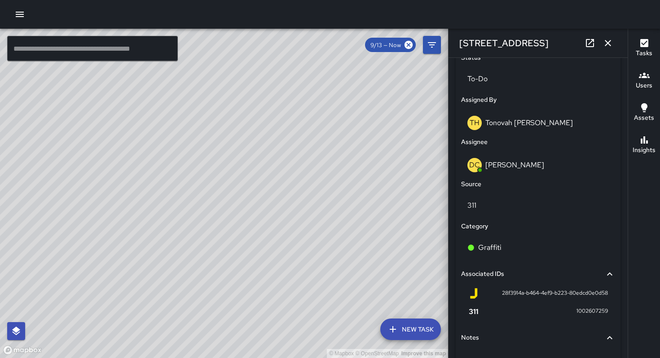
click at [233, 141] on div "© Mapbox © OpenStreetMap Improve this map" at bounding box center [224, 193] width 448 height 329
drag, startPoint x: 248, startPoint y: 170, endPoint x: 245, endPoint y: 156, distance: 14.4
click at [245, 156] on div "© Mapbox © OpenStreetMap Improve this map" at bounding box center [224, 193] width 448 height 329
click at [277, 218] on div "© Mapbox © OpenStreetMap Improve this map" at bounding box center [224, 193] width 448 height 329
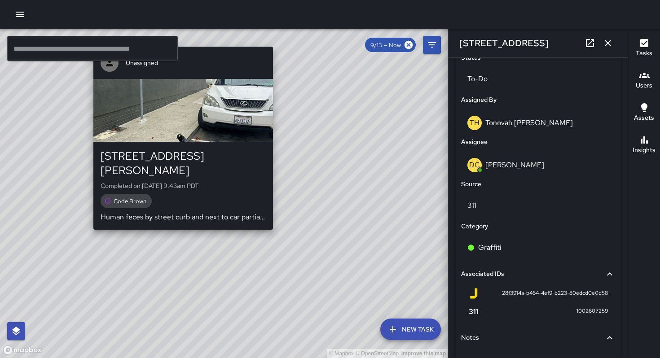
click at [276, 220] on div "© Mapbox © OpenStreetMap Improve this map Unassigned [STREET_ADDRESS][PERSON_NA…" at bounding box center [224, 193] width 448 height 329
type input "**********"
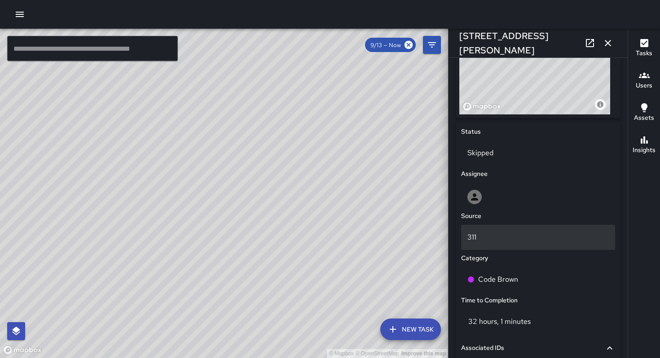
scroll to position [384, 0]
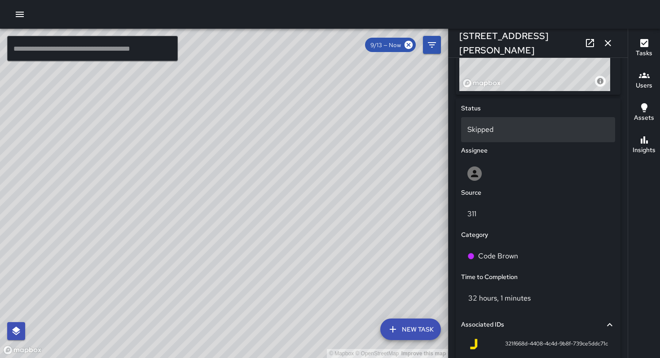
click at [486, 126] on p "Skipped" at bounding box center [537, 129] width 141 height 11
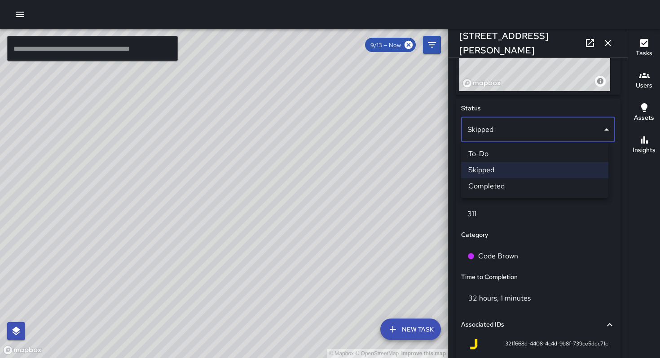
click at [488, 156] on li "To-Do" at bounding box center [534, 154] width 147 height 16
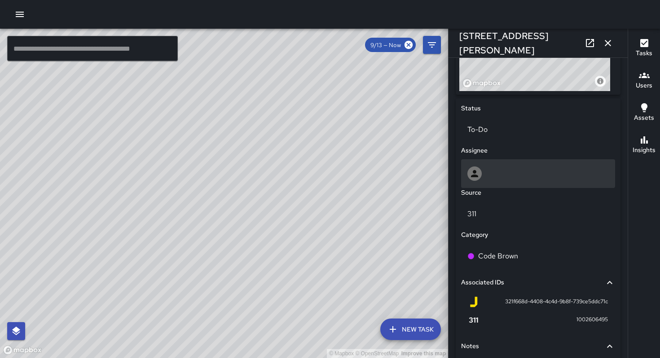
click at [490, 179] on div at bounding box center [537, 174] width 141 height 14
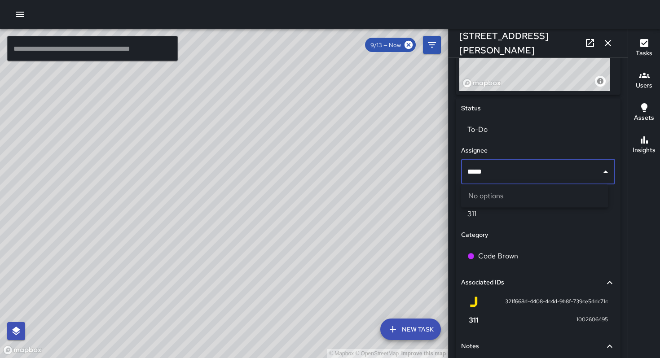
type input "****"
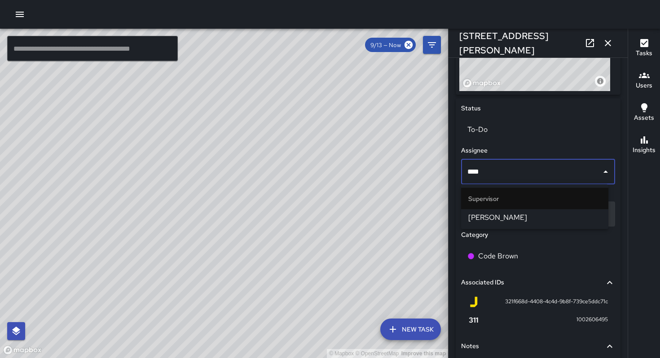
click at [483, 218] on span "[PERSON_NAME]" at bounding box center [534, 217] width 133 height 11
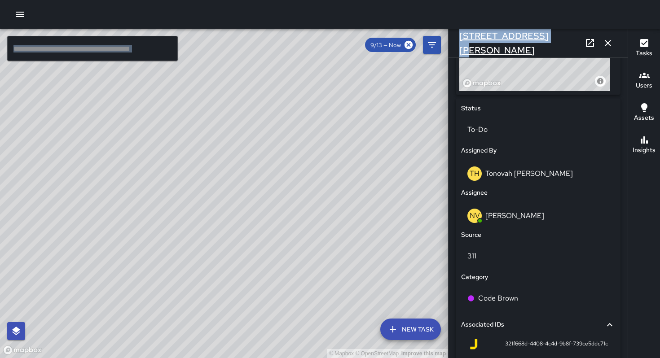
drag, startPoint x: 531, startPoint y: 41, endPoint x: 462, endPoint y: 43, distance: 68.7
click at [446, 40] on div "© Mapbox © OpenStreetMap Improve this map ​ New Task 9/13 — Now Map Layers Task…" at bounding box center [330, 193] width 660 height 329
click at [556, 40] on div "[STREET_ADDRESS][PERSON_NAME]" at bounding box center [537, 43] width 179 height 29
drag, startPoint x: 531, startPoint y: 40, endPoint x: 461, endPoint y: 40, distance: 70.9
click at [461, 40] on div "[STREET_ADDRESS][PERSON_NAME]" at bounding box center [537, 43] width 179 height 29
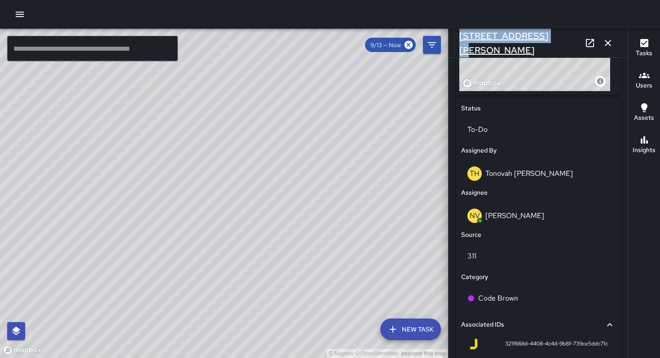
copy h6 "[STREET_ADDRESS][PERSON_NAME]"
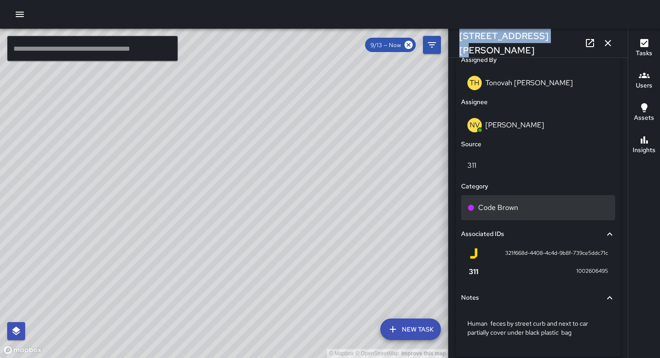
scroll to position [500, 0]
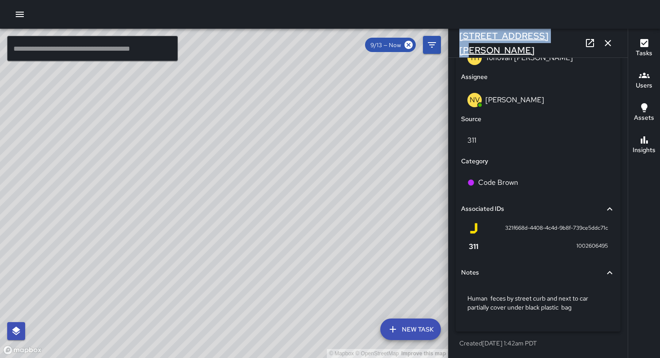
copy h6 "[STREET_ADDRESS][PERSON_NAME]"
click at [614, 47] on button "button" at bounding box center [608, 43] width 18 height 18
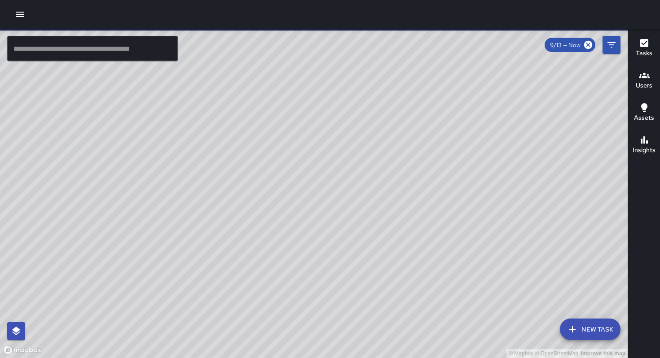
drag, startPoint x: 249, startPoint y: 263, endPoint x: 316, endPoint y: 354, distance: 112.7
click at [316, 354] on div "© Mapbox © OpenStreetMap Improve this map" at bounding box center [314, 193] width 628 height 329
drag, startPoint x: 264, startPoint y: 293, endPoint x: 318, endPoint y: 310, distance: 56.9
click at [325, 315] on div "© Mapbox © OpenStreetMap Improve this map" at bounding box center [314, 193] width 628 height 329
drag, startPoint x: 285, startPoint y: 290, endPoint x: 359, endPoint y: 335, distance: 87.1
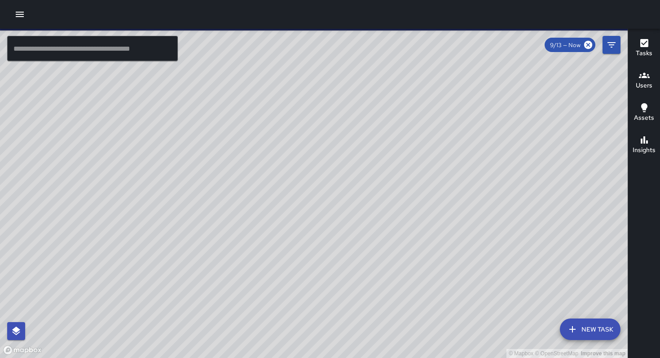
click at [373, 358] on div "© Mapbox © OpenStreetMap Improve this map" at bounding box center [314, 193] width 628 height 329
drag, startPoint x: 316, startPoint y: 277, endPoint x: 394, endPoint y: 350, distance: 107.0
click at [396, 358] on div "© Mapbox © OpenStreetMap Improve this map" at bounding box center [314, 193] width 628 height 329
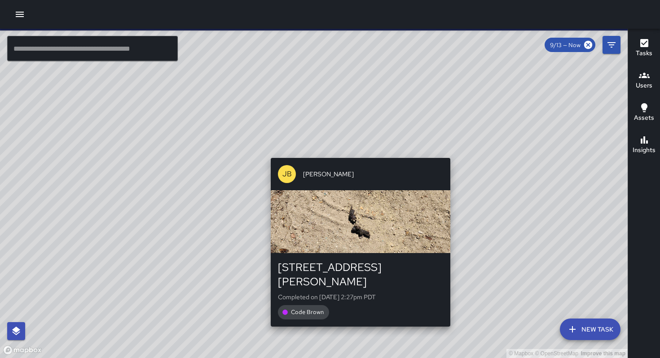
drag, startPoint x: 314, startPoint y: 261, endPoint x: 346, endPoint y: 295, distance: 47.0
click at [362, 324] on div "© Mapbox © OpenStreetMap Improve this map [PERSON_NAME] [STREET_ADDRESS][PERSON…" at bounding box center [314, 193] width 628 height 329
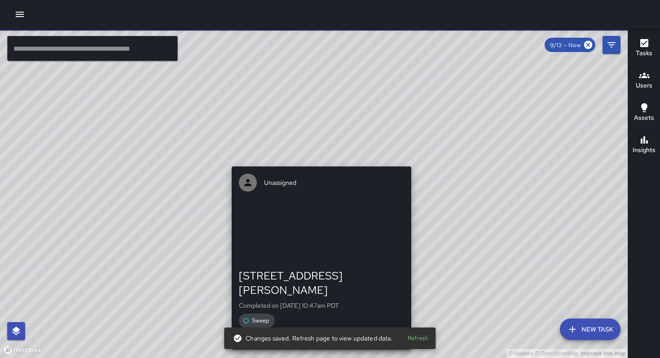
click at [318, 162] on div "© Mapbox © OpenStreetMap Improve this map Unassigned [STREET_ADDRESS][PERSON_NA…" at bounding box center [314, 193] width 628 height 329
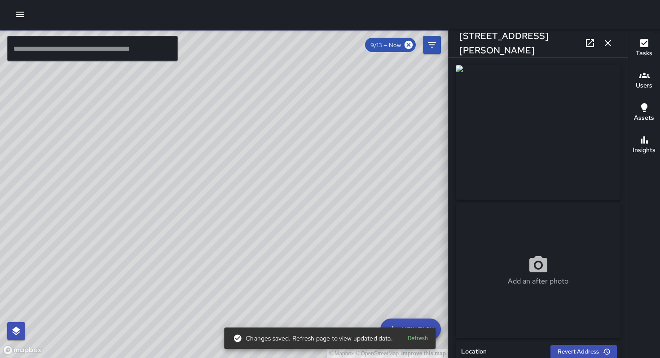
type input "**********"
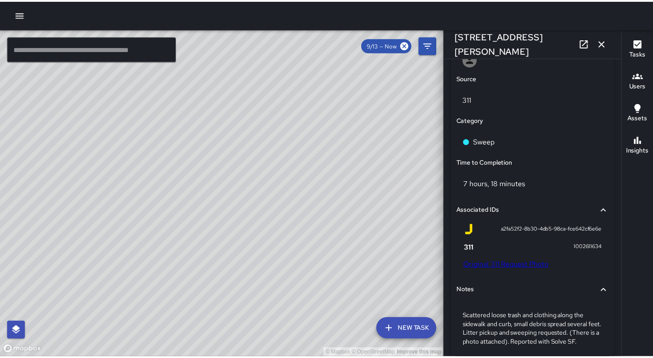
scroll to position [499, 0]
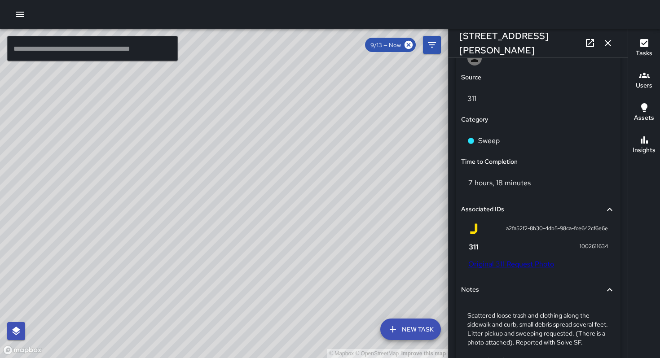
click at [502, 266] on link "Original 311 Request Photo" at bounding box center [511, 263] width 86 height 9
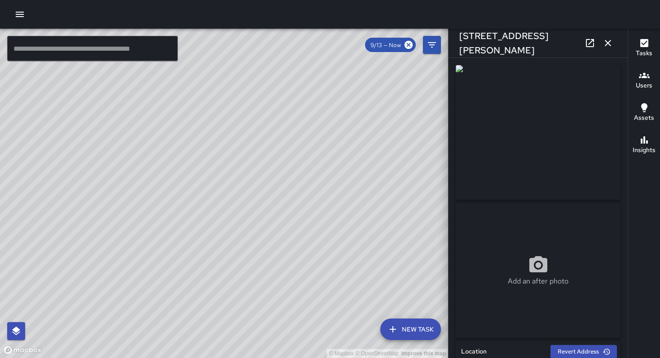
click at [18, 12] on icon "button" at bounding box center [20, 14] width 8 height 5
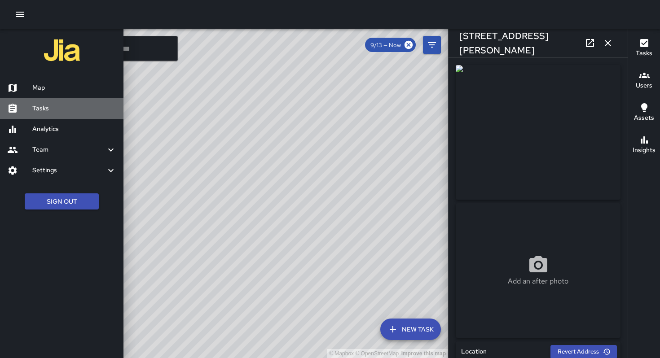
click at [58, 110] on h6 "Tasks" at bounding box center [74, 109] width 84 height 10
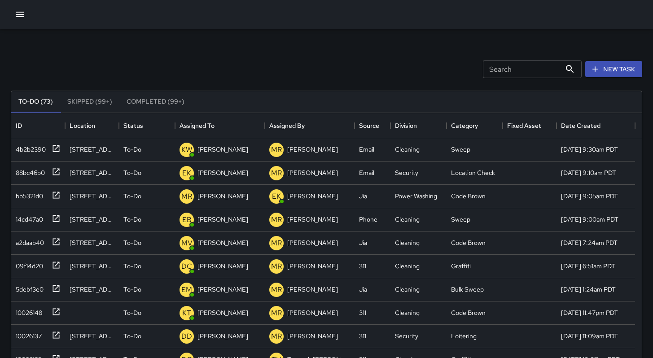
scroll to position [373, 624]
click at [607, 67] on button "New Task" at bounding box center [613, 69] width 57 height 17
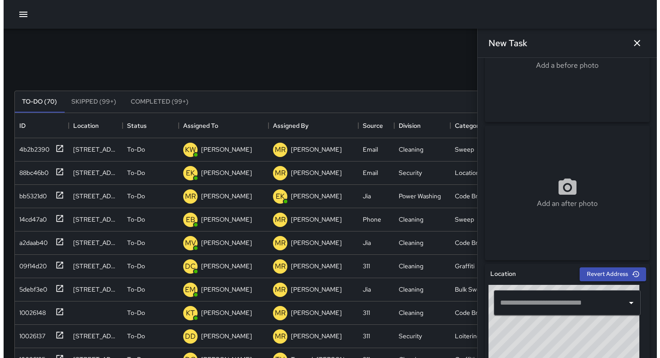
scroll to position [172, 0]
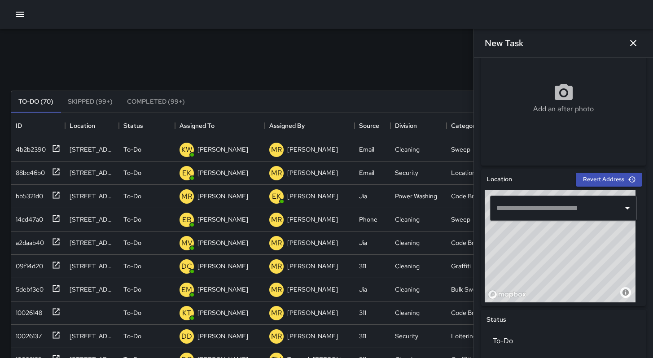
click at [523, 202] on input "text" at bounding box center [556, 208] width 125 height 17
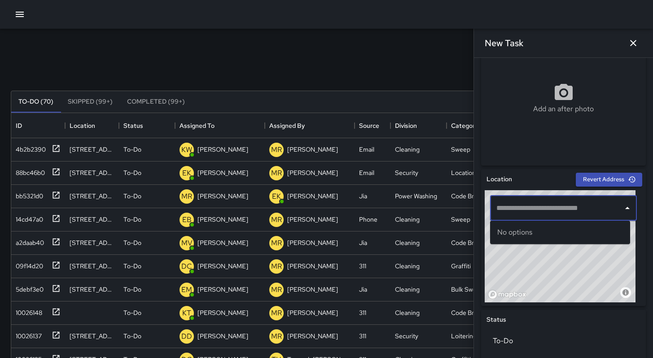
paste input "**********"
click at [551, 207] on input "**********" at bounding box center [556, 208] width 125 height 17
click at [550, 235] on div "No options" at bounding box center [560, 232] width 140 height 23
click at [546, 209] on input "**********" at bounding box center [556, 208] width 125 height 17
click at [545, 209] on input "**********" at bounding box center [556, 208] width 125 height 17
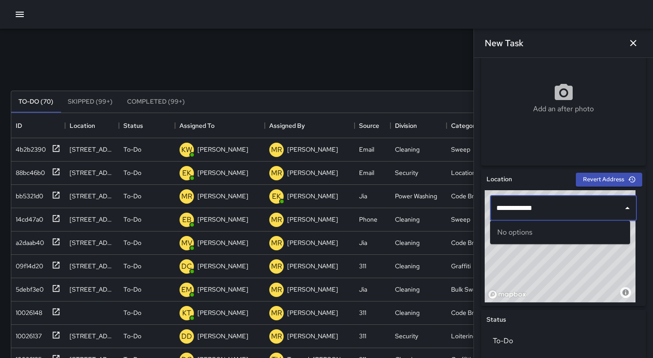
click at [546, 256] on div "© Mapbox © OpenStreetMap Improve this map" at bounding box center [560, 246] width 151 height 112
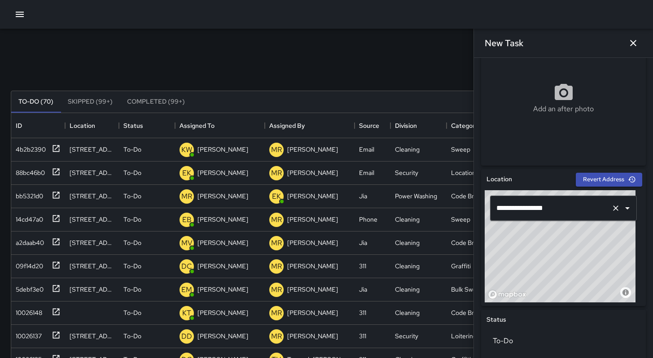
click at [567, 213] on input "**********" at bounding box center [551, 208] width 114 height 17
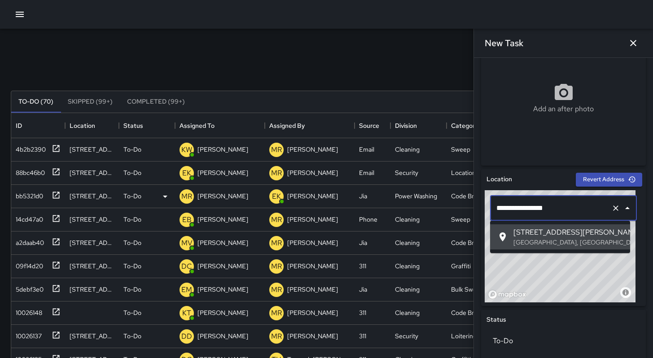
drag, startPoint x: 571, startPoint y: 211, endPoint x: 441, endPoint y: 196, distance: 131.1
click at [441, 196] on div "Search Search New Task To-Do (70) Skipped (99+) Completed (99+) ID Location Sta…" at bounding box center [326, 279] width 653 height 501
paste input "text"
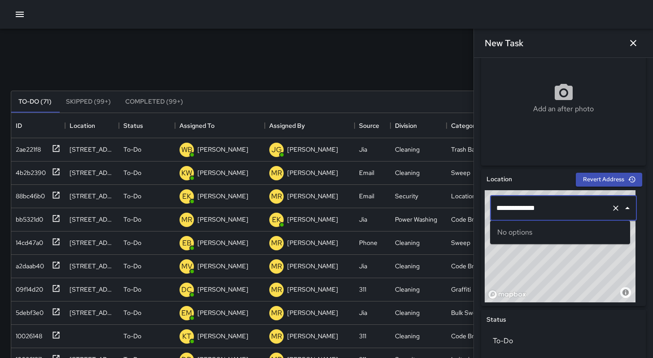
type input "**********"
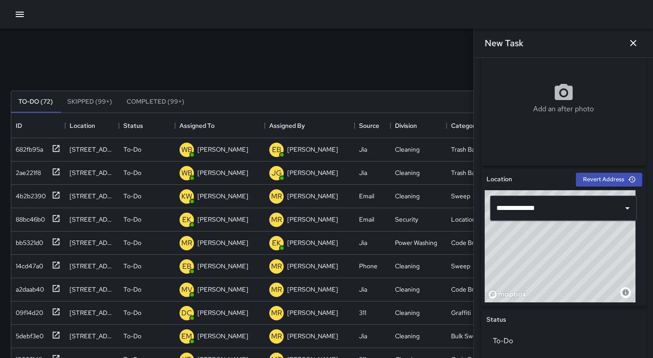
click at [175, 61] on div "Search Search New Task" at bounding box center [326, 69] width 635 height 47
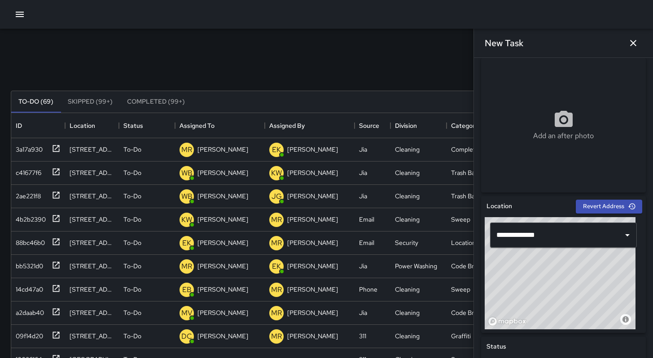
scroll to position [299, 0]
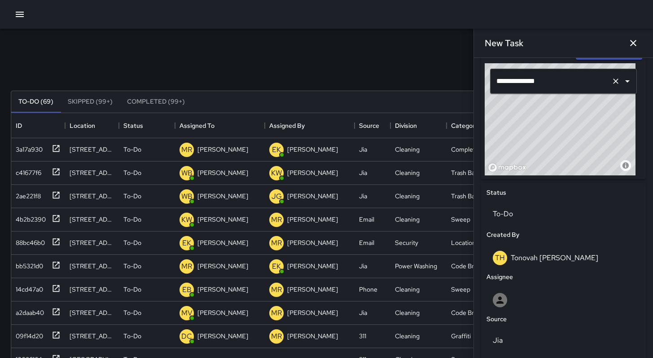
click at [541, 82] on input "**********" at bounding box center [551, 81] width 114 height 17
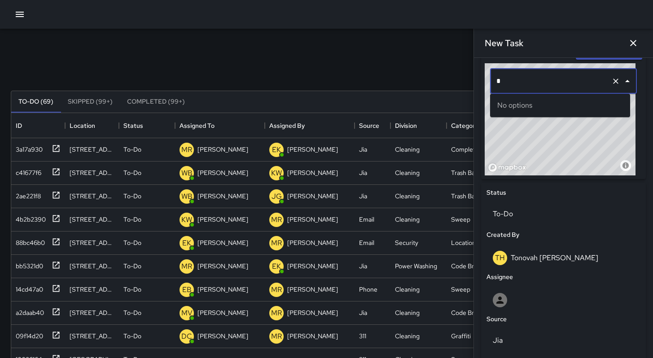
click at [536, 87] on input "text" at bounding box center [551, 81] width 114 height 17
paste input "**********"
click at [576, 145] on div "© Mapbox © OpenStreetMap Improve this map" at bounding box center [560, 119] width 151 height 112
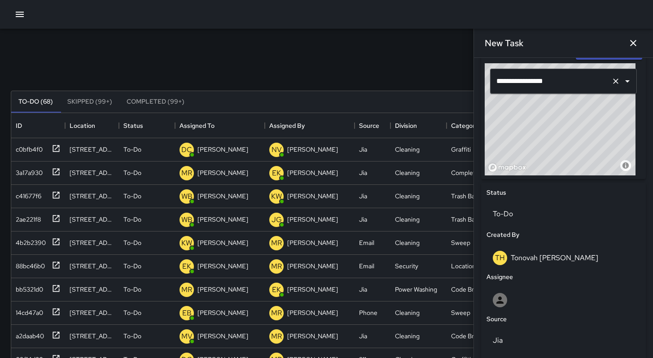
click at [546, 86] on input "**********" at bounding box center [551, 81] width 114 height 17
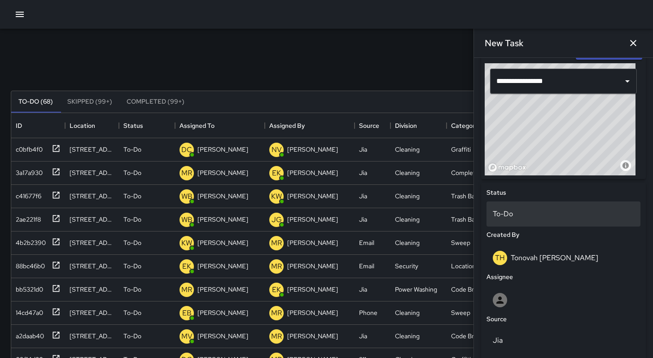
click at [537, 216] on p "To-Do" at bounding box center [563, 214] width 141 height 11
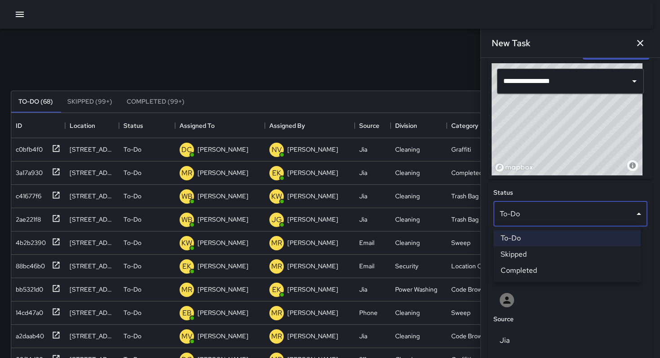
click at [549, 237] on li "To-Do" at bounding box center [566, 238] width 147 height 16
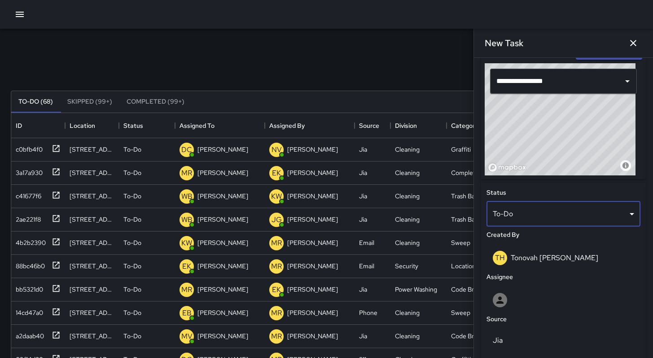
scroll to position [7, 7]
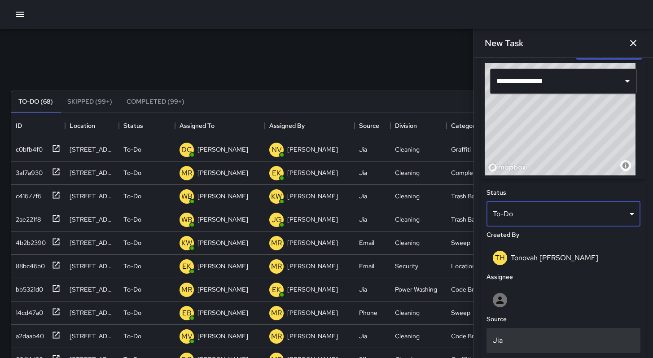
click at [559, 335] on p "Jia" at bounding box center [563, 340] width 141 height 11
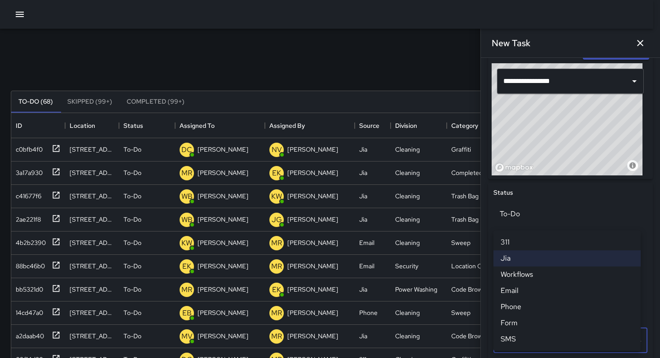
click at [525, 245] on li "311" at bounding box center [566, 242] width 147 height 16
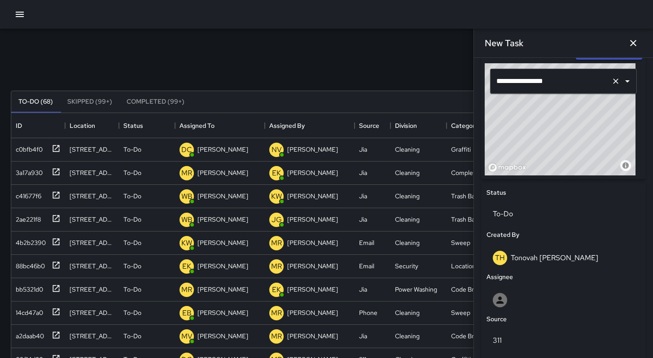
click at [547, 71] on div "**********" at bounding box center [563, 81] width 147 height 25
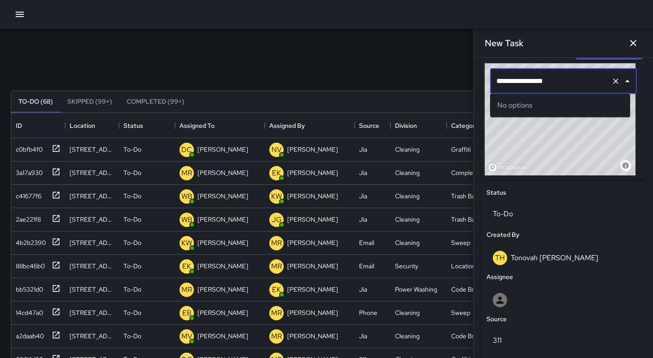
click at [550, 82] on input "**********" at bounding box center [551, 81] width 114 height 17
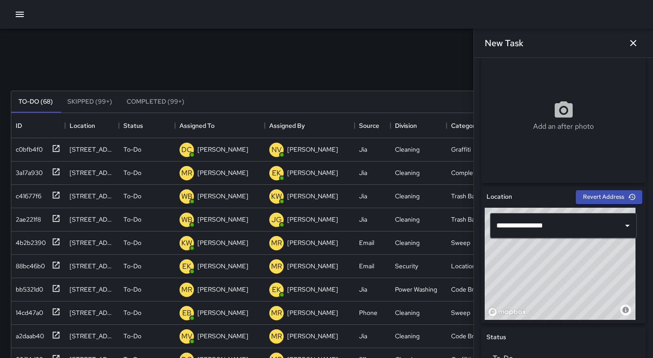
scroll to position [221, 0]
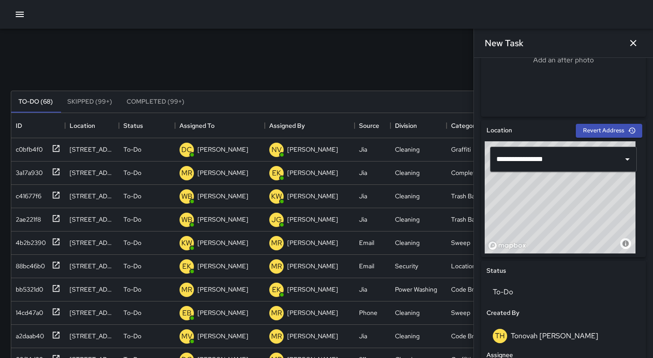
drag, startPoint x: 567, startPoint y: 220, endPoint x: 597, endPoint y: 199, distance: 36.0
click at [606, 191] on div "© Mapbox © OpenStreetMap Improve this map" at bounding box center [560, 197] width 151 height 112
drag, startPoint x: 576, startPoint y: 220, endPoint x: 599, endPoint y: 158, distance: 66.9
click at [599, 158] on div "**********" at bounding box center [564, 197] width 158 height 112
drag, startPoint x: 576, startPoint y: 206, endPoint x: 586, endPoint y: 211, distance: 10.8
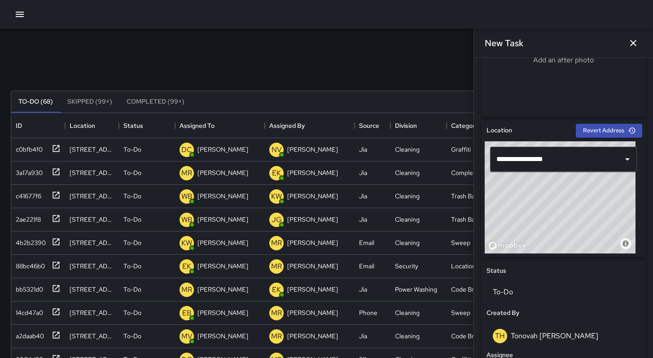
click at [586, 211] on div "© Mapbox © OpenStreetMap Improve this map" at bounding box center [560, 197] width 151 height 112
drag, startPoint x: 536, startPoint y: 217, endPoint x: 612, endPoint y: 207, distance: 76.9
click at [612, 207] on div "© Mapbox © OpenStreetMap Improve this map" at bounding box center [560, 197] width 151 height 112
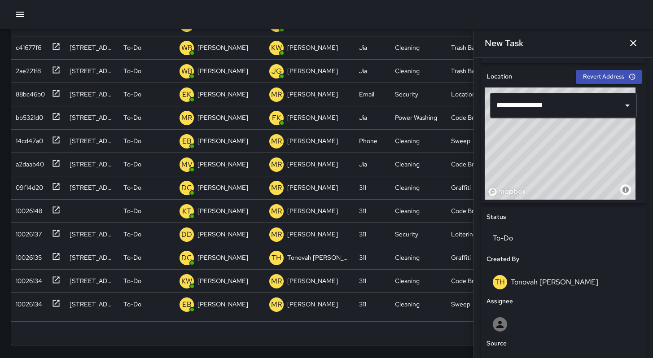
scroll to position [198, 0]
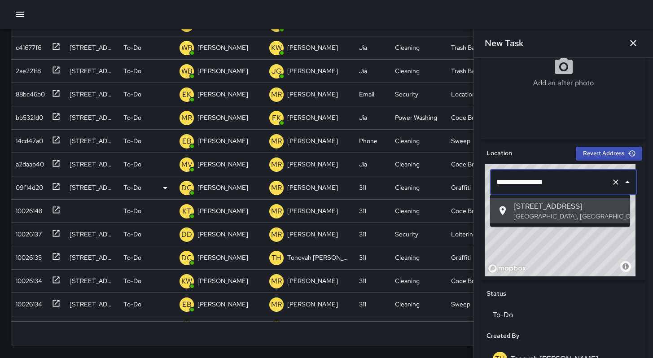
drag, startPoint x: 559, startPoint y: 182, endPoint x: 423, endPoint y: 180, distance: 135.6
click at [423, 180] on div "Search Search New Task To-Do (68) Skipped (99+) Completed (99+) ID Location Sta…" at bounding box center [326, 107] width 653 height 501
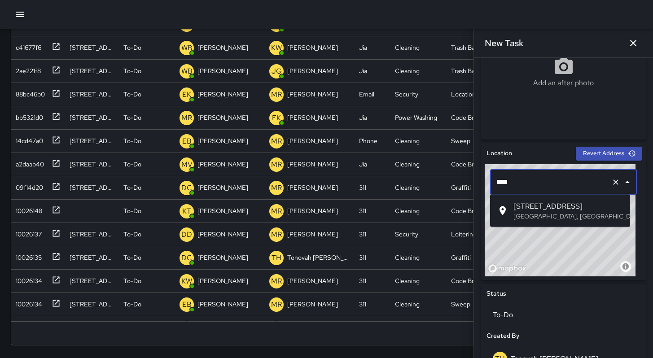
click at [541, 212] on p "[GEOGRAPHIC_DATA], [GEOGRAPHIC_DATA], [GEOGRAPHIC_DATA]" at bounding box center [569, 216] width 110 height 9
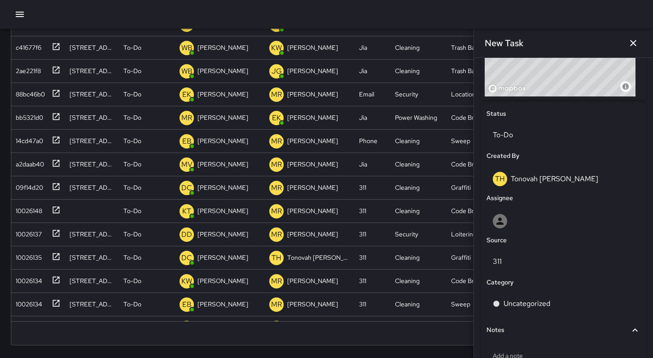
scroll to position [386, 0]
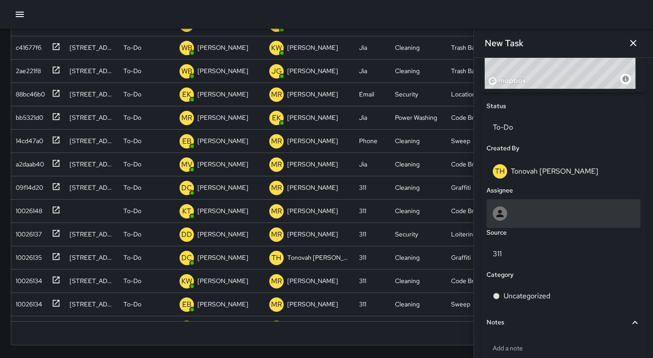
type input "**********"
click at [534, 216] on div at bounding box center [563, 213] width 141 height 14
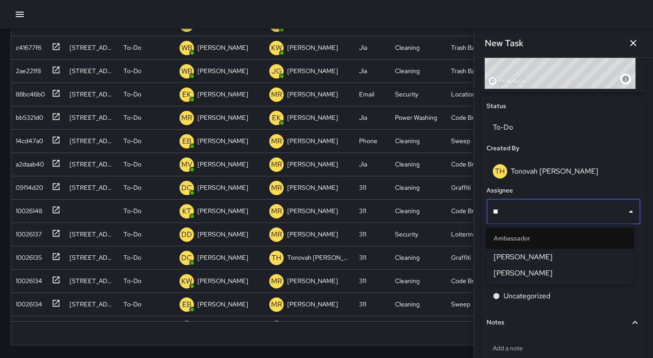
type input "***"
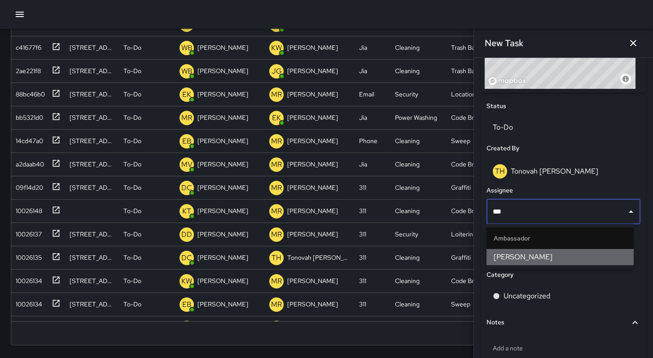
click at [514, 259] on span "[PERSON_NAME]" at bounding box center [560, 257] width 133 height 11
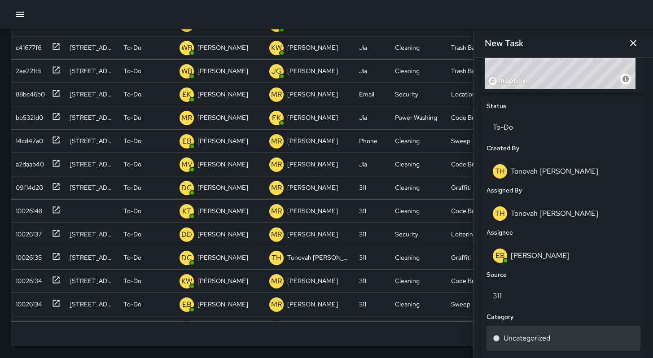
click at [530, 339] on p "Uncategorized" at bounding box center [527, 338] width 47 height 11
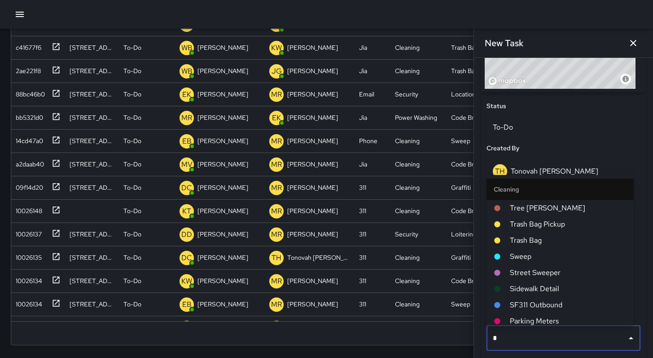
type input "**"
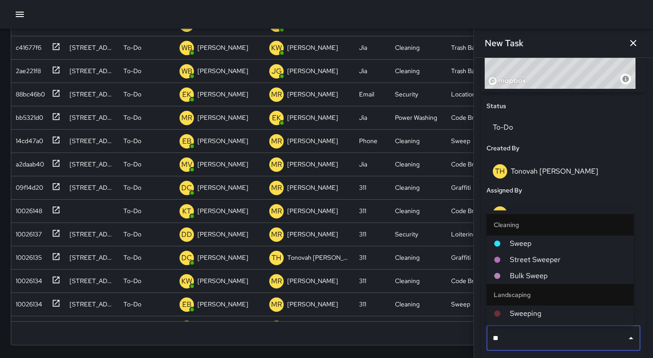
click at [530, 242] on span "Sweep" at bounding box center [568, 243] width 117 height 11
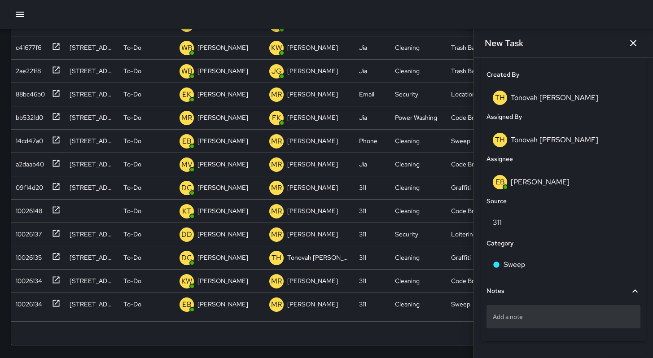
scroll to position [484, 0]
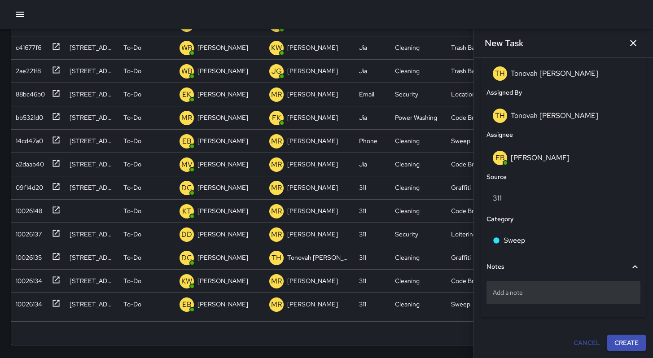
click at [525, 291] on p "Add a note" at bounding box center [563, 292] width 141 height 9
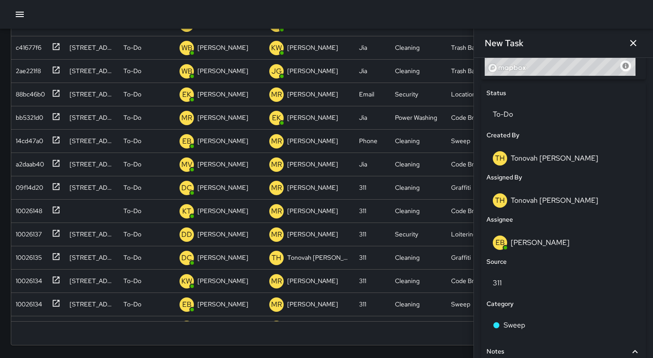
scroll to position [439, 0]
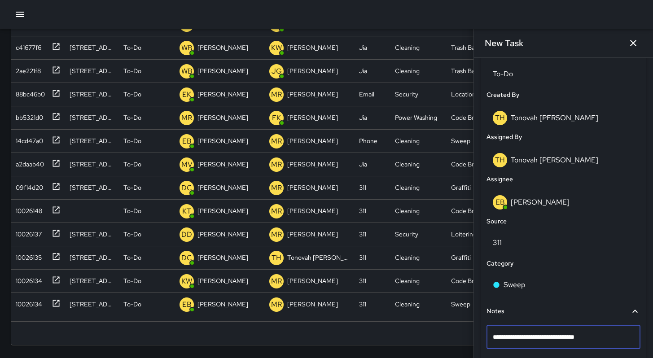
type textarea "**********"
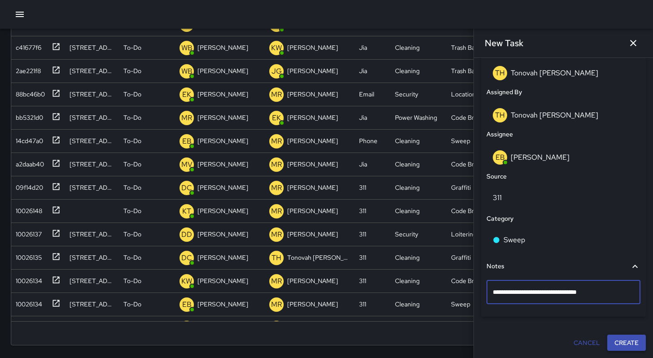
click at [623, 337] on button "Create" at bounding box center [626, 343] width 39 height 17
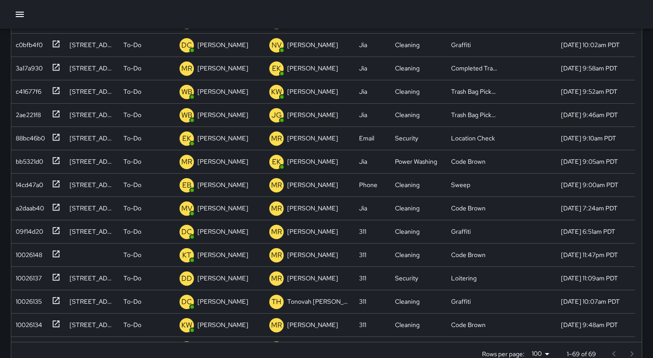
scroll to position [25, 0]
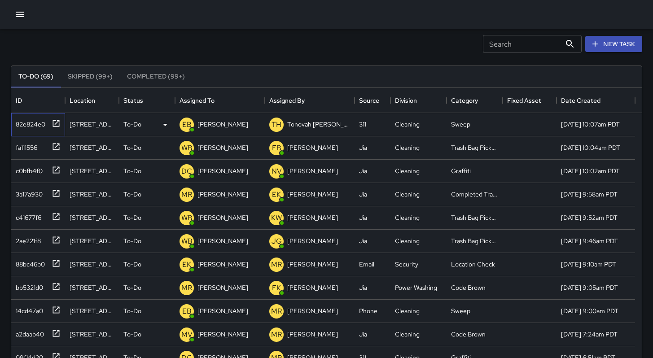
click at [34, 127] on div "82e824e0" at bounding box center [28, 122] width 33 height 13
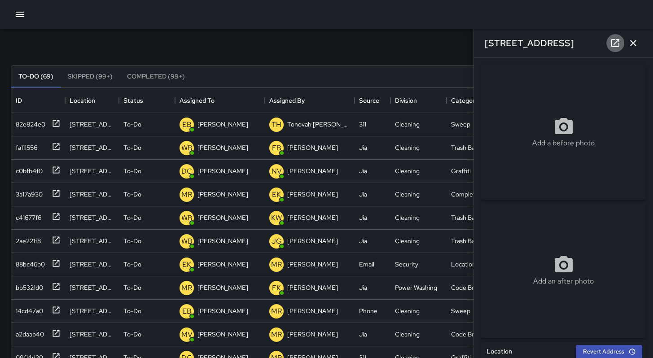
click at [610, 43] on link at bounding box center [615, 43] width 18 height 18
click at [21, 19] on icon "button" at bounding box center [19, 14] width 11 height 11
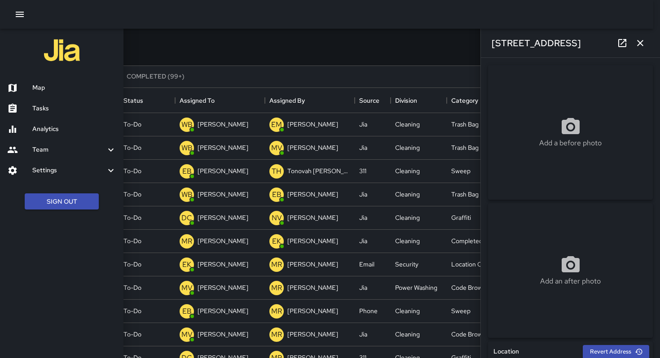
click at [157, 46] on div at bounding box center [330, 179] width 660 height 358
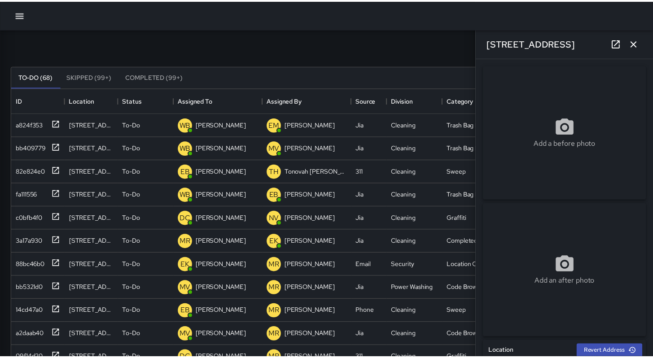
scroll to position [7, 7]
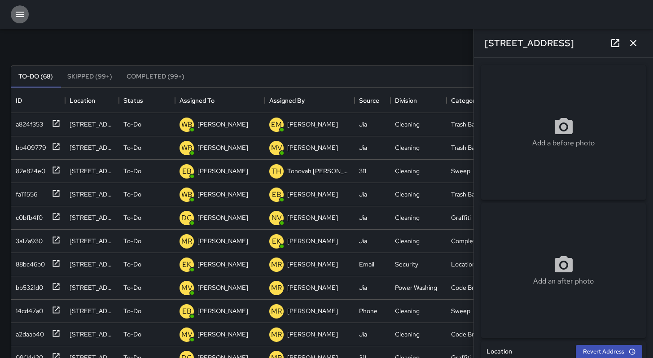
click at [21, 16] on icon "button" at bounding box center [19, 14] width 11 height 11
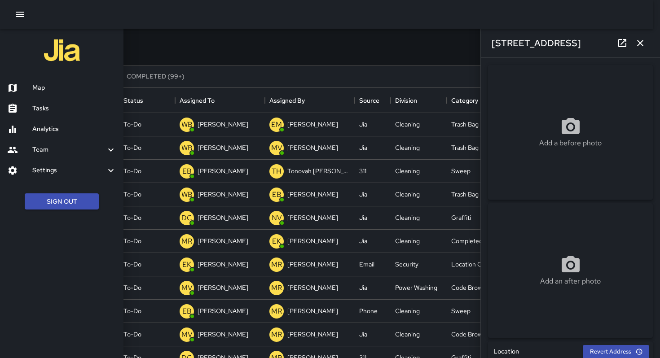
click at [167, 48] on div at bounding box center [330, 179] width 660 height 358
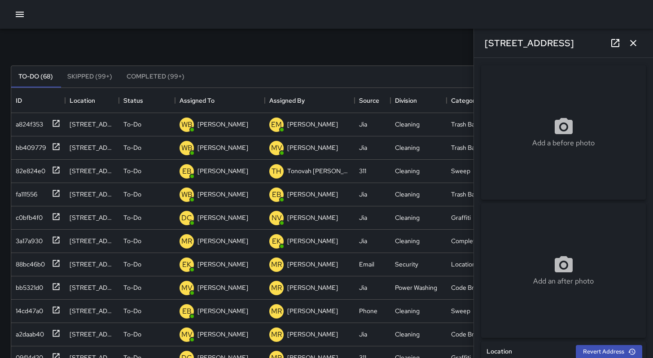
click at [11, 5] on button "button" at bounding box center [20, 14] width 18 height 18
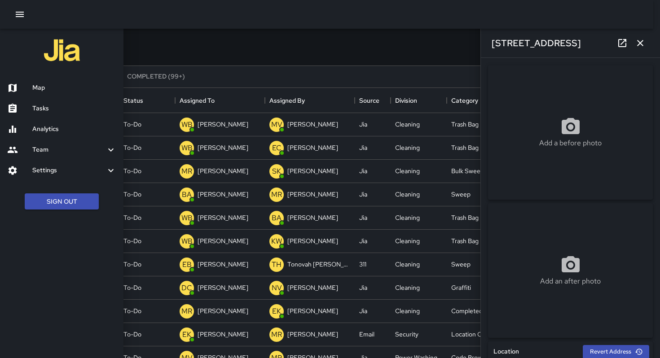
click at [639, 46] on icon "button" at bounding box center [640, 43] width 11 height 11
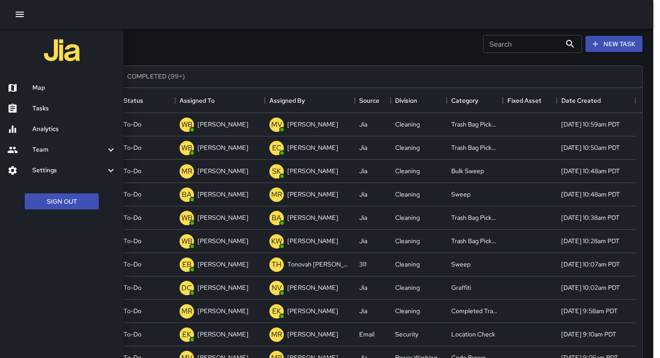
click at [372, 47] on div at bounding box center [330, 179] width 660 height 358
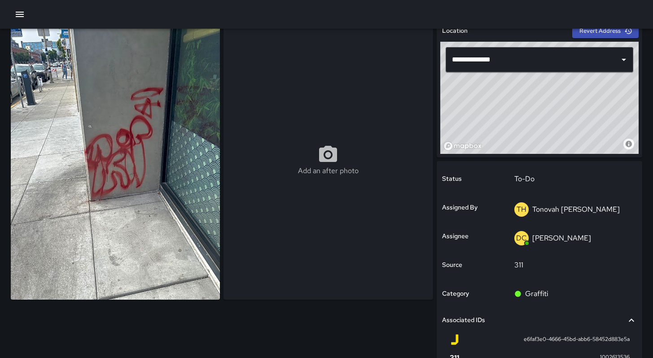
scroll to position [52, 0]
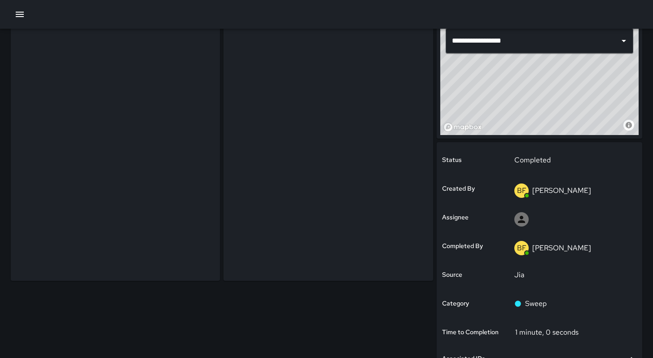
scroll to position [58, 0]
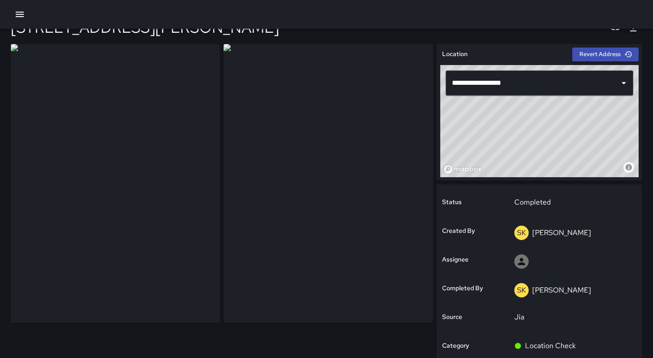
scroll to position [16, 0]
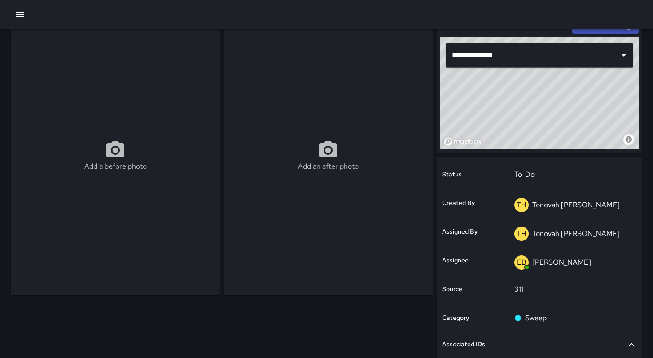
scroll to position [40, 0]
